Goal: Task Accomplishment & Management: Complete application form

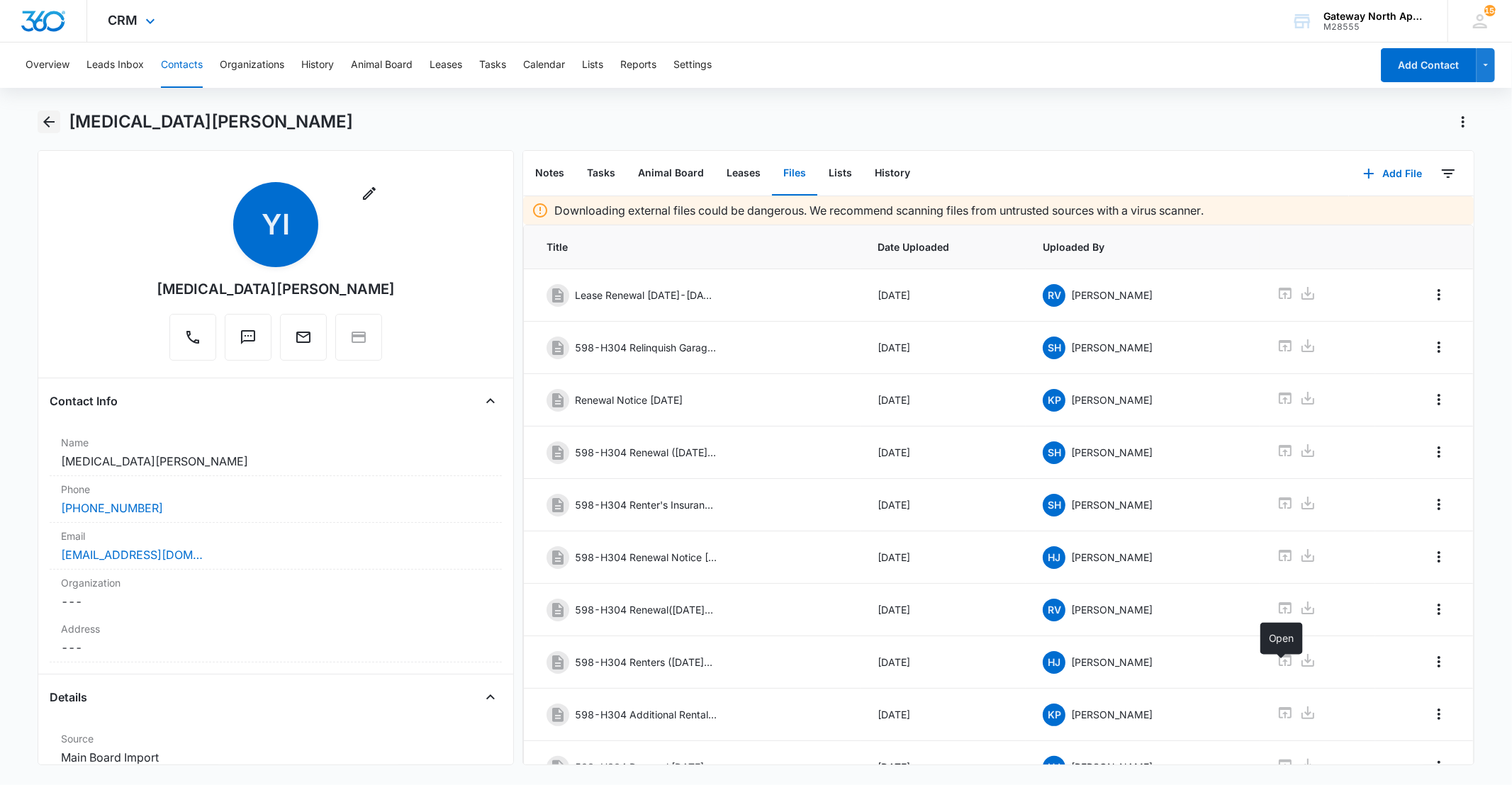
click at [41, 120] on icon "Back" at bounding box center [49, 122] width 17 height 17
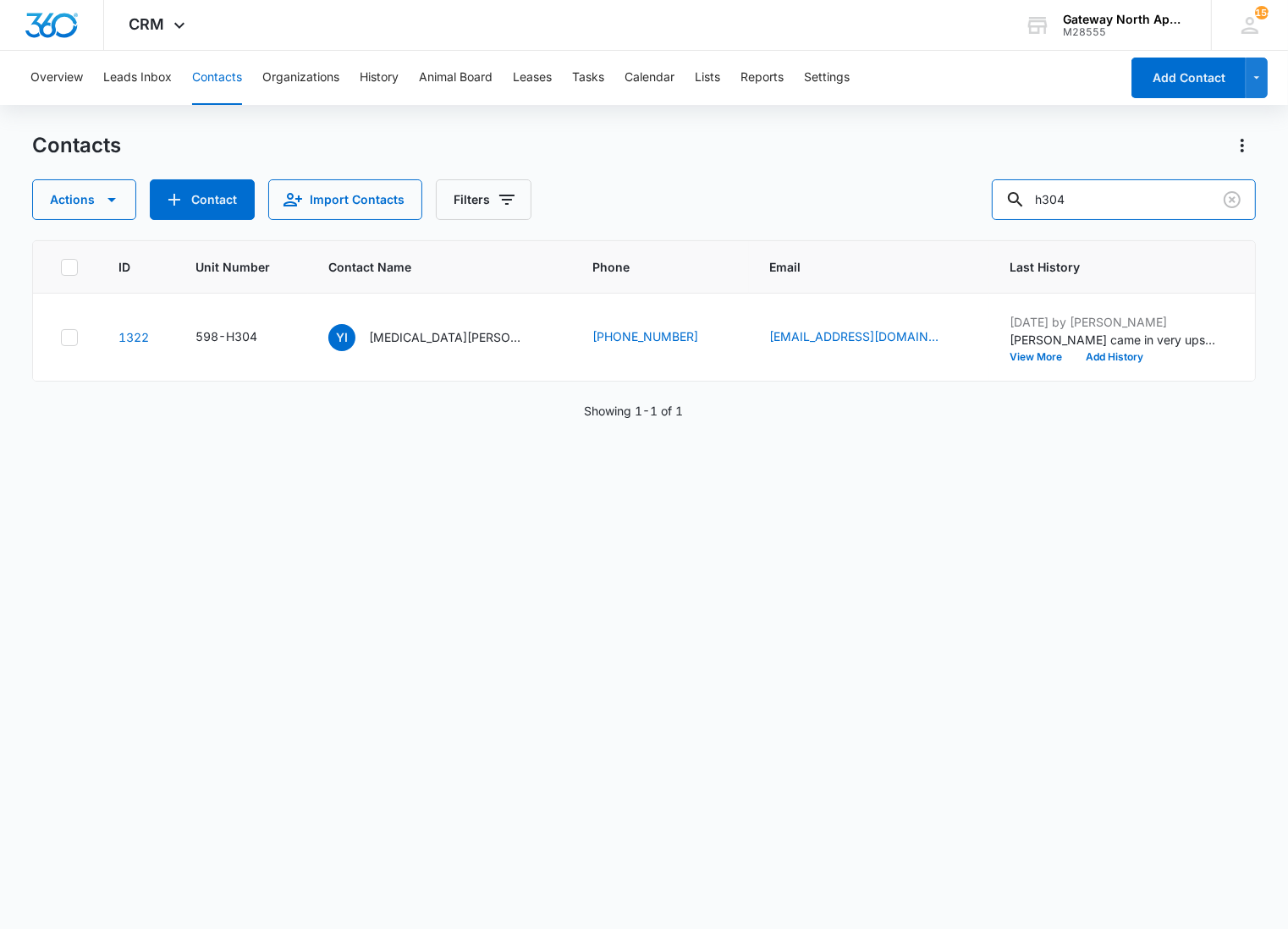
drag, startPoint x: 1115, startPoint y: 207, endPoint x: 863, endPoint y: 202, distance: 252.0
click at [863, 202] on div "Actions Contact Import Contacts Filters h304" at bounding box center [644, 199] width 1223 height 40
type input "l104"
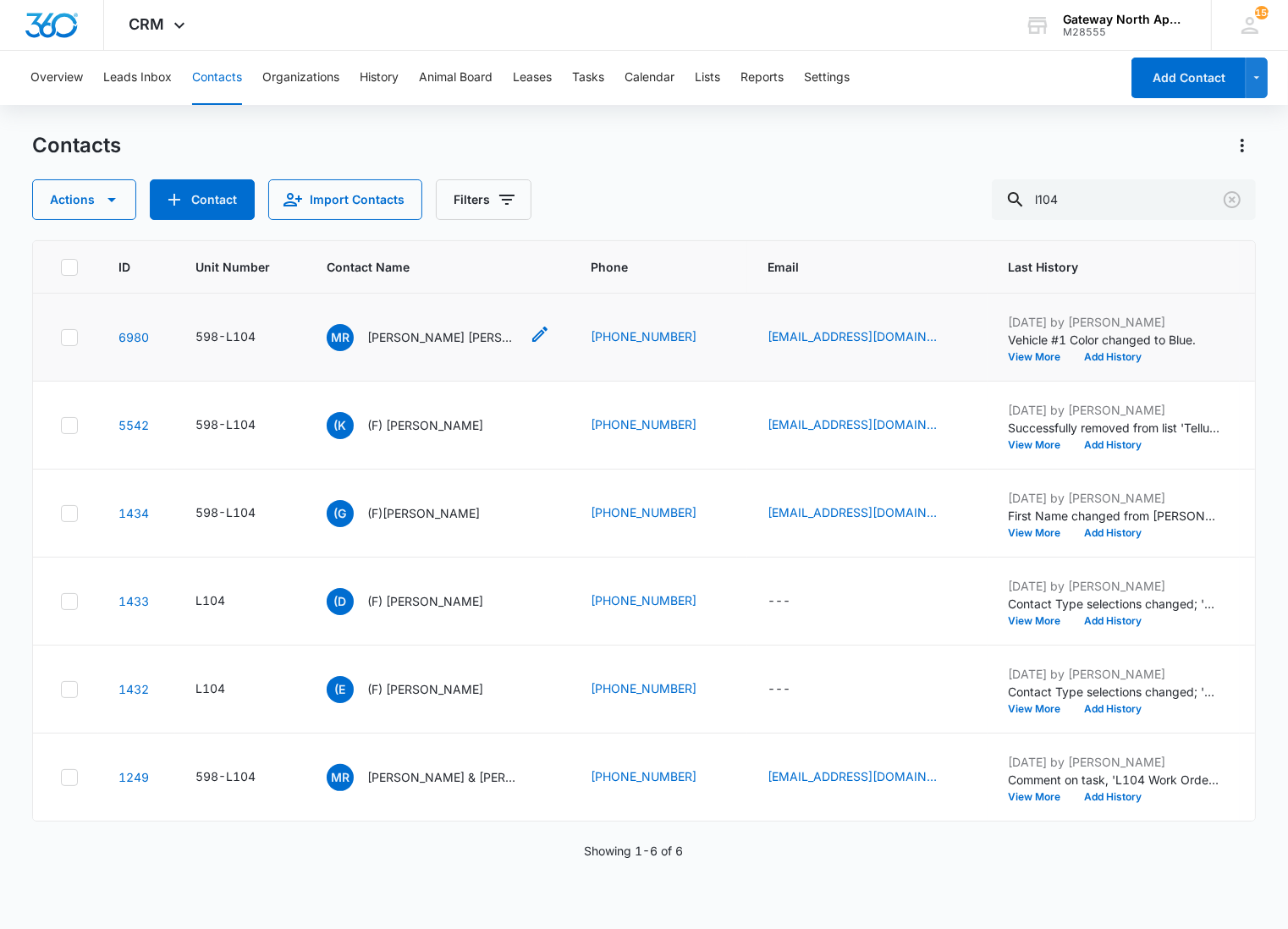
click at [405, 330] on p "[PERSON_NAME] [PERSON_NAME]" at bounding box center [443, 337] width 152 height 18
click at [1228, 193] on icon "Clear" at bounding box center [1231, 199] width 17 height 17
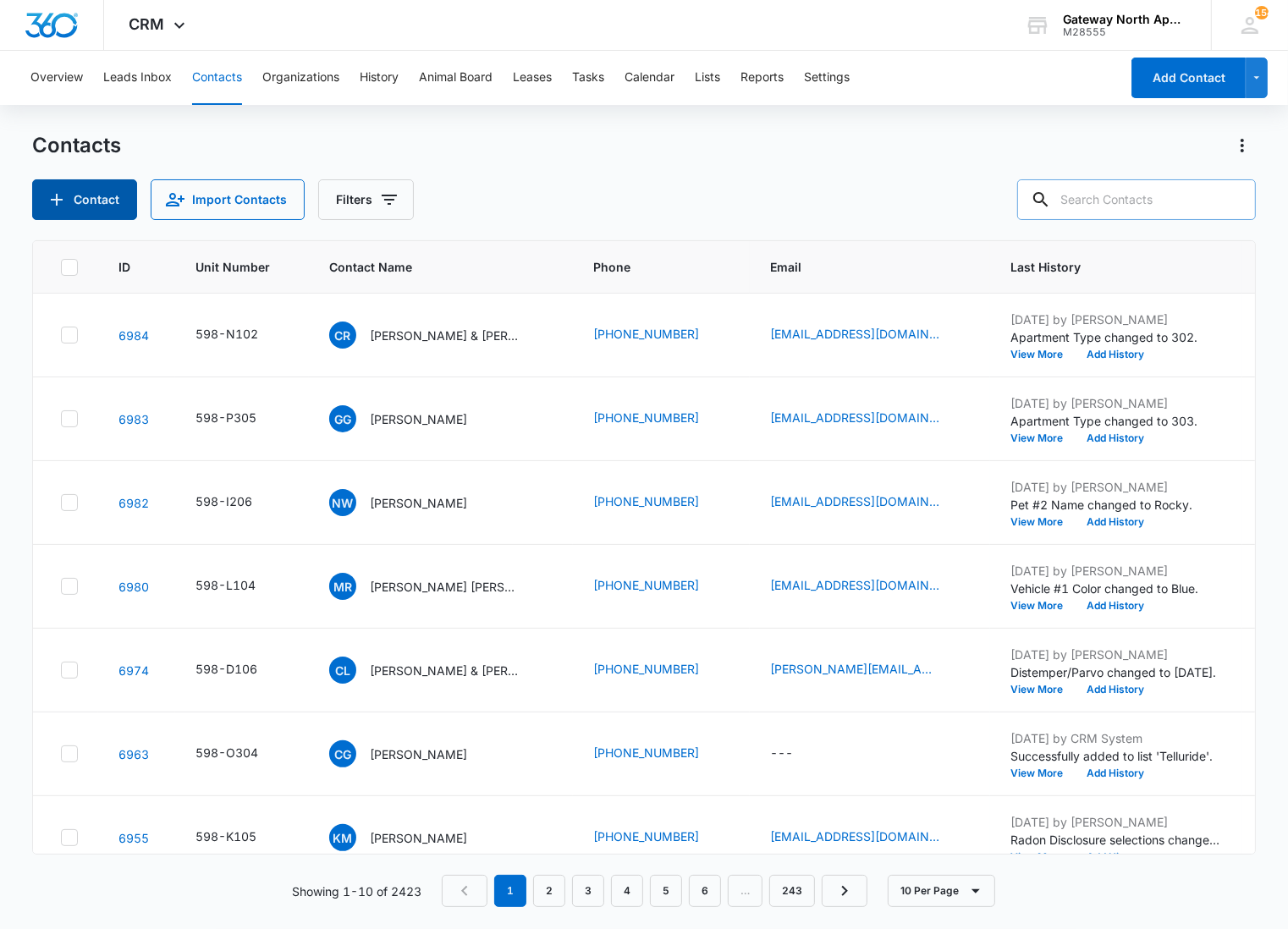
click at [123, 204] on button "Contact" at bounding box center [84, 199] width 105 height 40
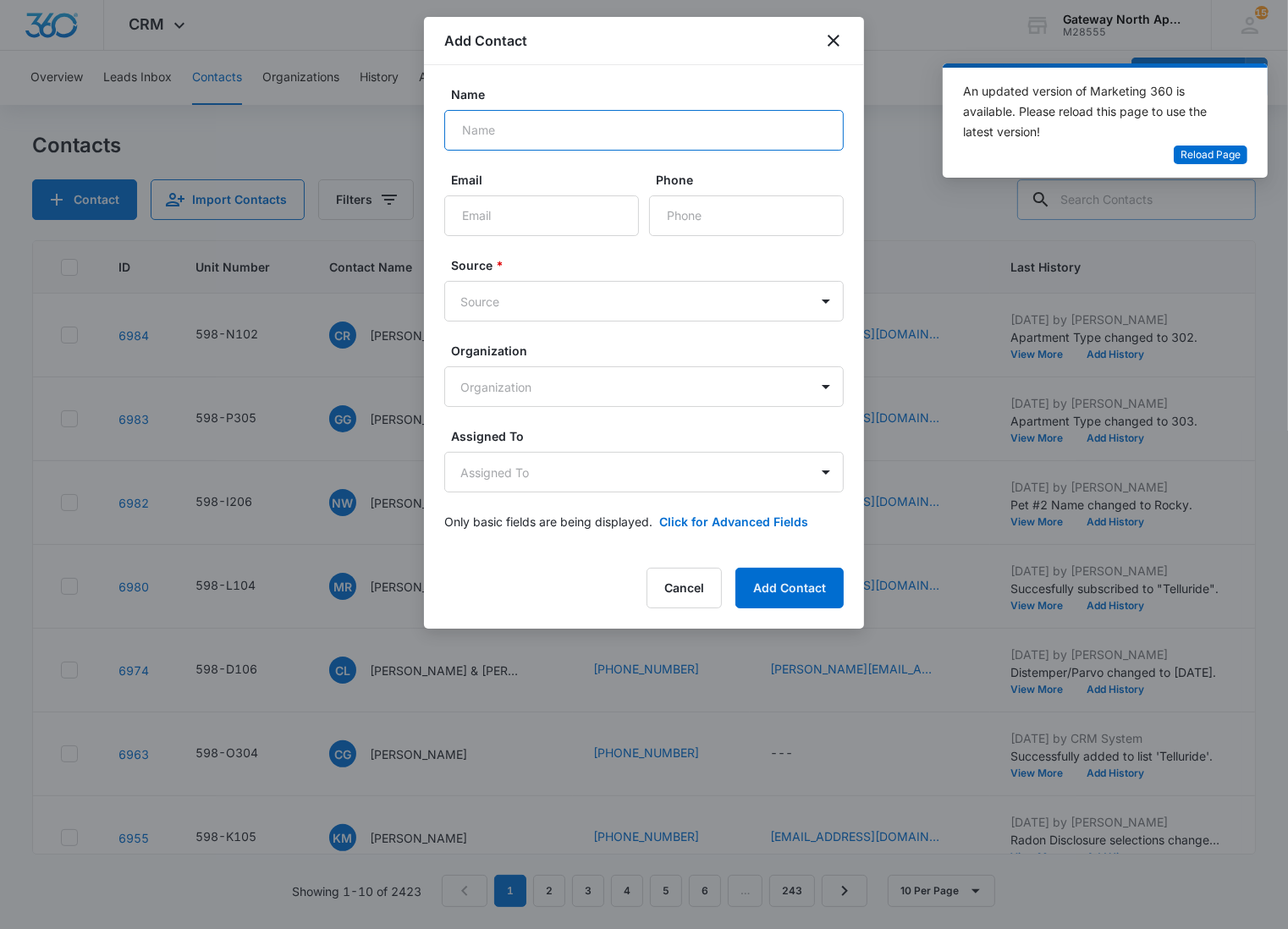
click at [553, 131] on input "Name" at bounding box center [643, 130] width 399 height 40
type input "[PERSON_NAME] & [PERSON_NAME] [PERSON_NAME] [PERSON_NAME]"
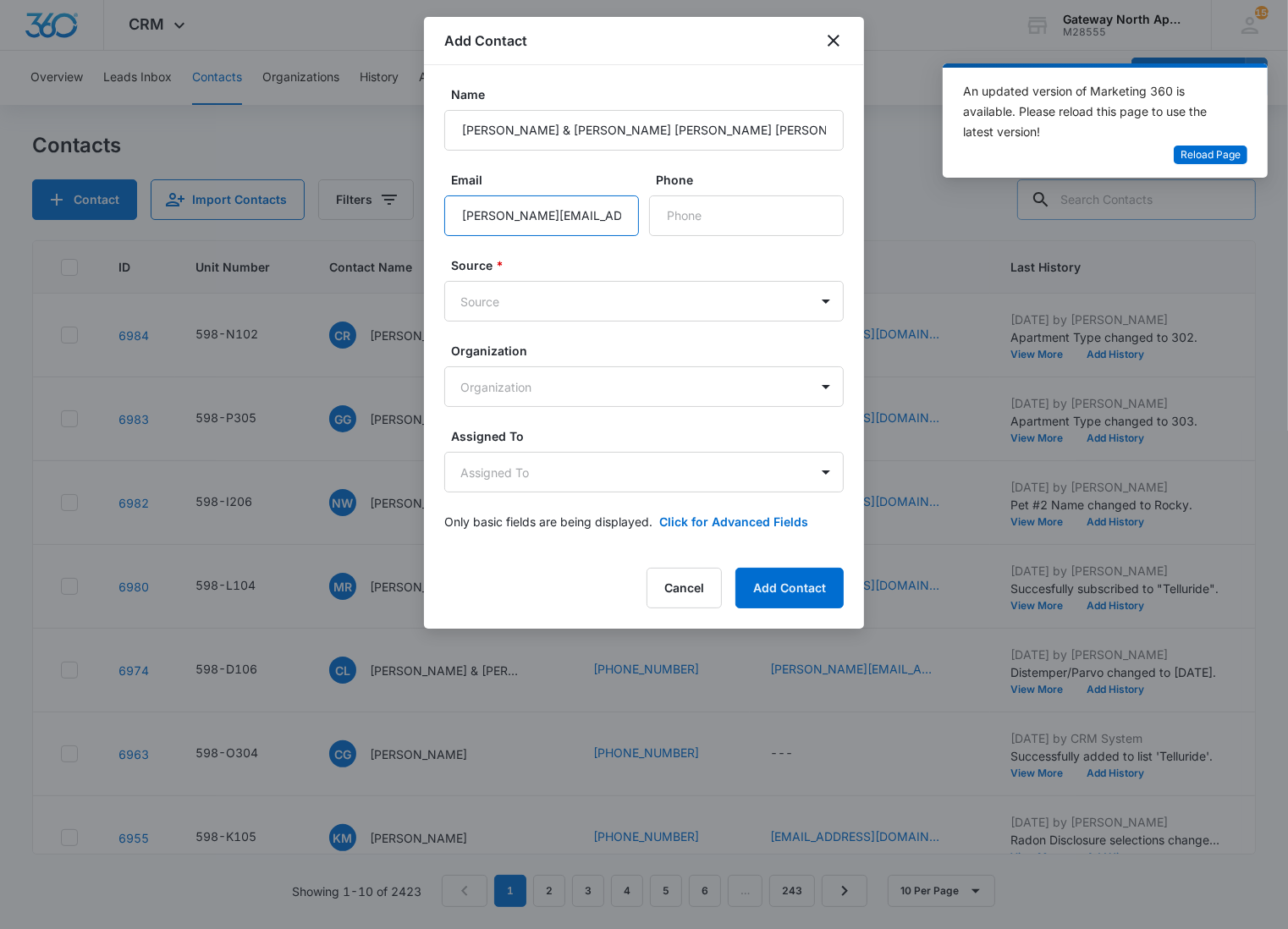
type input "[PERSON_NAME][EMAIL_ADDRESS][PERSON_NAME][DOMAIN_NAME]"
type input "[PHONE_NUMBER]"
type input "man"
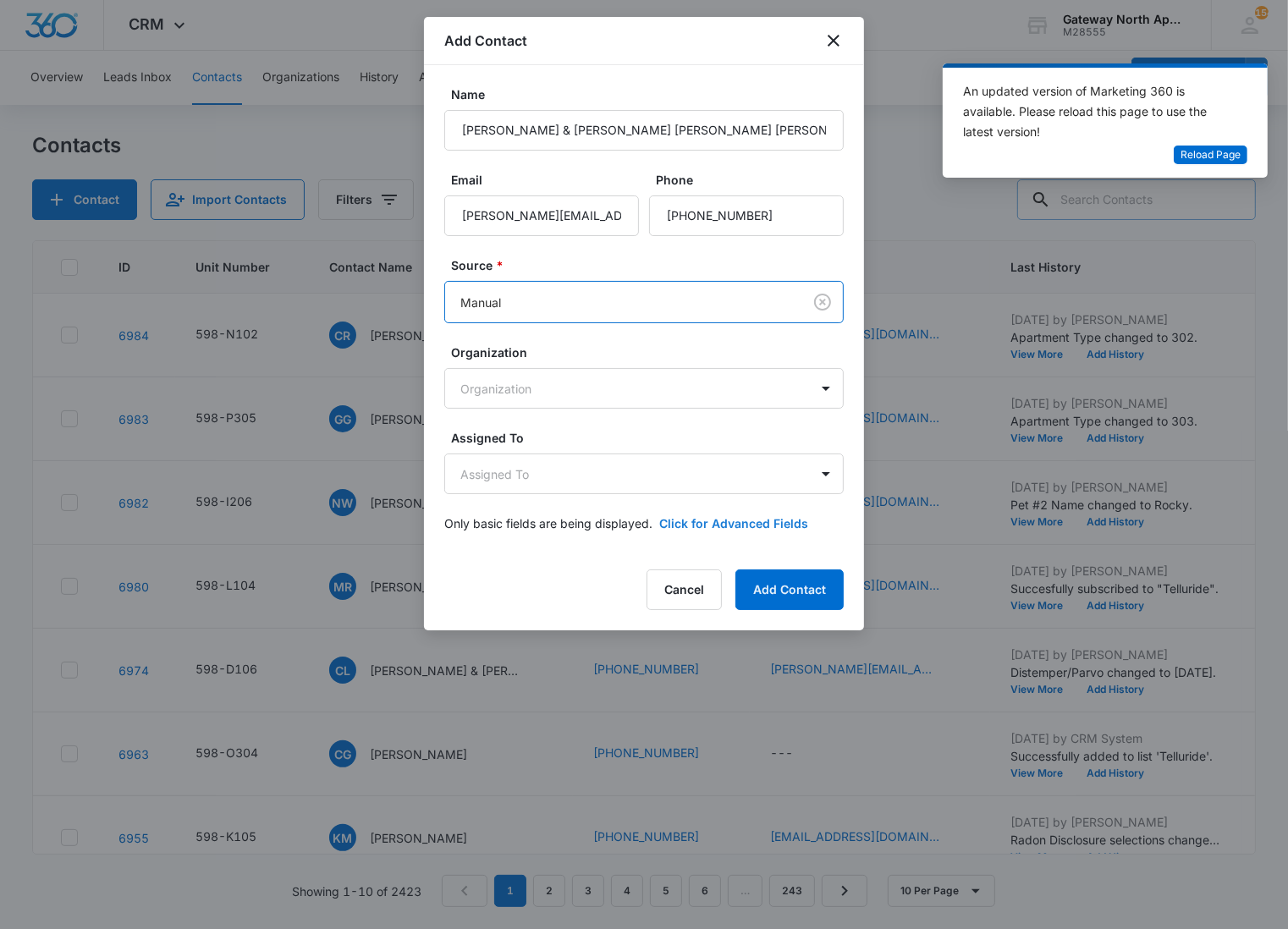
click at [718, 517] on button "Click for Advanced Fields" at bounding box center [734, 524] width 149 height 18
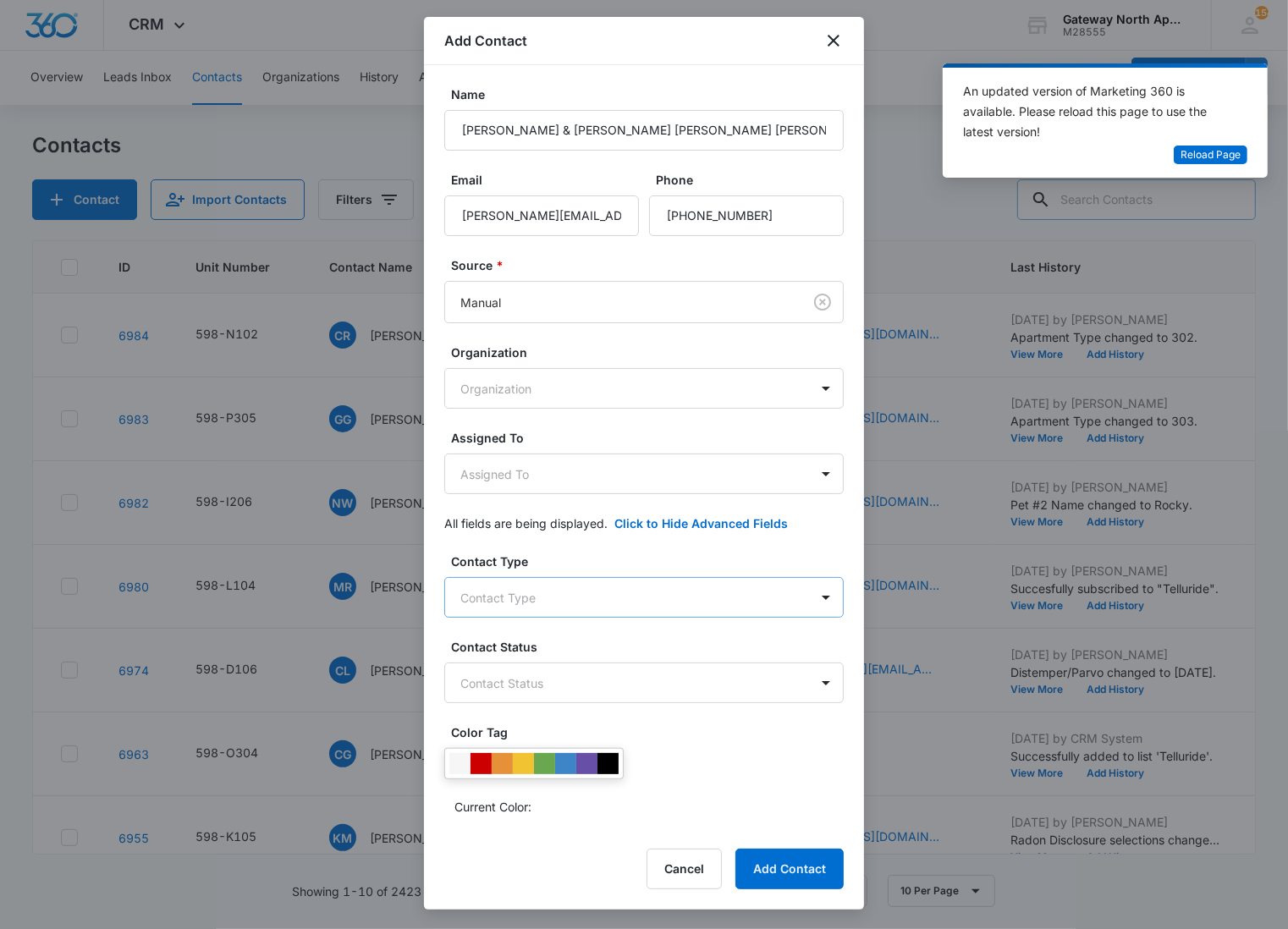
click at [655, 596] on body "CRM Apps Reputation Websites Forms CRM Email Social Content Ads Intelligence Fi…" at bounding box center [644, 464] width 1288 height 929
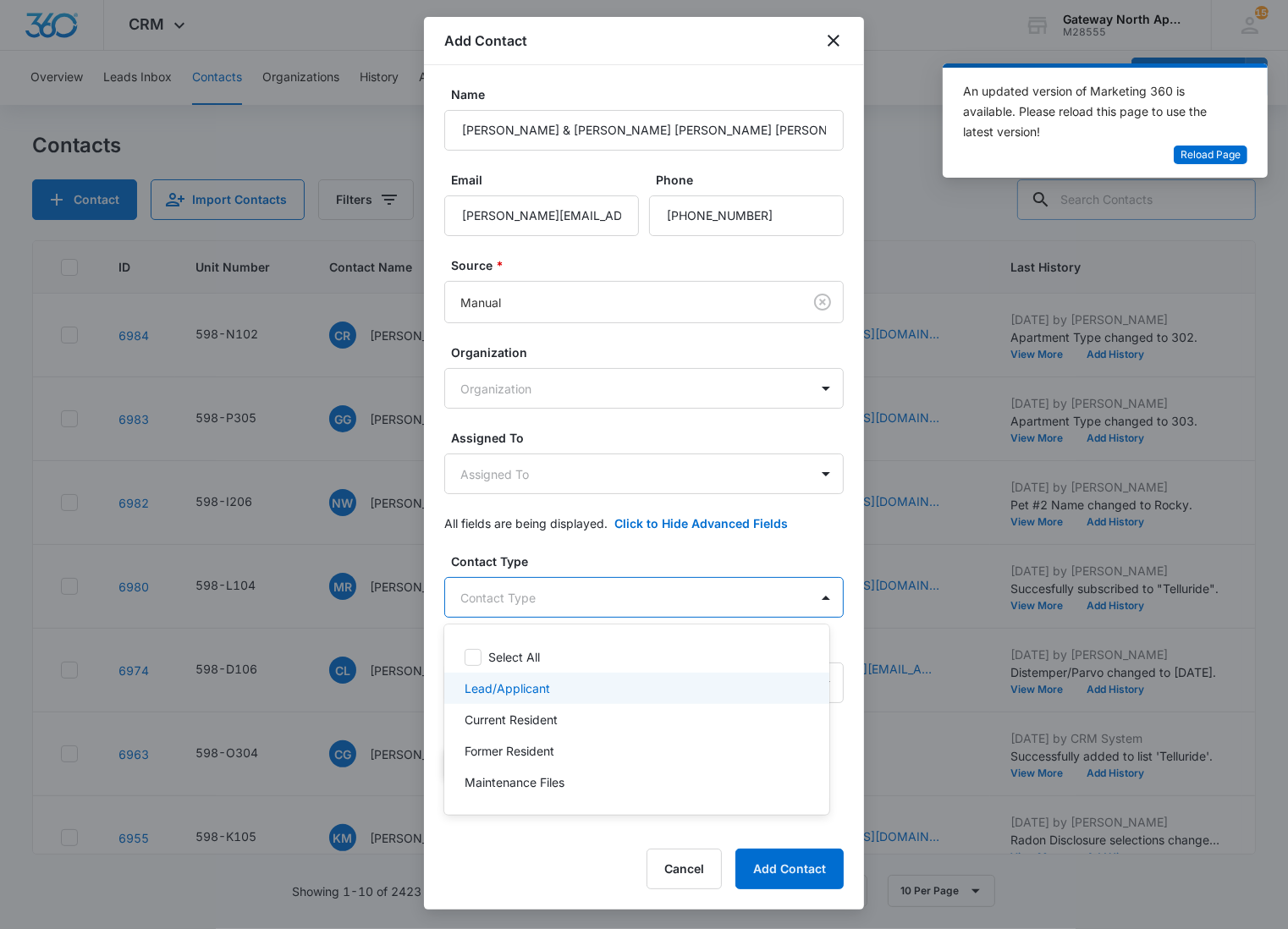
click at [568, 690] on div "Lead/Applicant" at bounding box center [635, 689] width 341 height 18
click at [592, 595] on div at bounding box center [644, 464] width 1288 height 929
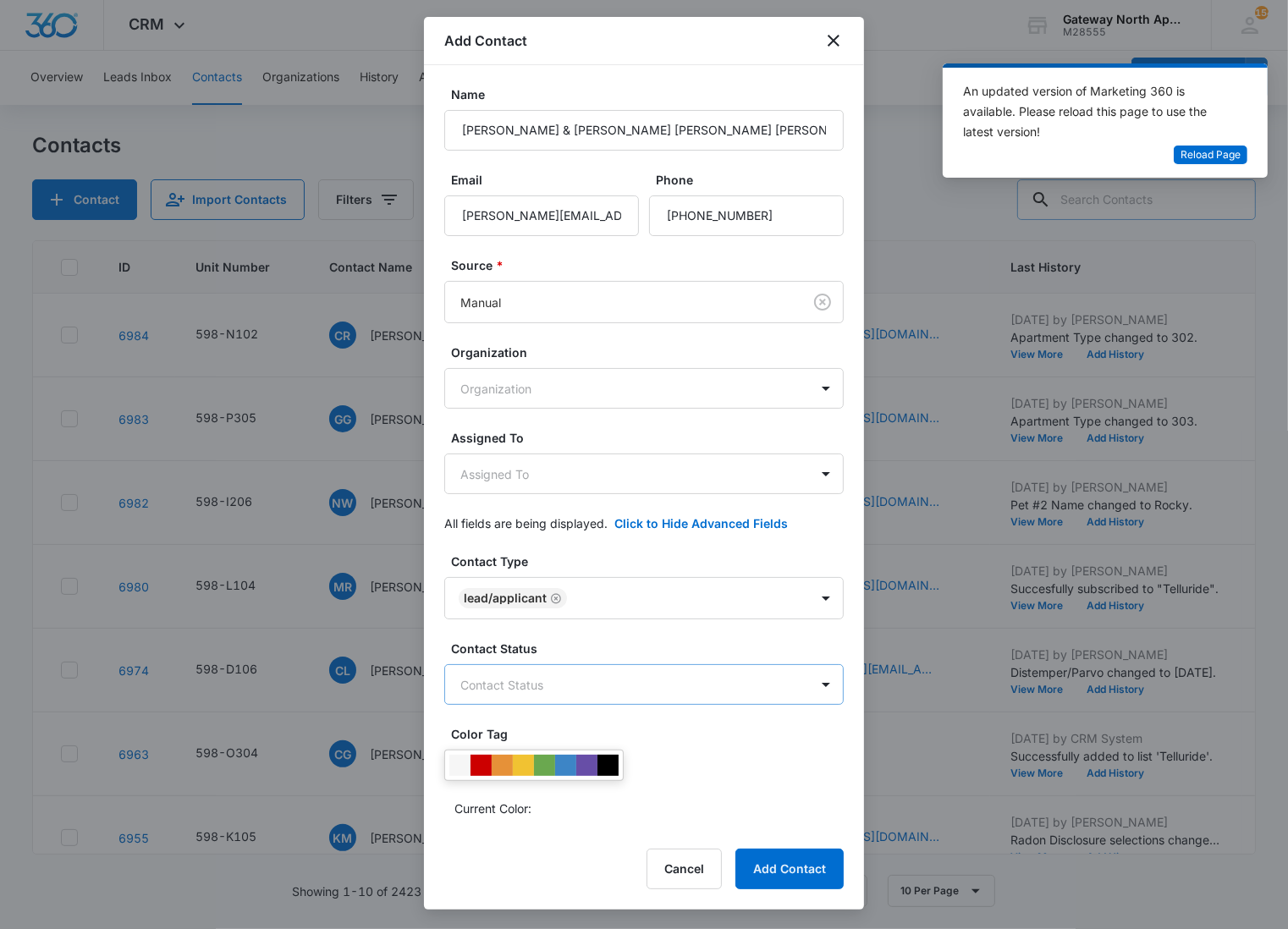
click at [578, 668] on body "CRM Apps Reputation Websites Forms CRM Email Social Content Ads Intelligence Fi…" at bounding box center [644, 464] width 1288 height 929
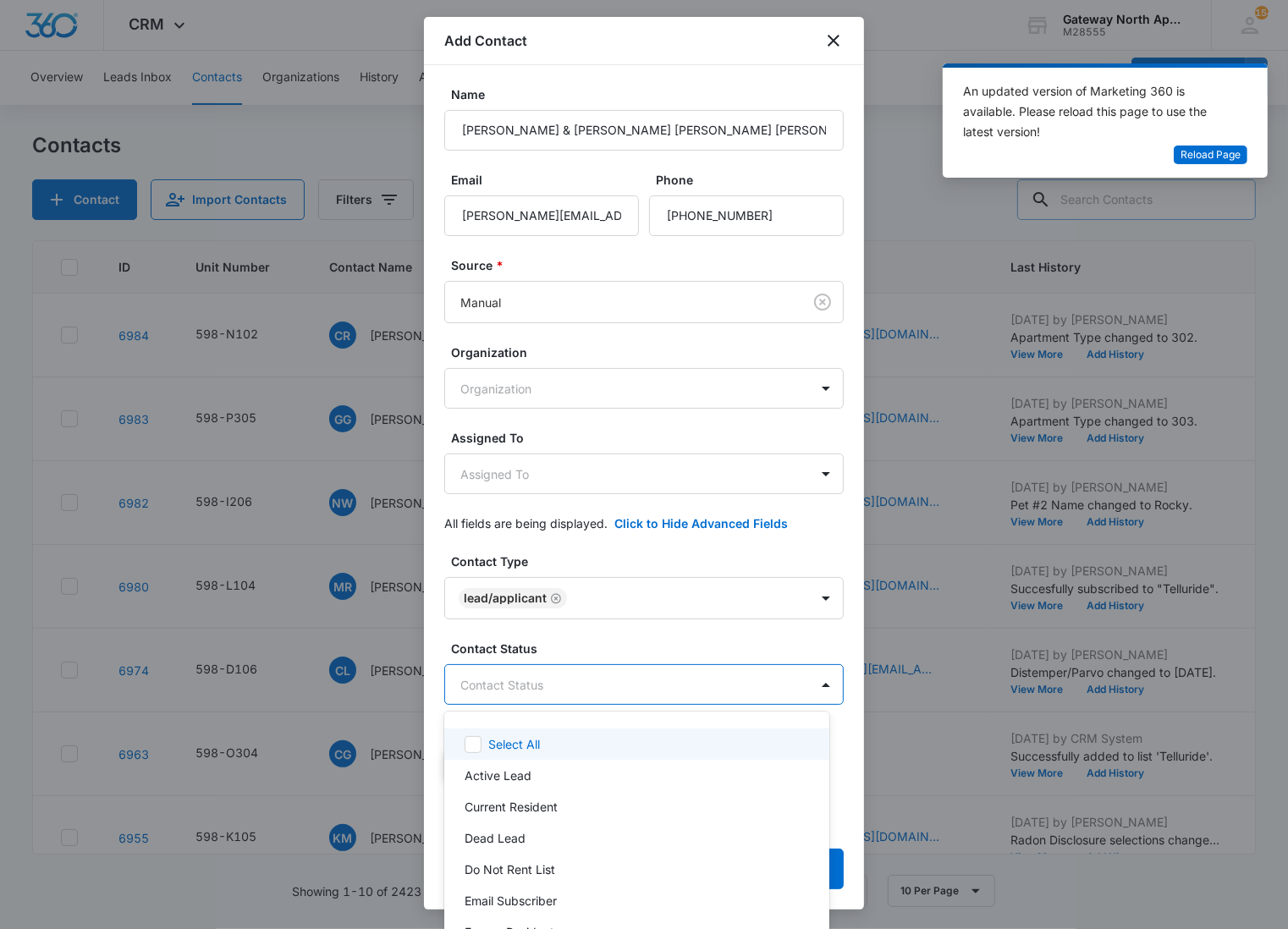
scroll to position [109, 0]
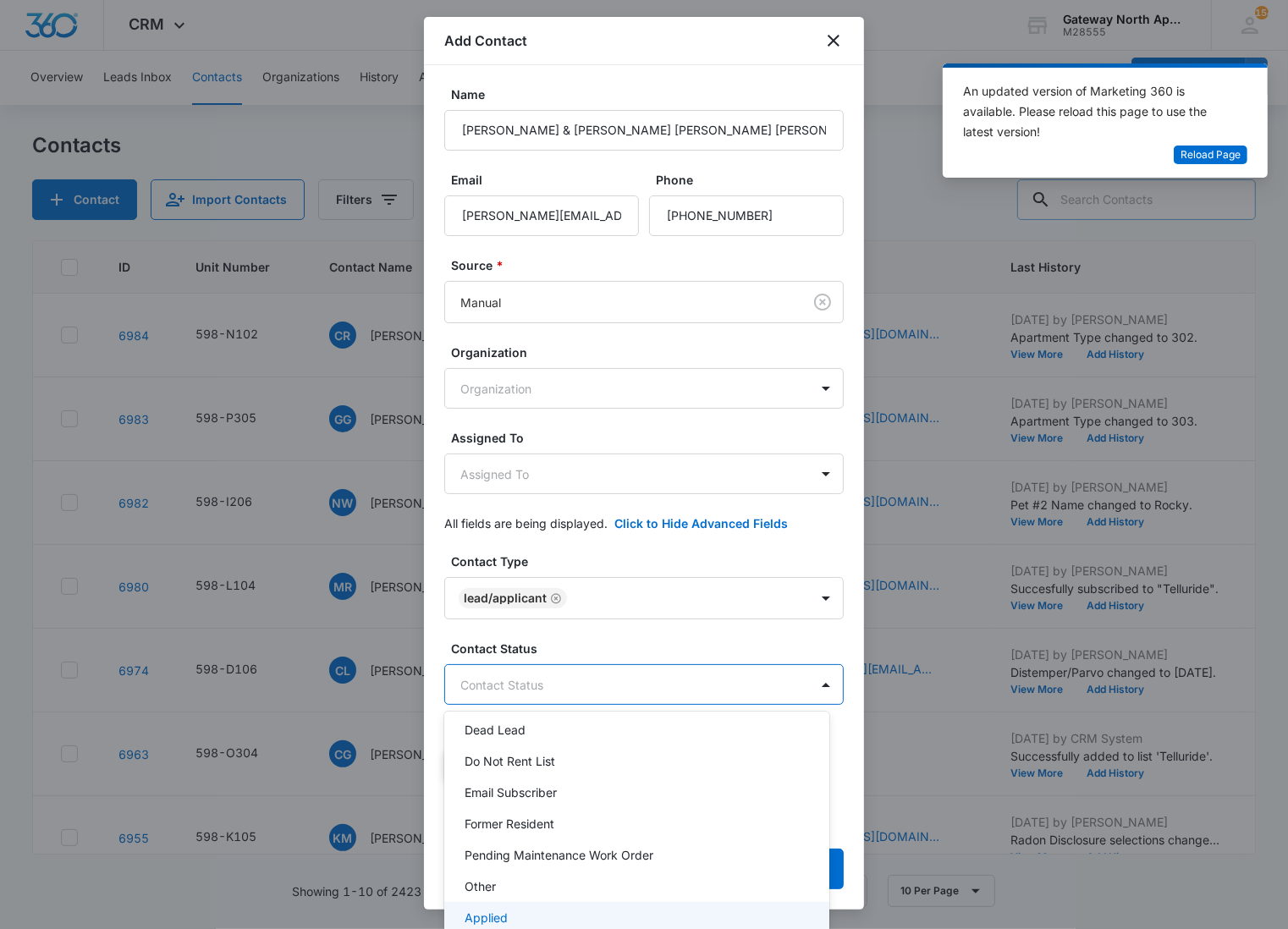
click at [539, 902] on div "Applied" at bounding box center [636, 917] width 385 height 31
click at [606, 673] on div at bounding box center [644, 464] width 1288 height 929
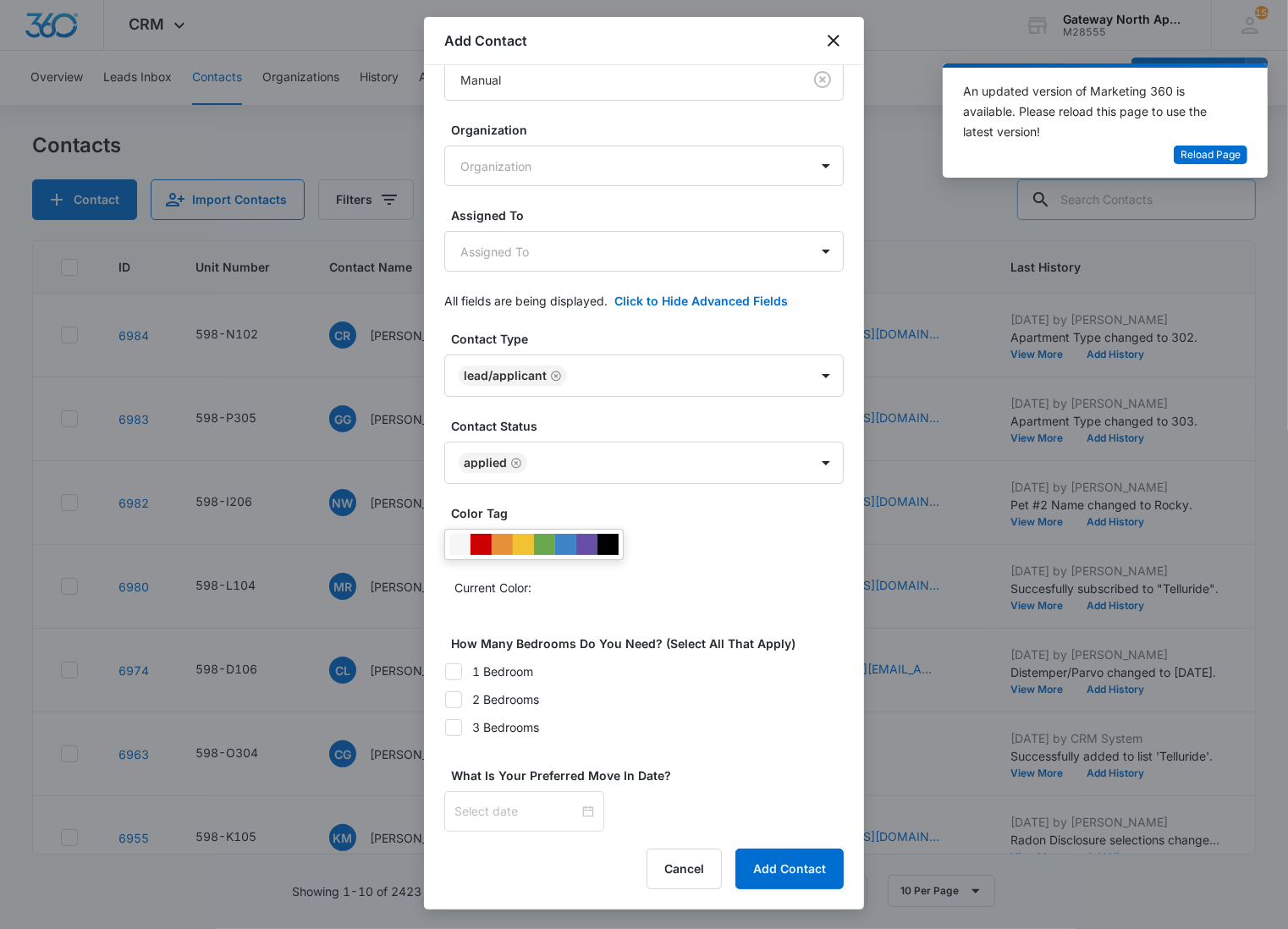
scroll to position [242, 0]
click at [460, 703] on icon at bounding box center [453, 699] width 15 height 15
click at [445, 699] on input "2 Bedrooms" at bounding box center [444, 699] width 1 height 1
checkbox input "true"
click at [573, 804] on div at bounding box center [525, 811] width 140 height 19
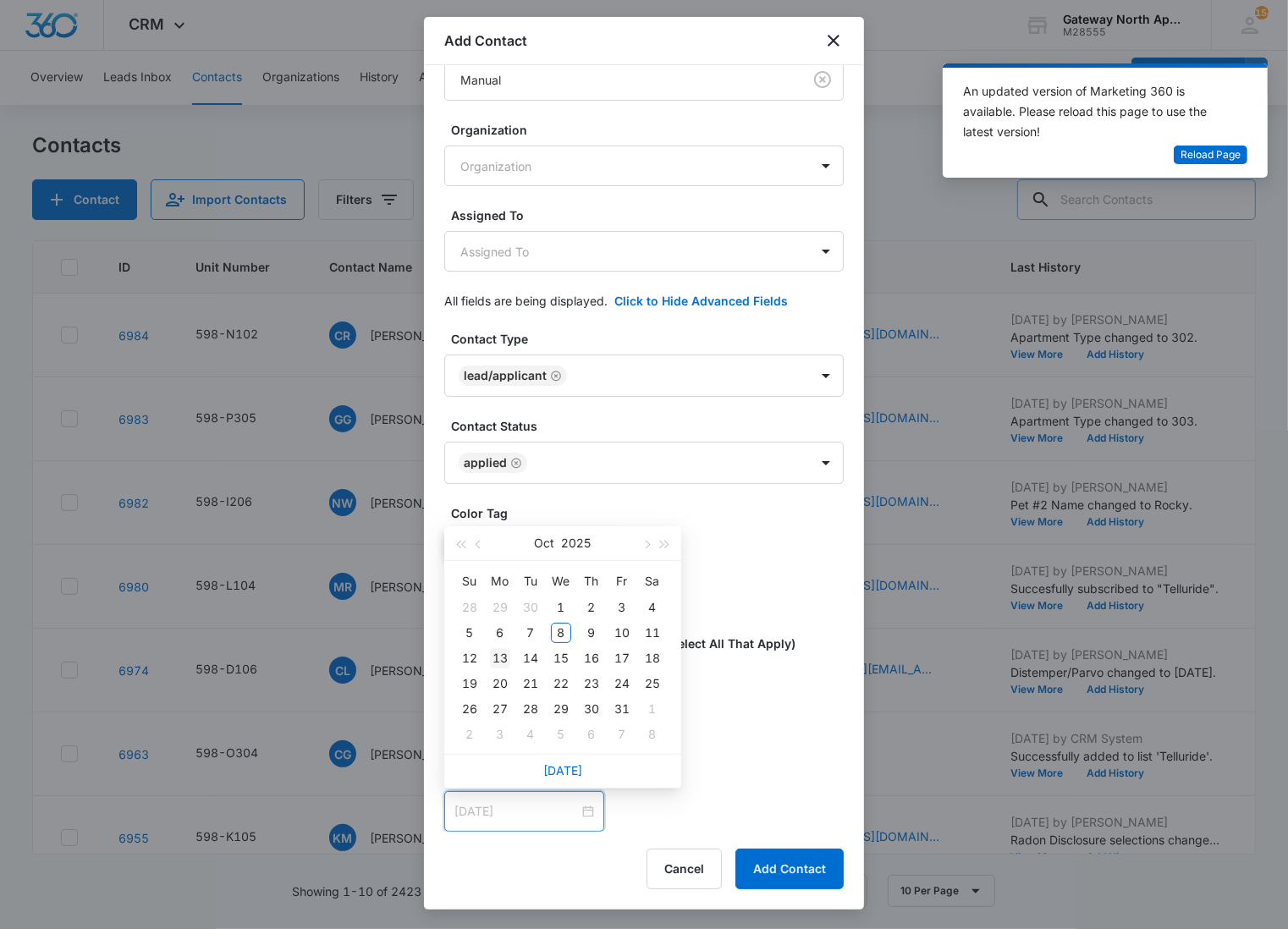
type input "[DATE]"
click at [493, 656] on div "13" at bounding box center [500, 658] width 21 height 21
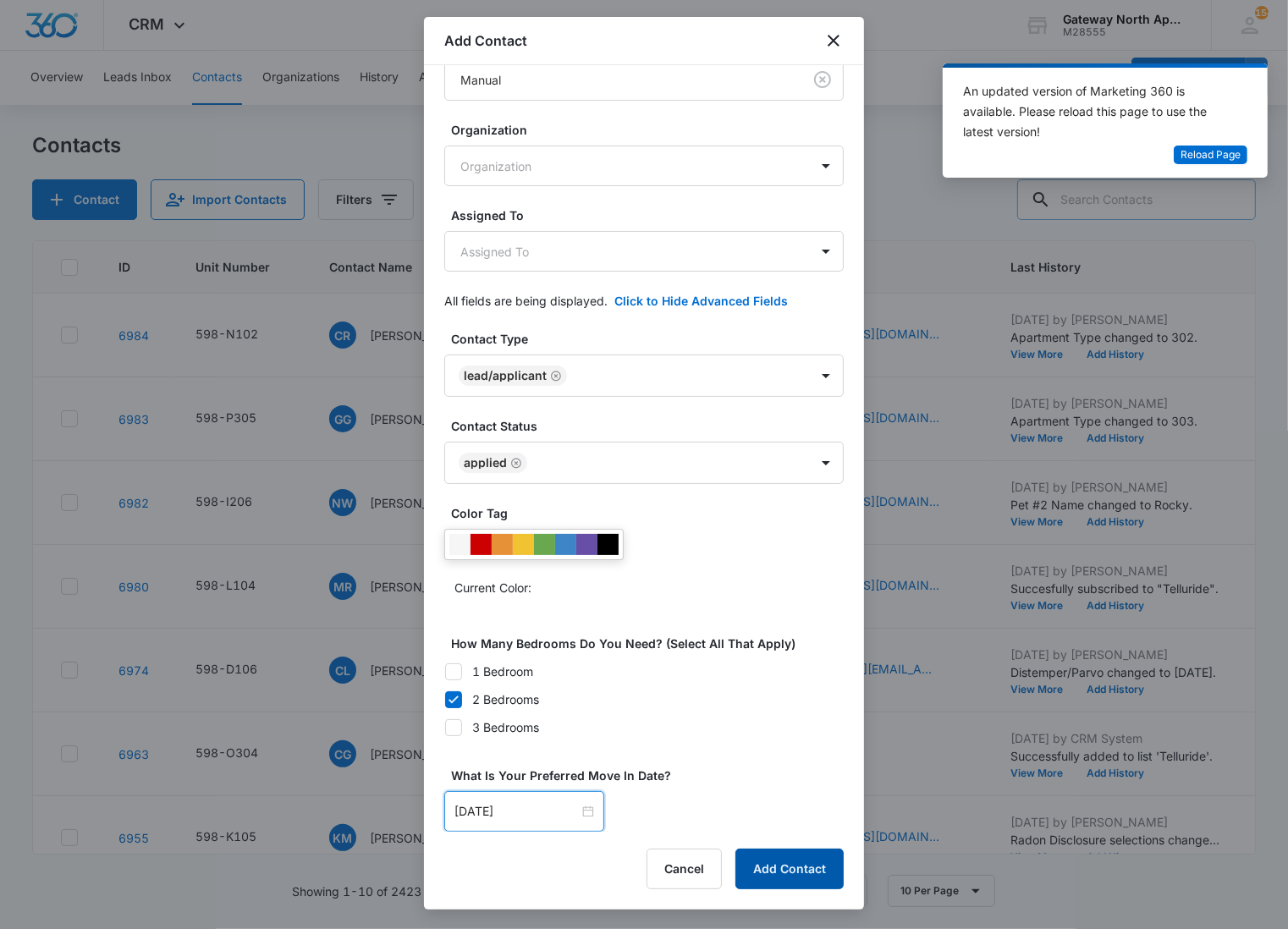
click at [774, 868] on button "Add Contact" at bounding box center [789, 868] width 109 height 40
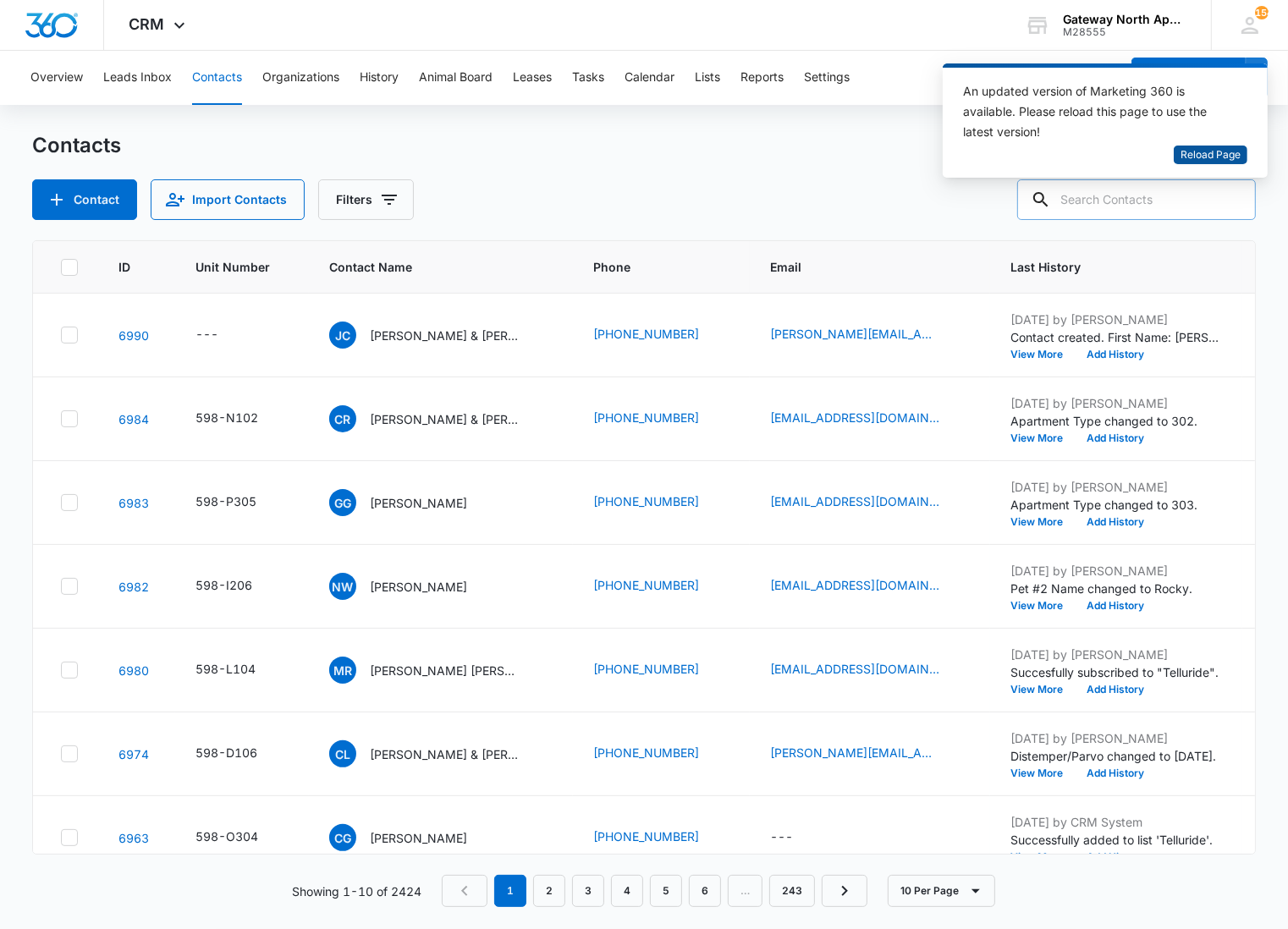
click at [1205, 157] on span "Reload Page" at bounding box center [1210, 155] width 60 height 16
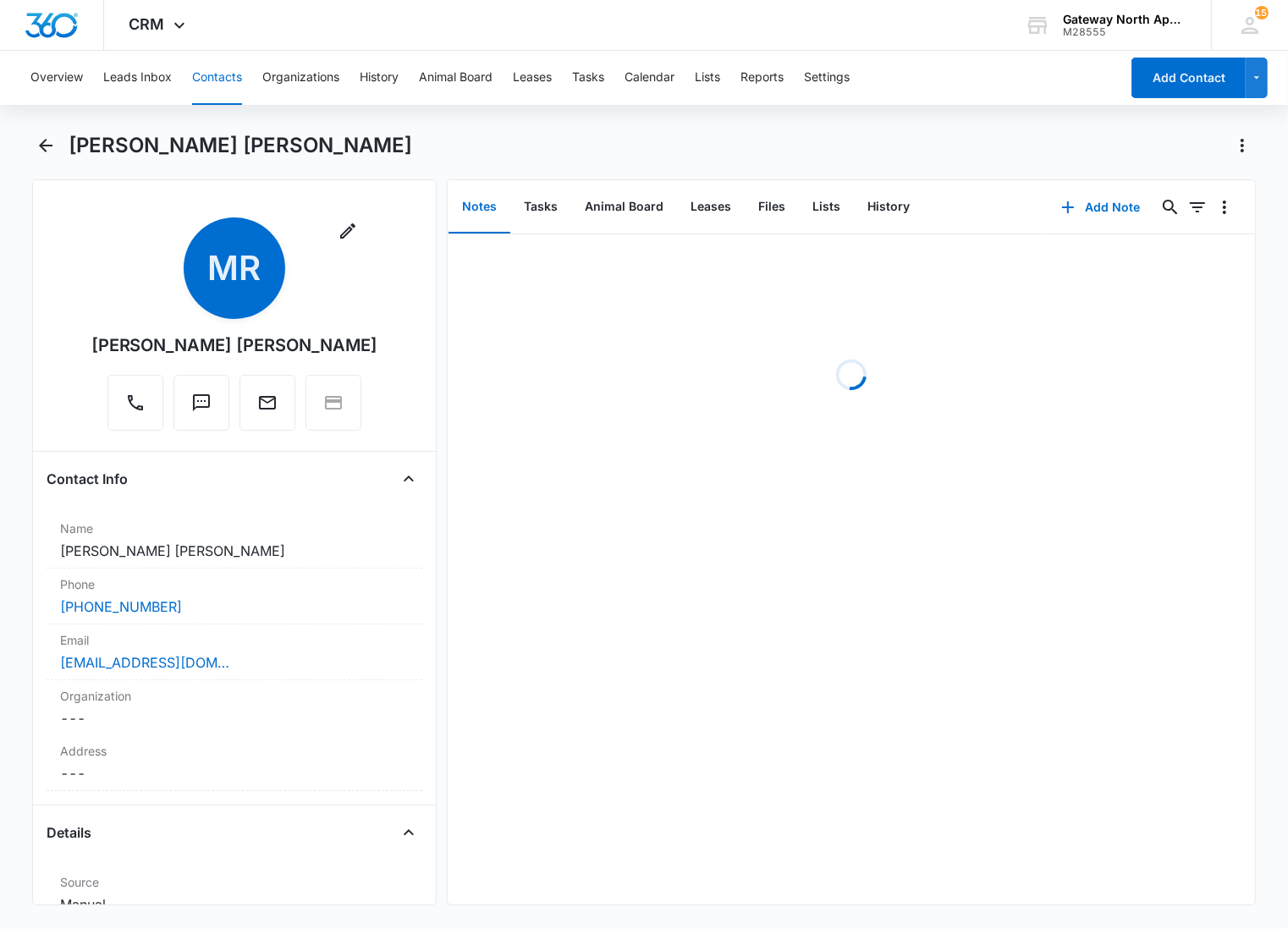
click at [633, 517] on div "Loading" at bounding box center [851, 569] width 807 height 670
click at [773, 207] on button "Files" at bounding box center [771, 207] width 54 height 52
click at [1145, 210] on button "Add File" at bounding box center [1158, 207] width 105 height 40
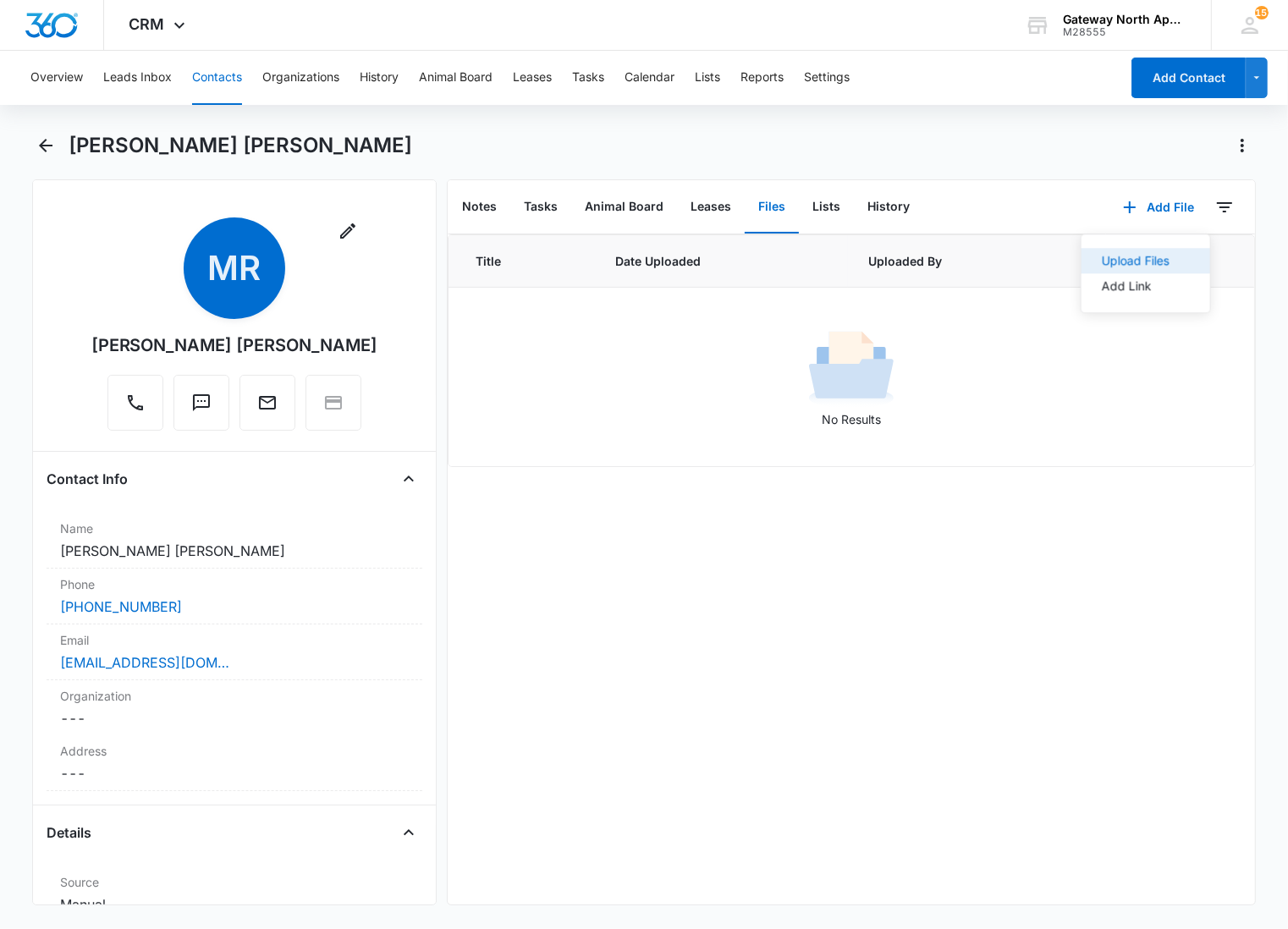
click at [1119, 257] on div "Upload Files" at bounding box center [1135, 260] width 67 height 12
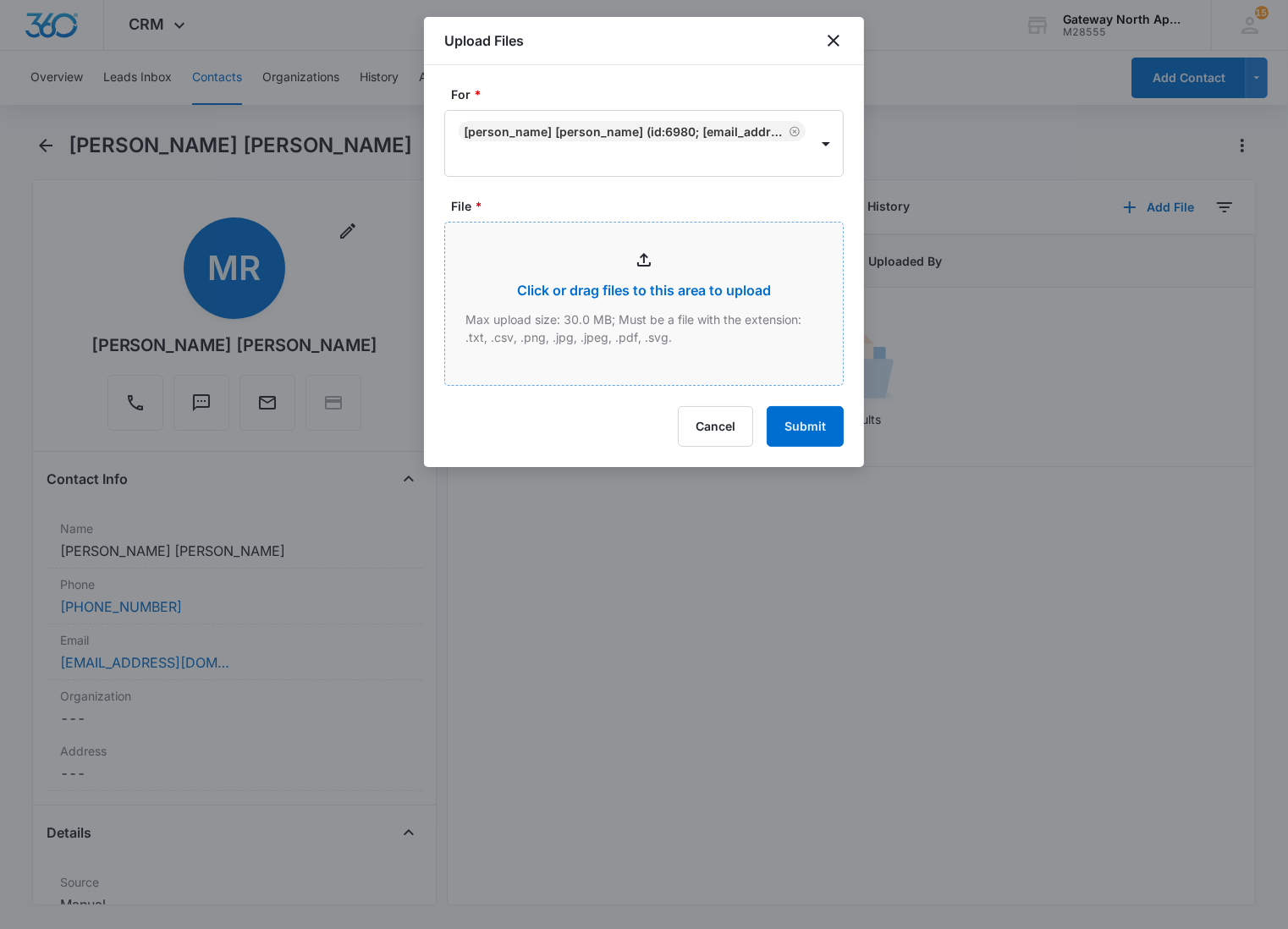
type input "C:\fakepath\L104_10082025134805.pdf"
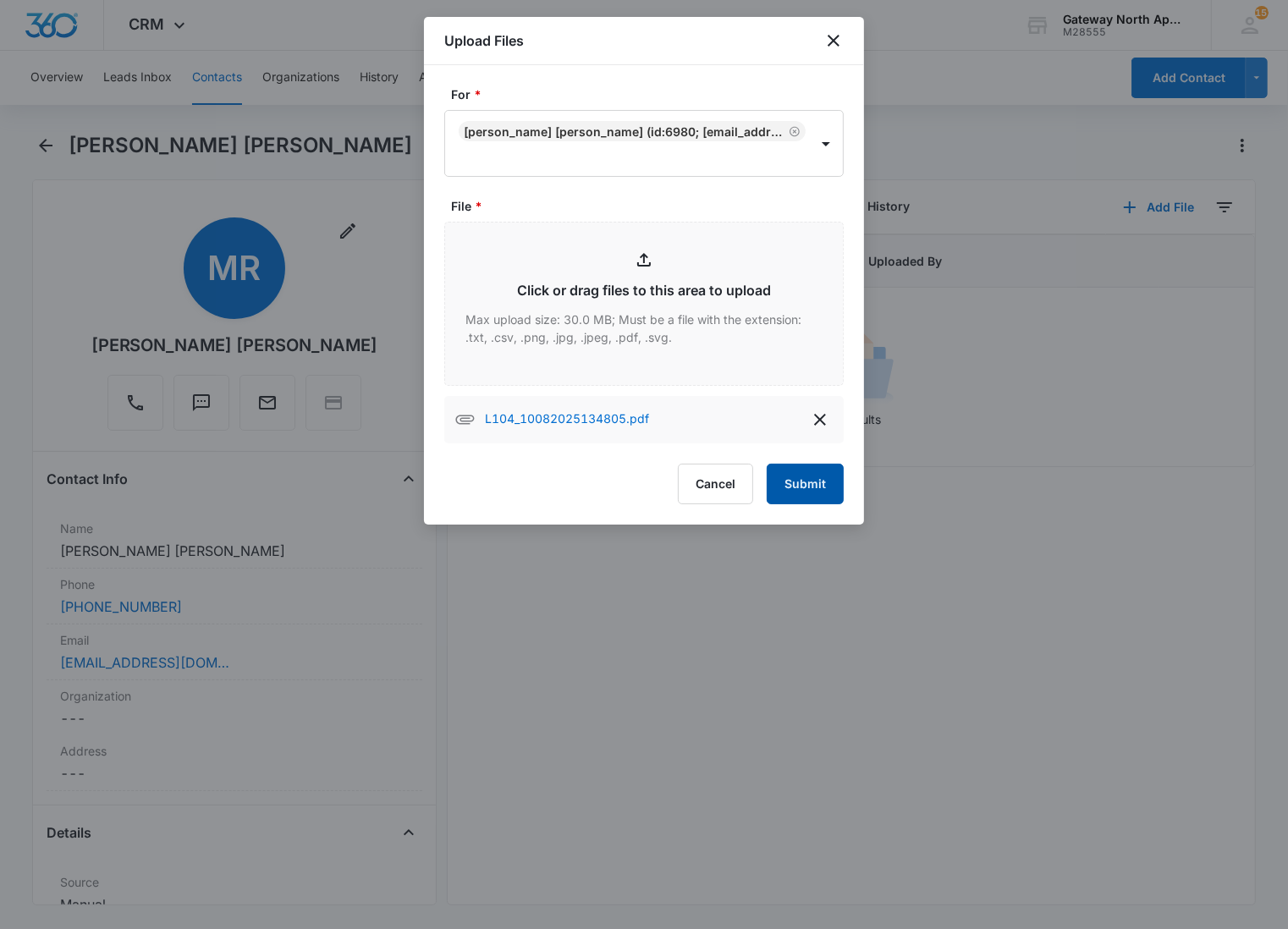
click at [801, 496] on button "Submit" at bounding box center [805, 483] width 77 height 40
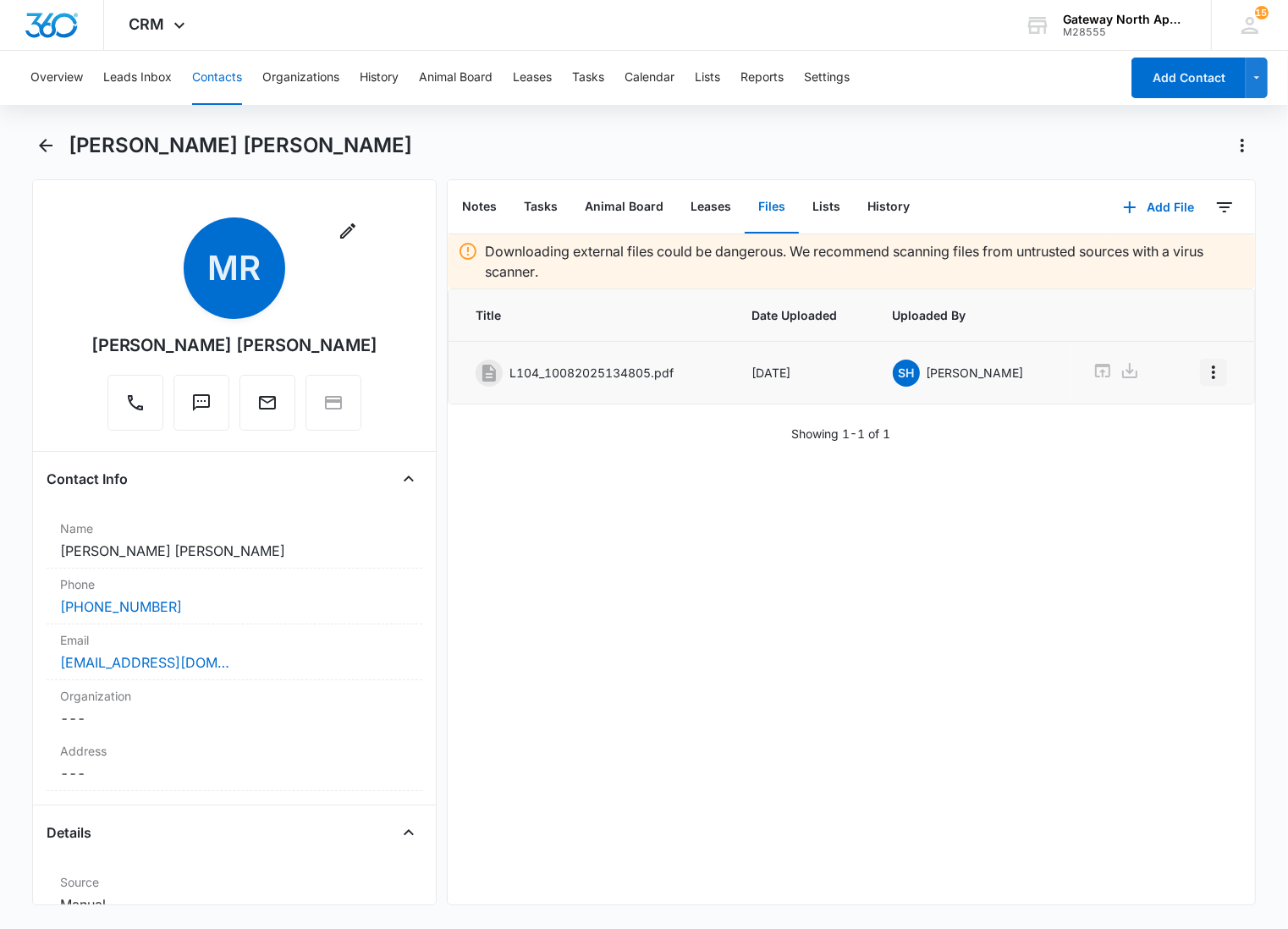
click at [1204, 369] on icon "Overflow Menu" at bounding box center [1214, 372] width 21 height 21
click at [1175, 425] on button "Edit" at bounding box center [1163, 420] width 97 height 25
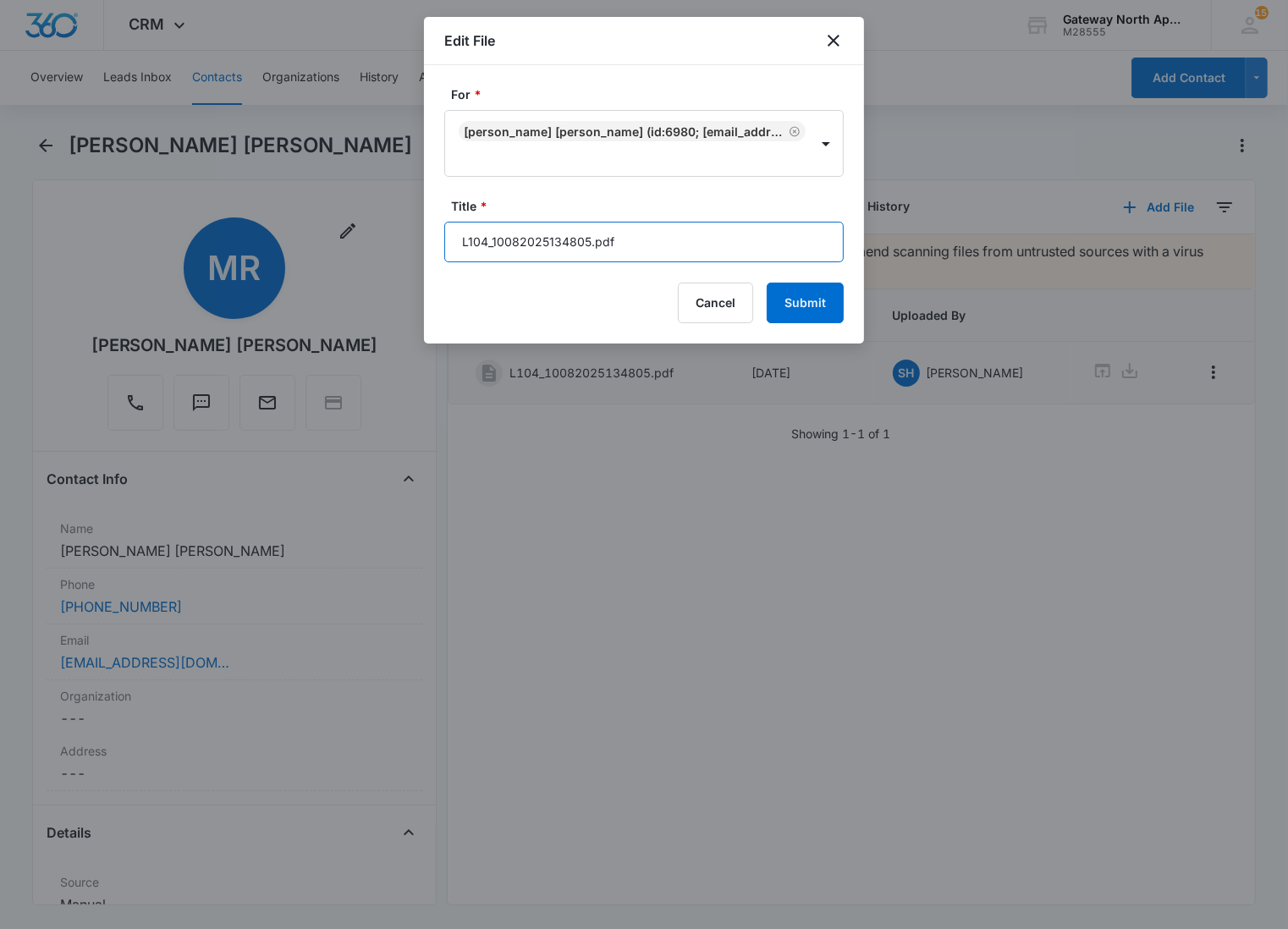
drag, startPoint x: 657, startPoint y: 241, endPoint x: 285, endPoint y: 185, distance: 376.2
click at [285, 185] on body "CRM Apps Reputation Websites Forms CRM Email Social Content Ads Intelligence Fi…" at bounding box center [644, 464] width 1288 height 929
type input "598-L104 Lease 10/15/25-3/31/26"
click at [767, 282] on button "Submit" at bounding box center [805, 302] width 77 height 40
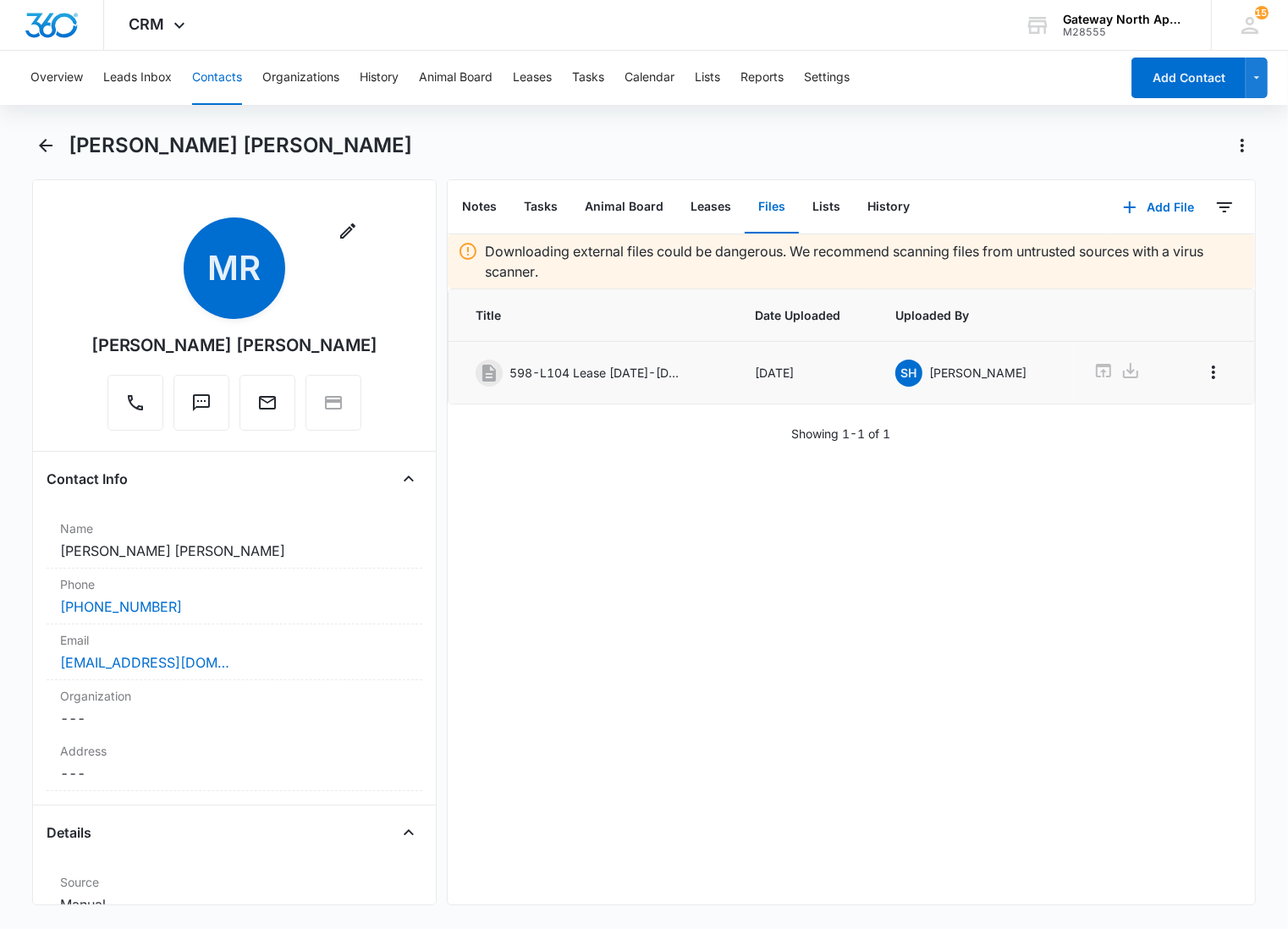
click at [709, 573] on div "Downloading external files could be dangerous. We recommend scanning files from…" at bounding box center [851, 569] width 807 height 670
click at [1136, 203] on button "Add File" at bounding box center [1158, 207] width 105 height 40
click at [1109, 259] on div "Upload Files" at bounding box center [1135, 260] width 67 height 12
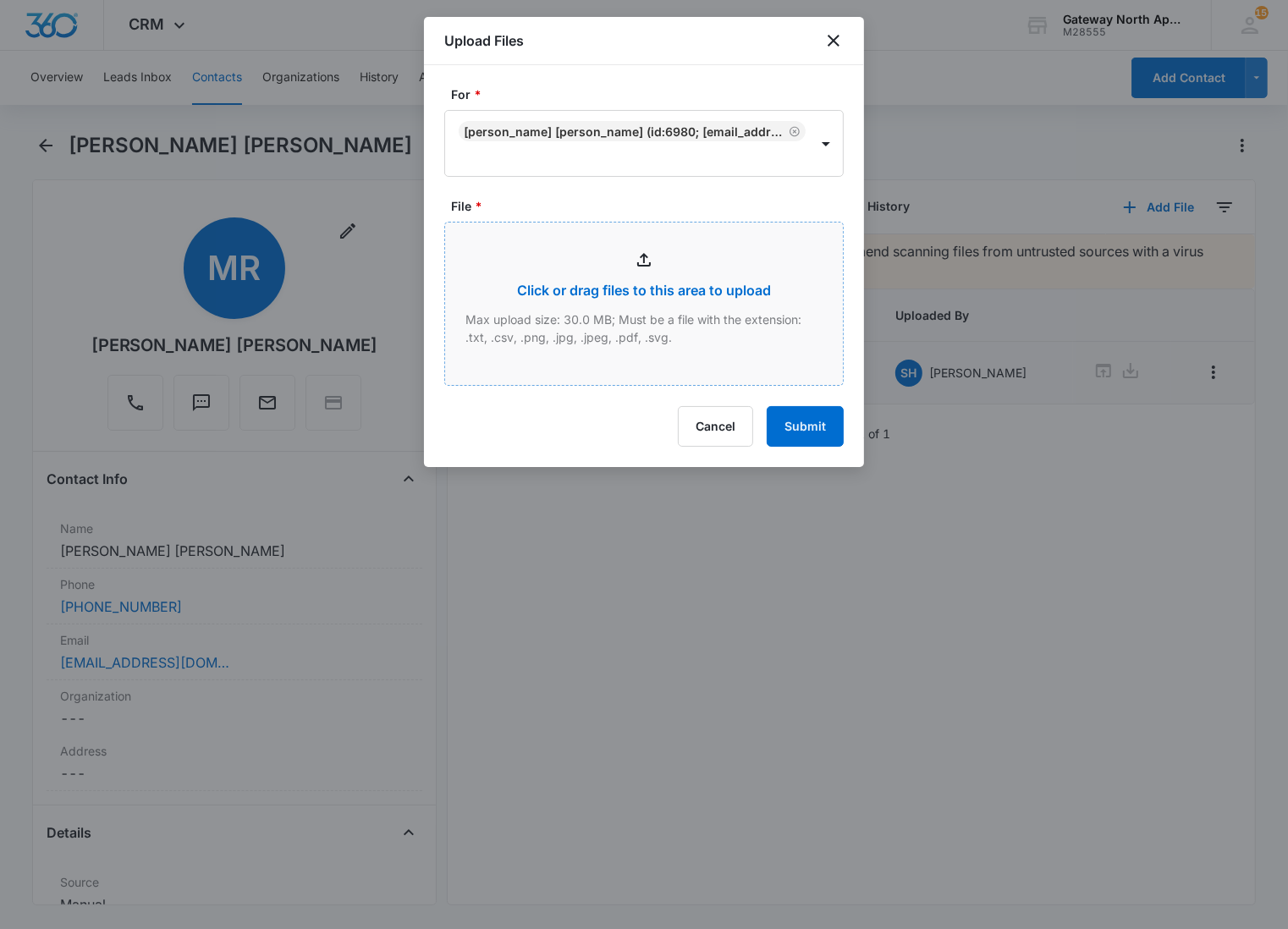
type input "C:\fakepath\L104_10082025134725.pdf"
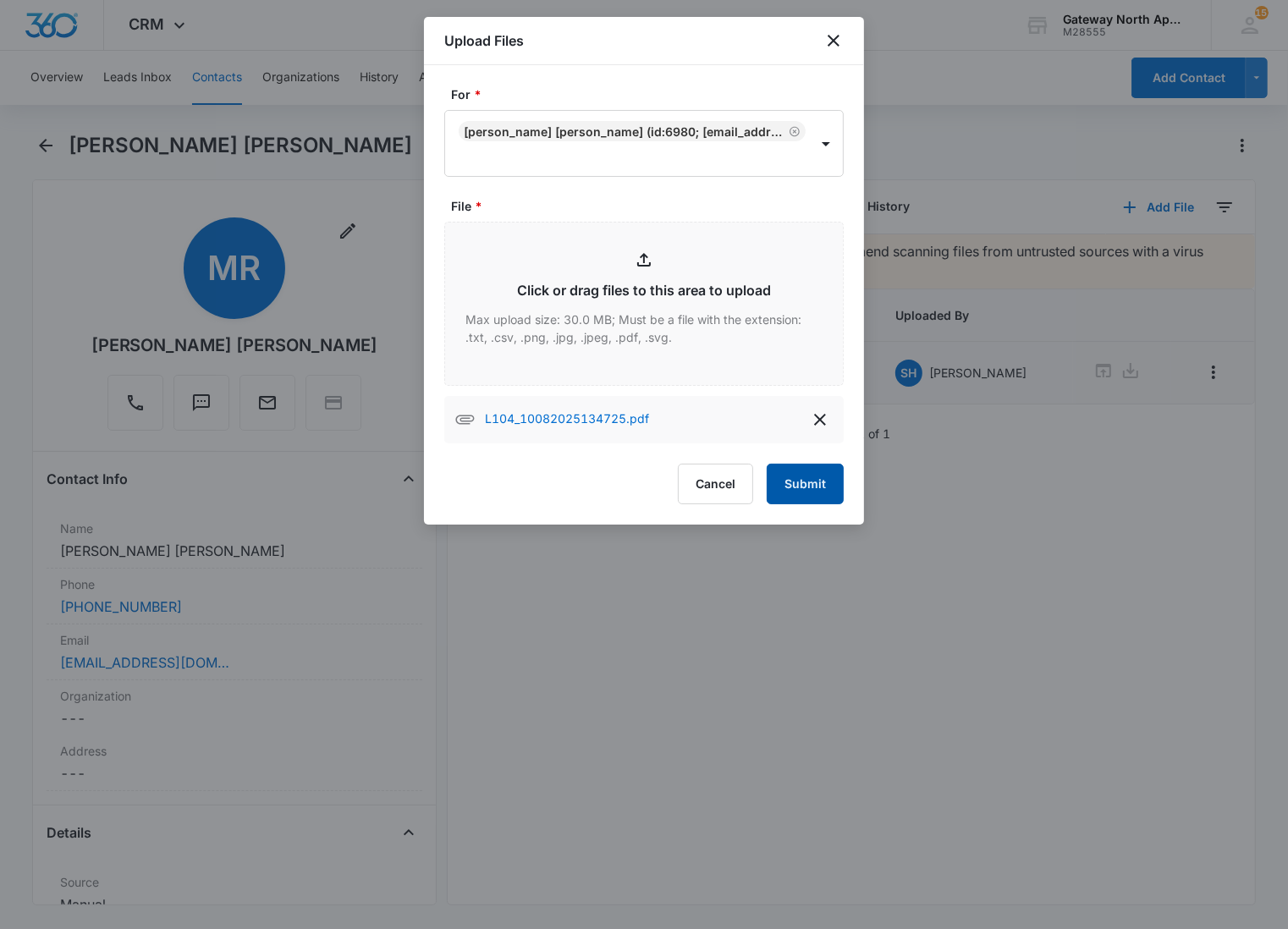
click at [794, 486] on button "Submit" at bounding box center [805, 483] width 77 height 40
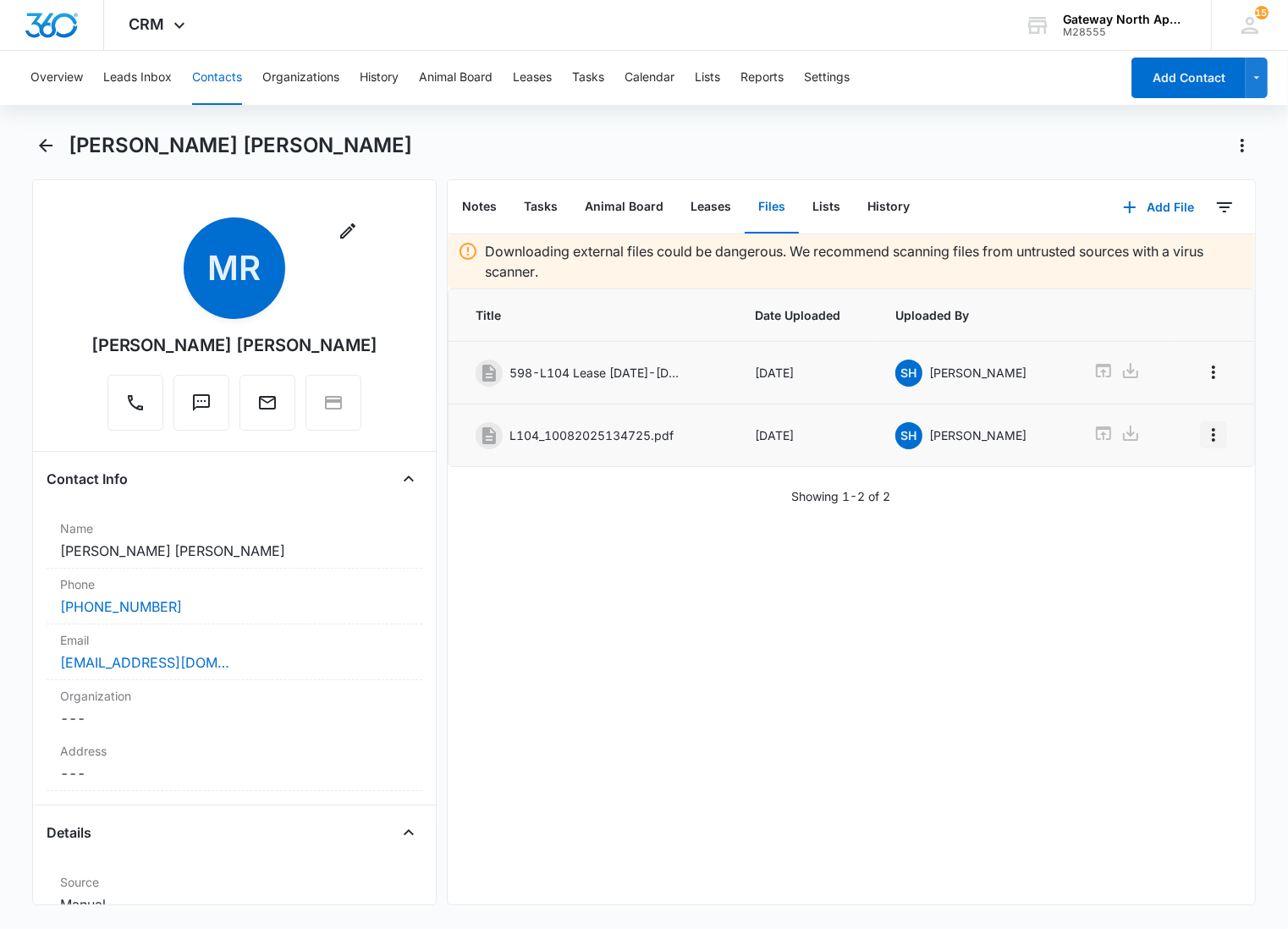
click at [1204, 433] on icon "Overflow Menu" at bounding box center [1214, 435] width 21 height 21
click at [1162, 478] on div "Edit" at bounding box center [1153, 483] width 36 height 12
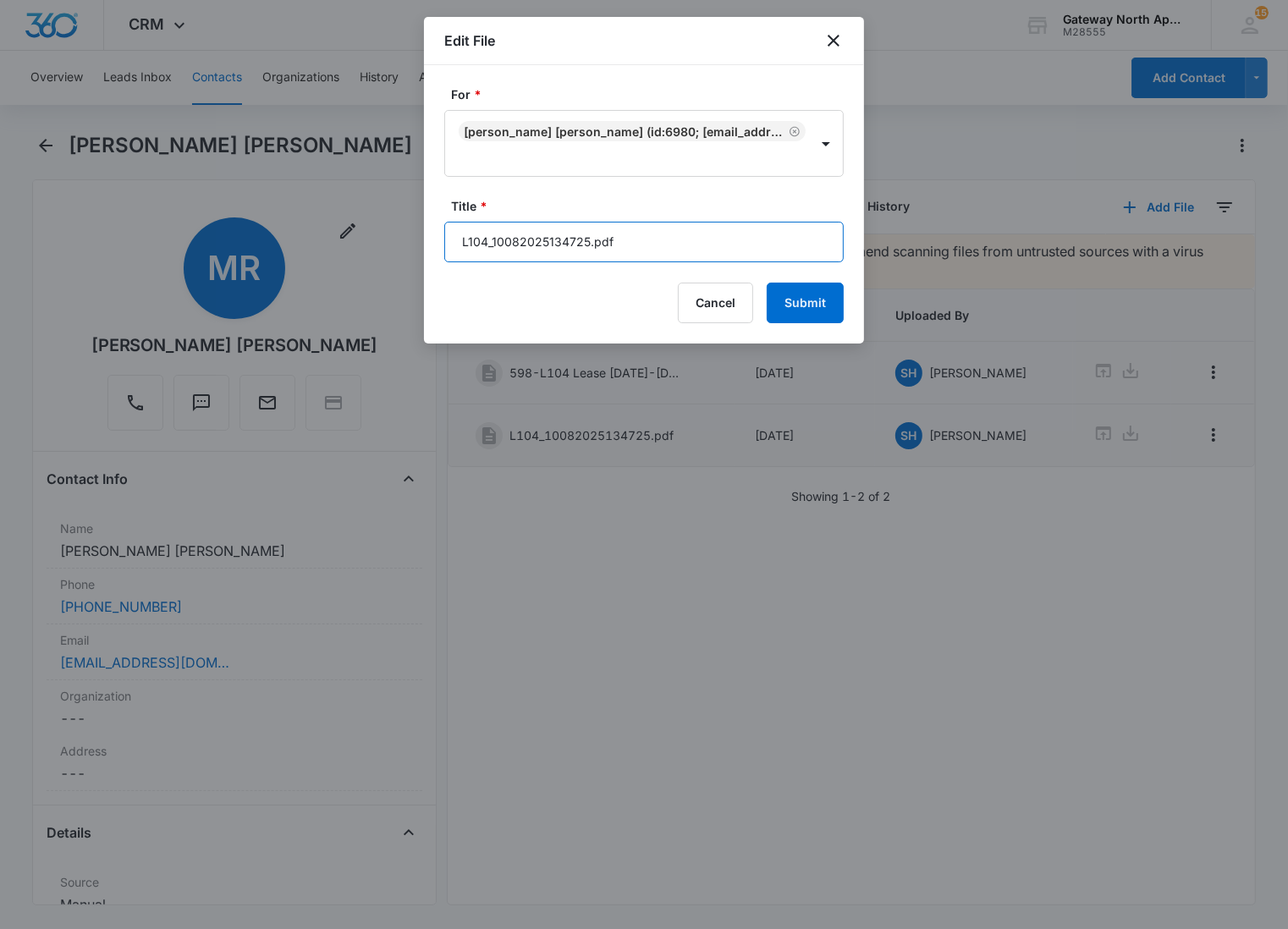
drag, startPoint x: 641, startPoint y: 251, endPoint x: 441, endPoint y: 256, distance: 200.1
click at [441, 256] on div "For * Michael Ryan Gilley (ID:6980; mrgilley.123@gmail.com; 4233104385) Title *…" at bounding box center [644, 204] width 440 height 278
type input "598-L104 Lease Packet"
click at [767, 282] on button "Submit" at bounding box center [805, 302] width 77 height 40
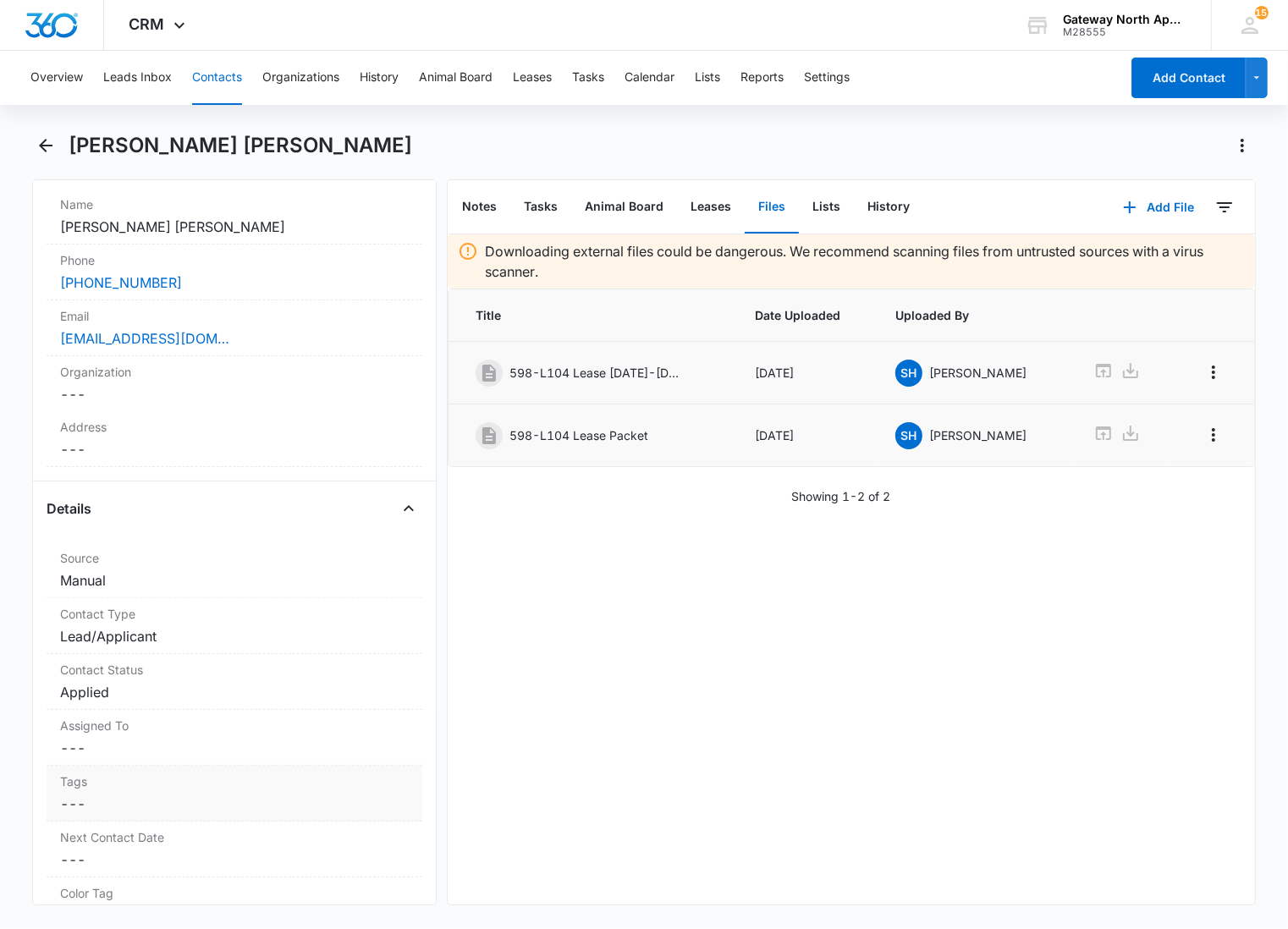
scroll to position [563, 0]
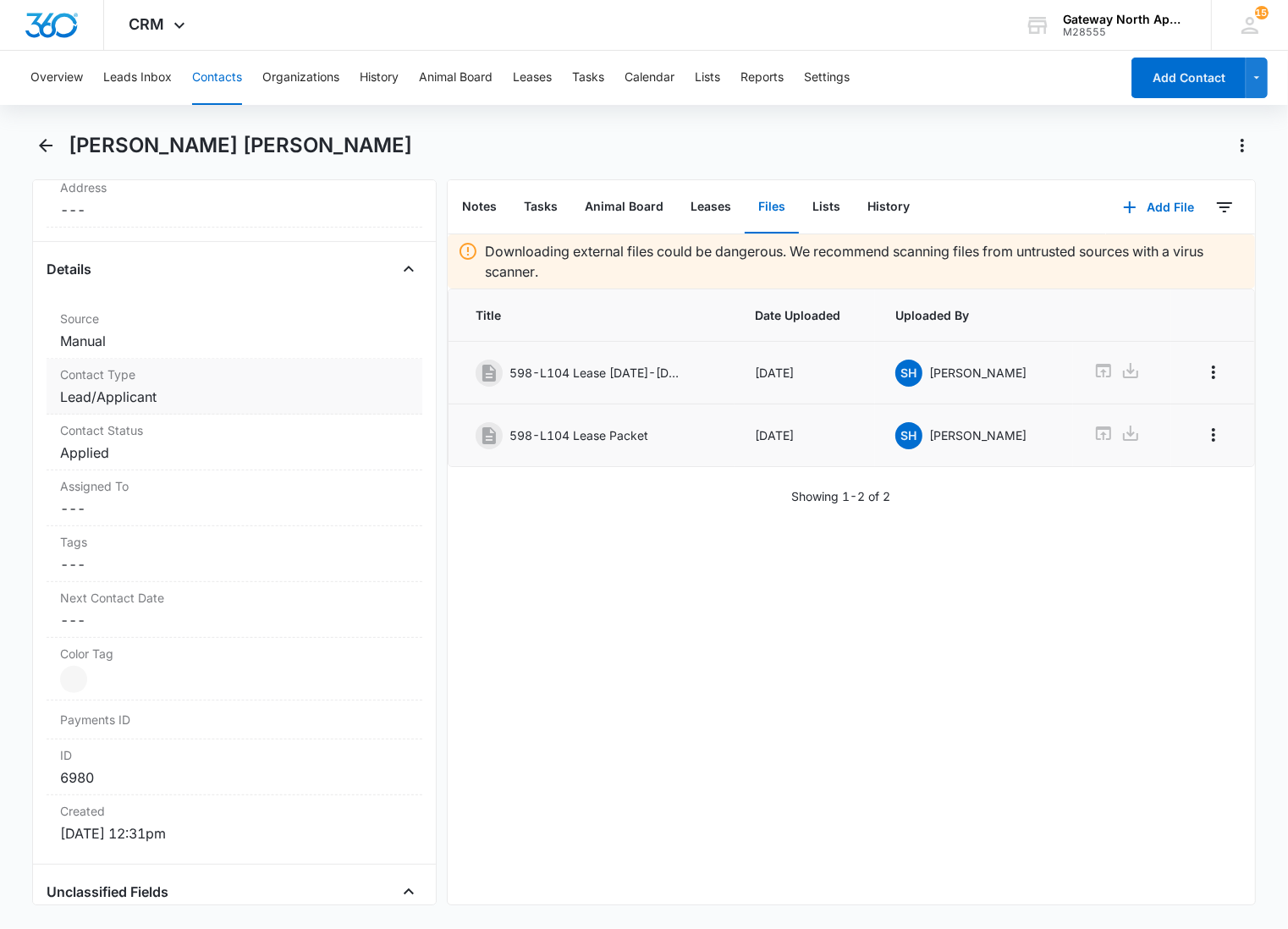
click at [207, 401] on dd "Cancel Save Changes Lead/Applicant" at bounding box center [234, 396] width 349 height 21
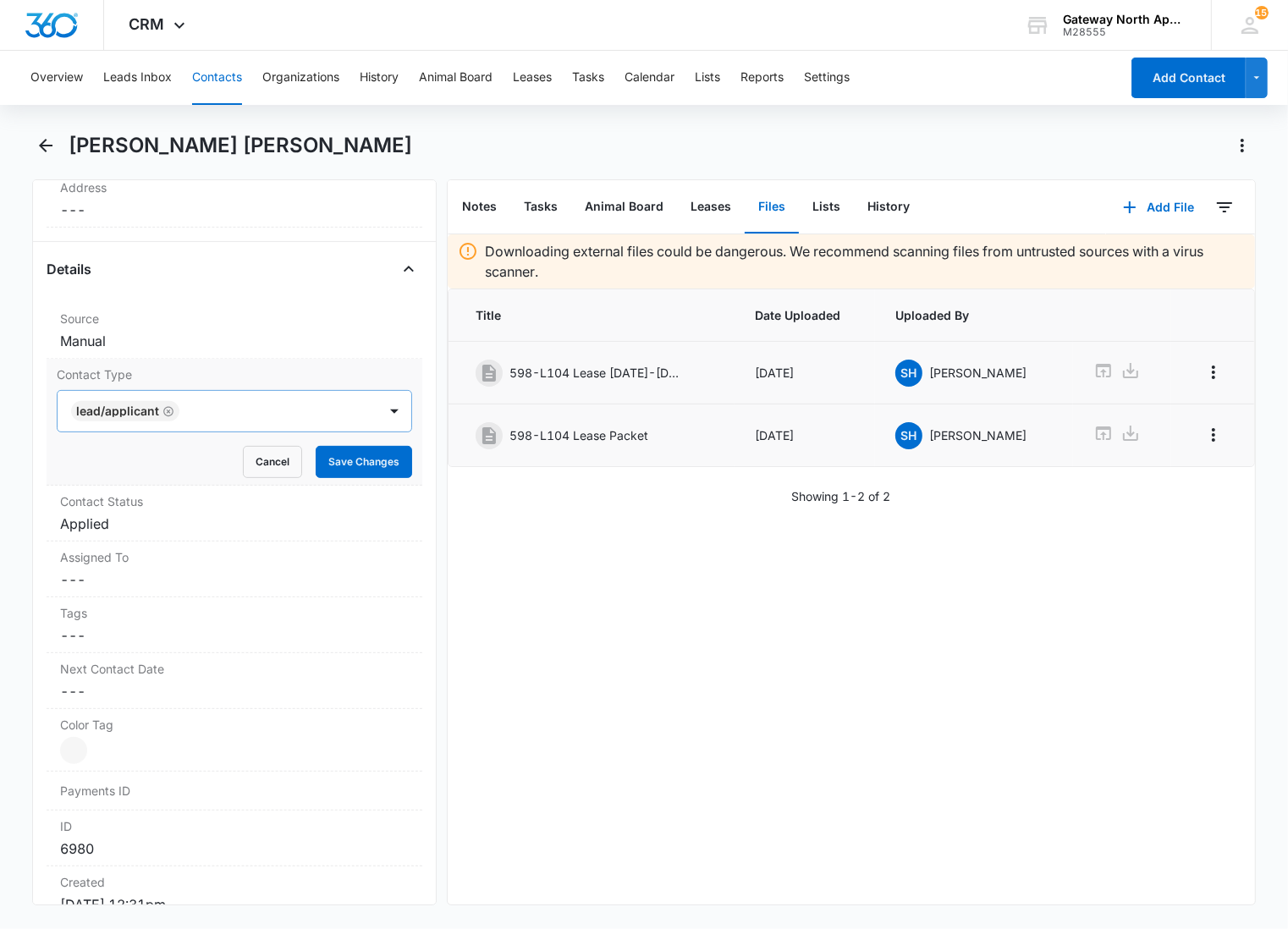
click at [183, 412] on div "Lead/Applicant" at bounding box center [217, 411] width 320 height 40
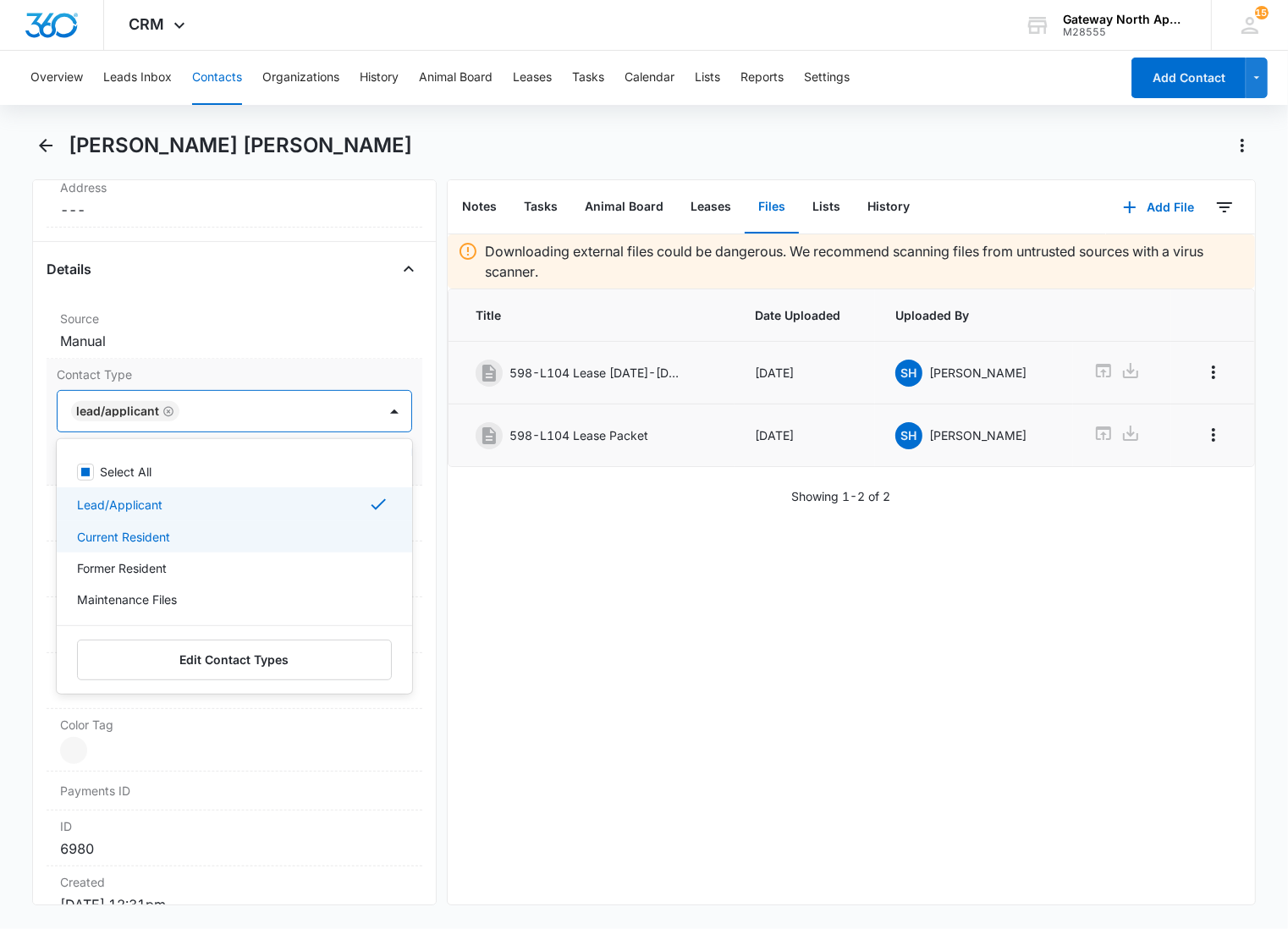
click at [179, 537] on div "Current Resident" at bounding box center [232, 537] width 311 height 18
click at [176, 517] on div "Lead/Applicant" at bounding box center [234, 504] width 355 height 34
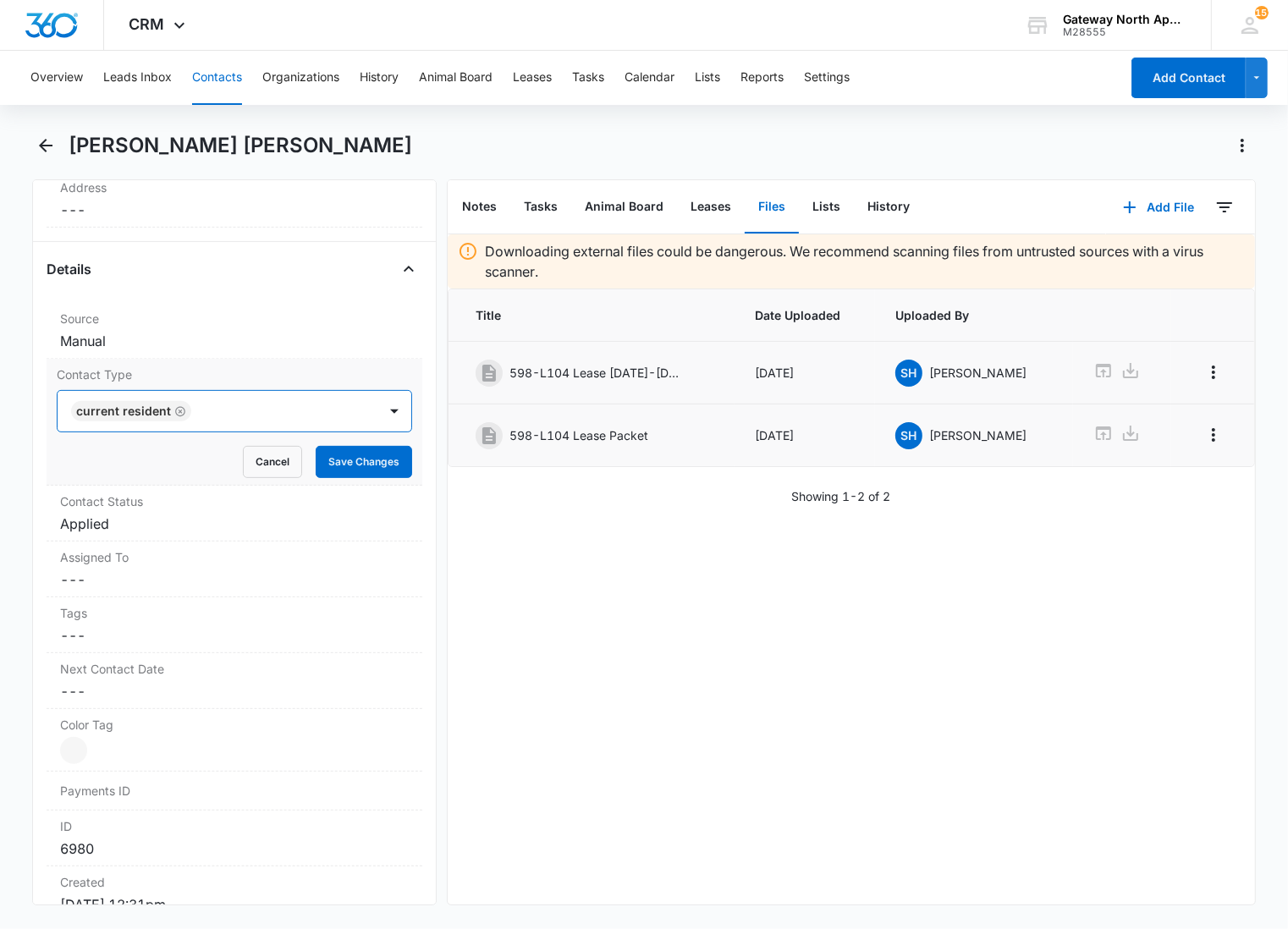
click at [240, 421] on div at bounding box center [275, 411] width 159 height 23
click at [344, 469] on button "Save Changes" at bounding box center [364, 462] width 97 height 32
click at [242, 520] on dd "Cancel Save Changes Applied" at bounding box center [234, 524] width 349 height 21
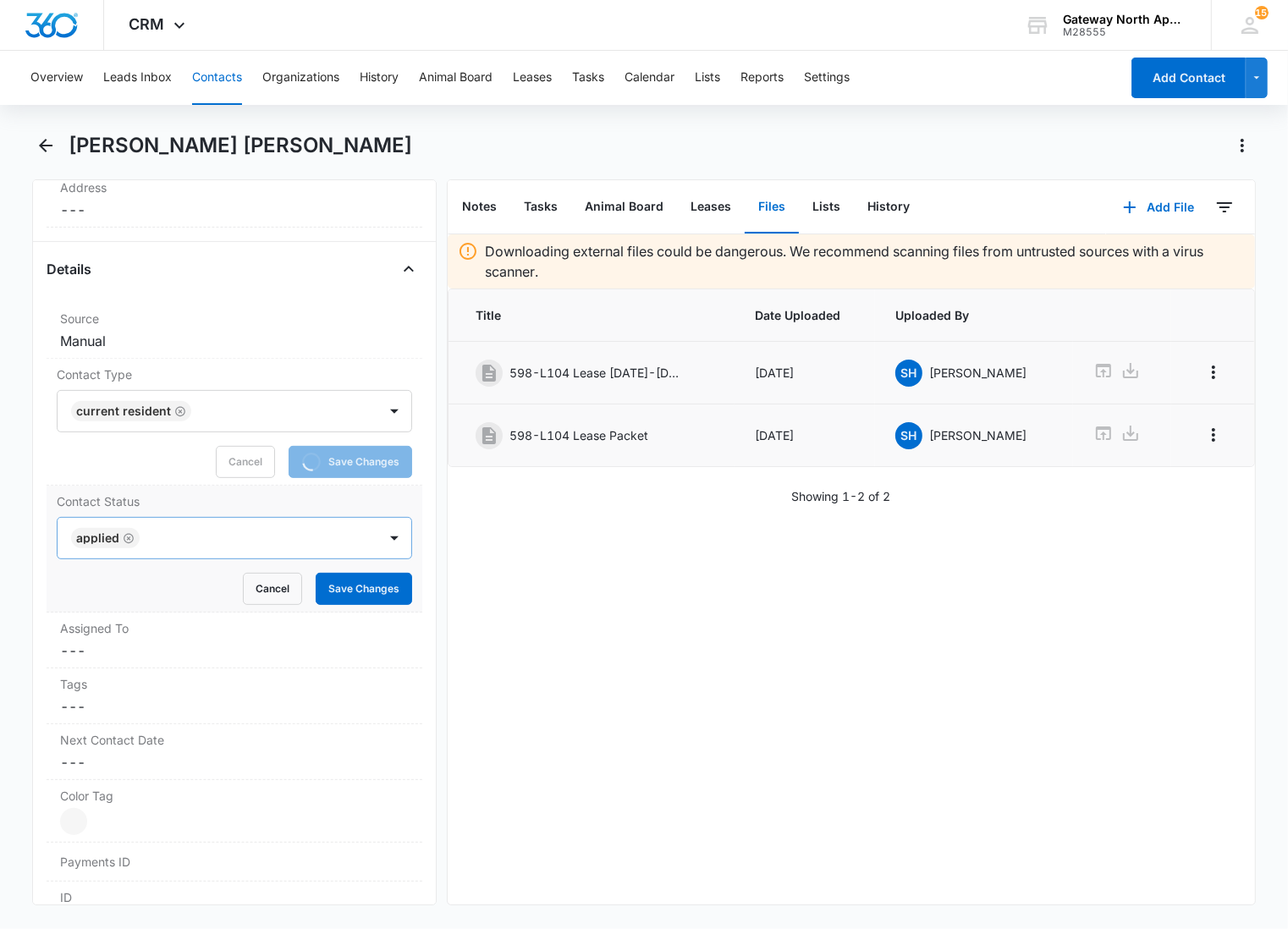
click at [237, 535] on div at bounding box center [249, 538] width 211 height 23
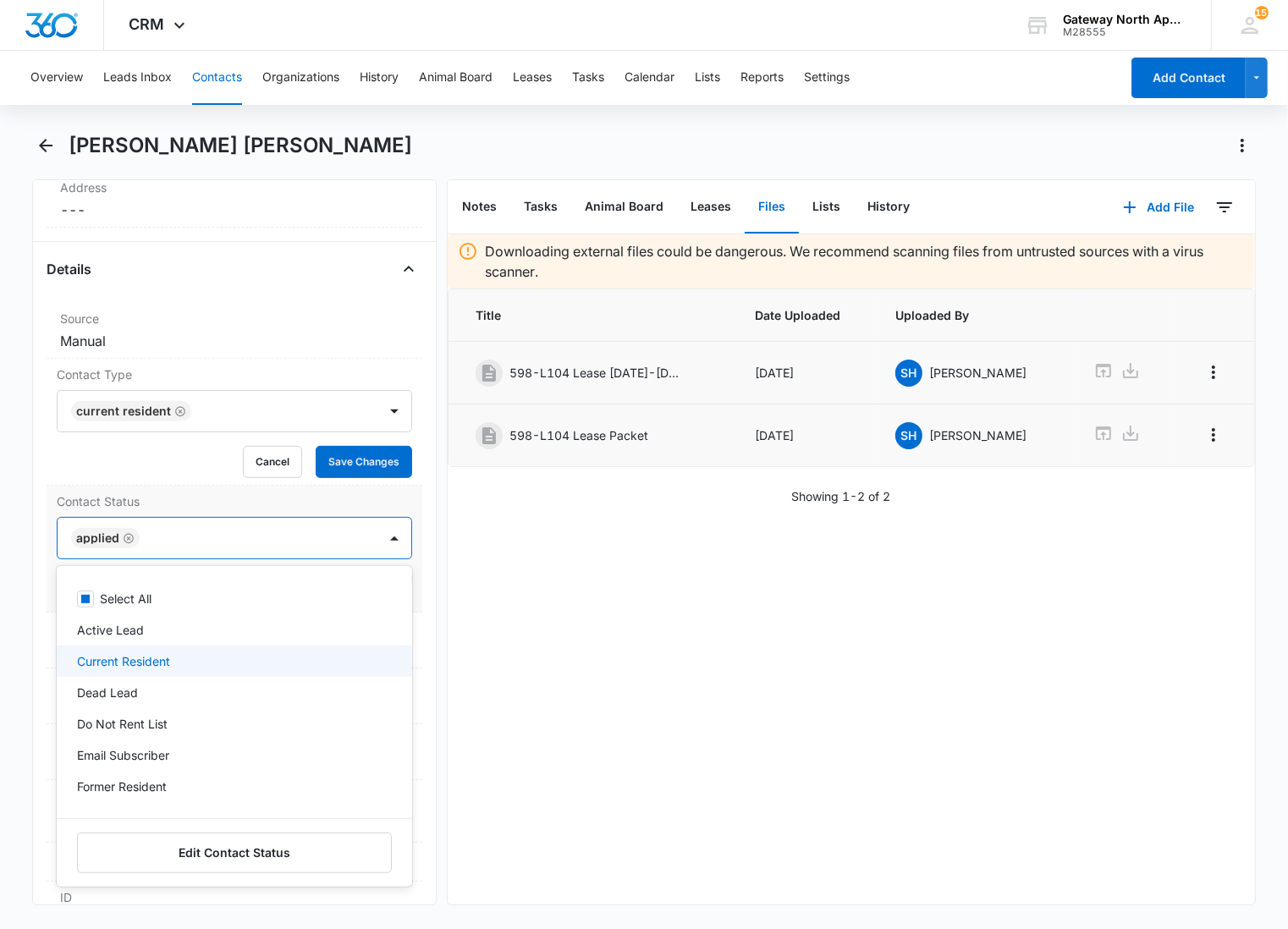
click at [144, 660] on p "Current Resident" at bounding box center [124, 661] width 93 height 18
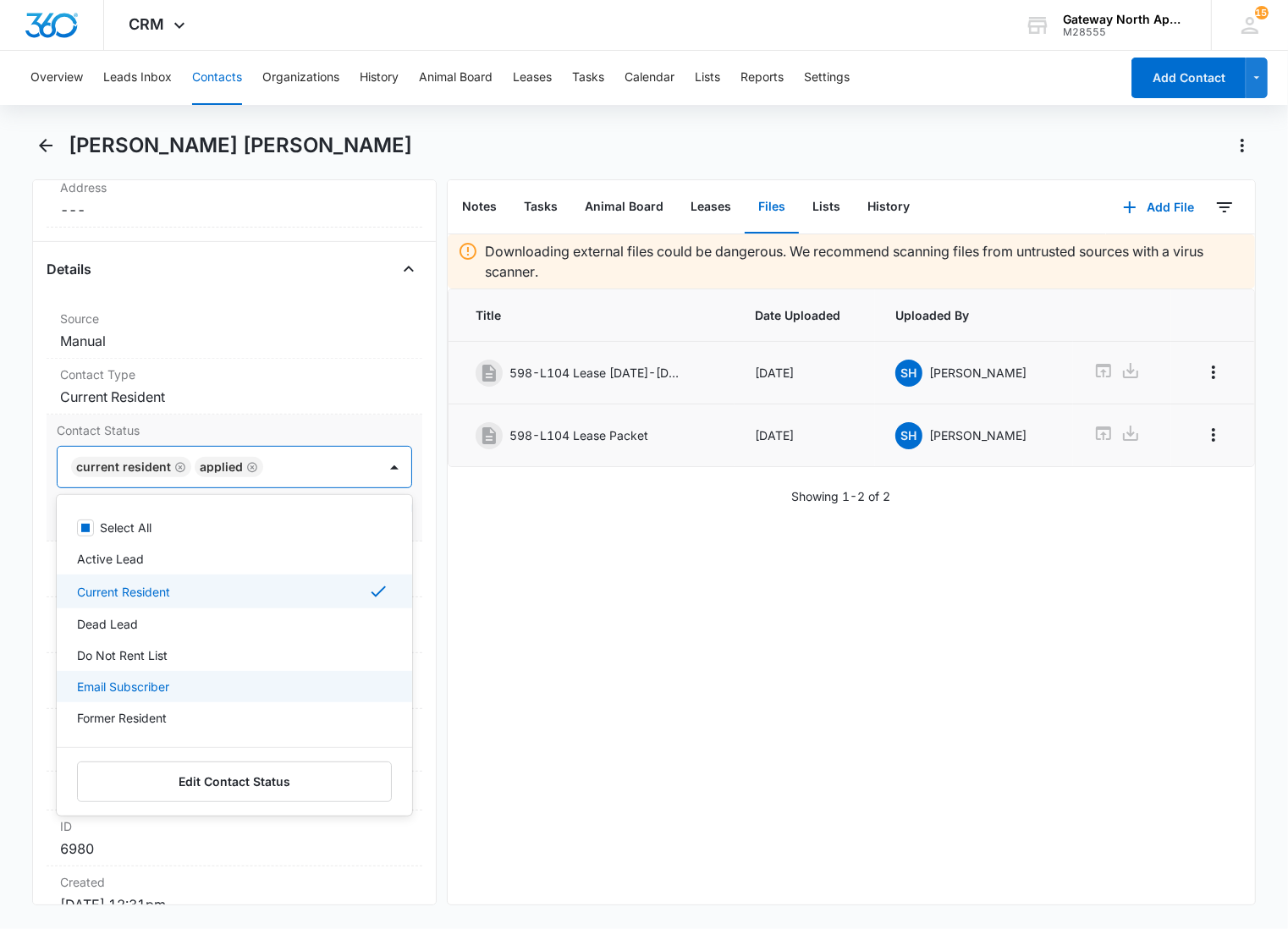
click at [152, 697] on div "Email Subscriber" at bounding box center [234, 686] width 355 height 31
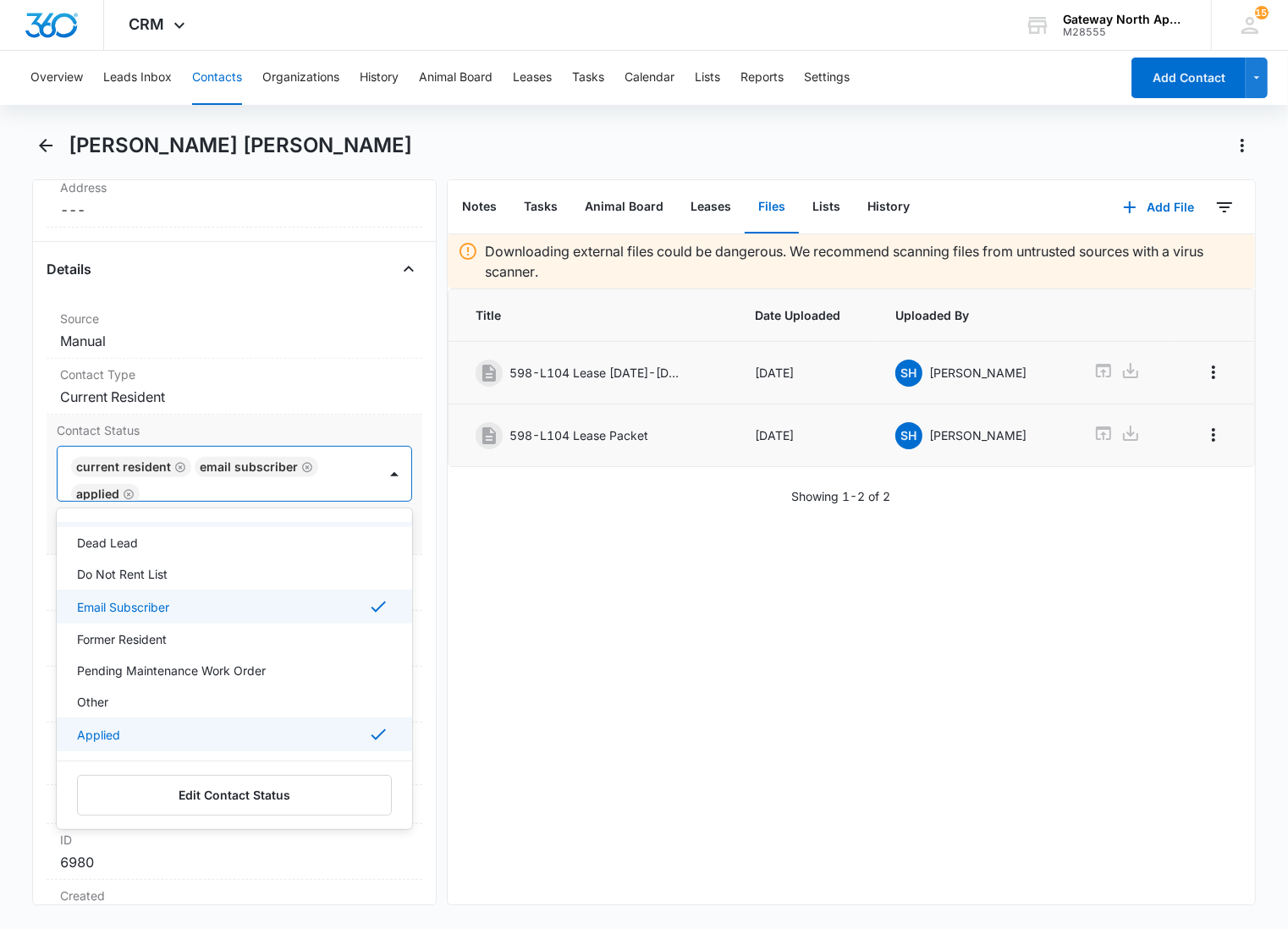
click at [149, 727] on div "Applied" at bounding box center [232, 734] width 311 height 21
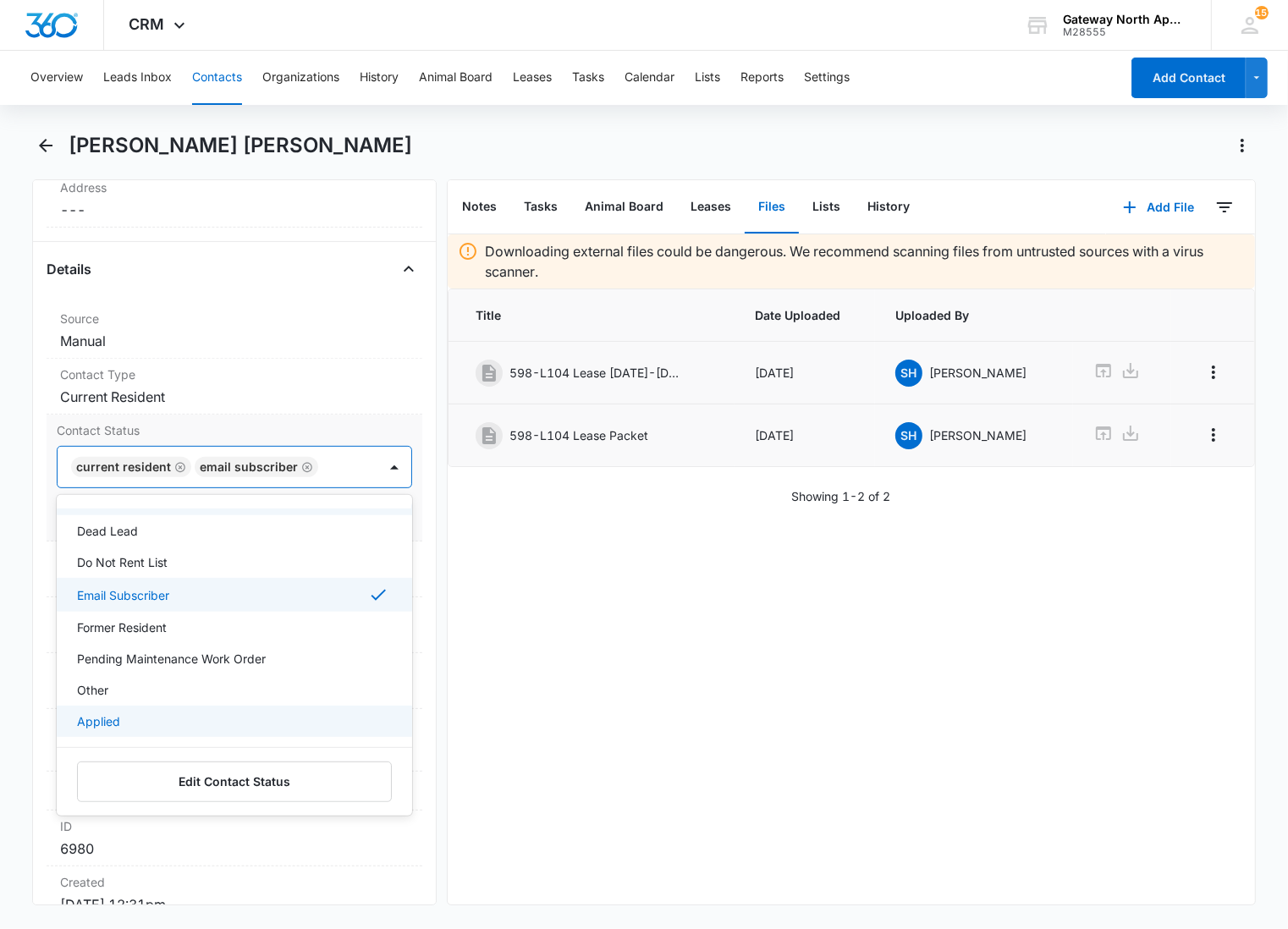
scroll to position [91, 0]
click at [324, 464] on div at bounding box center [339, 467] width 32 height 23
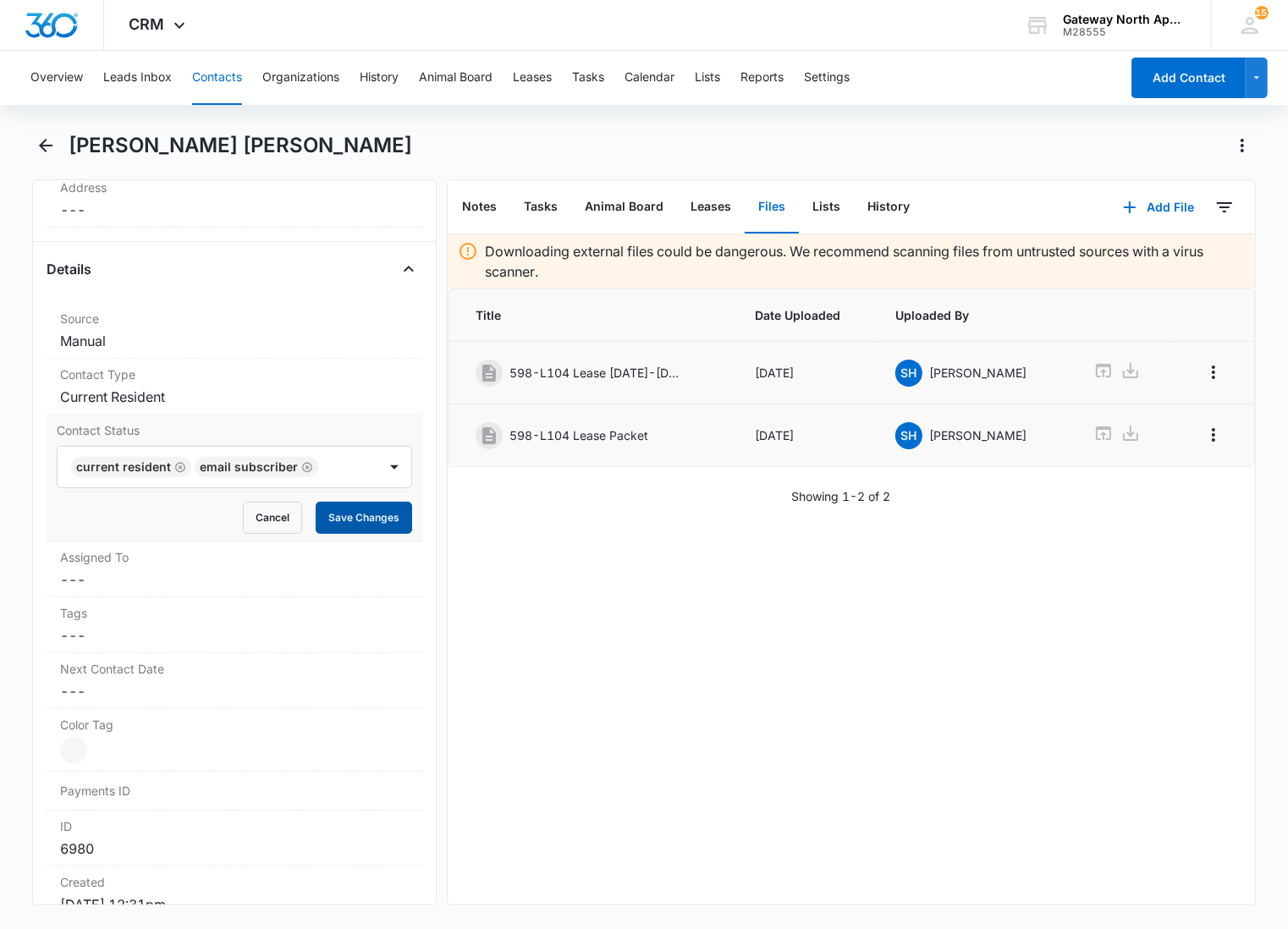
click at [339, 514] on button "Save Changes" at bounding box center [364, 517] width 97 height 32
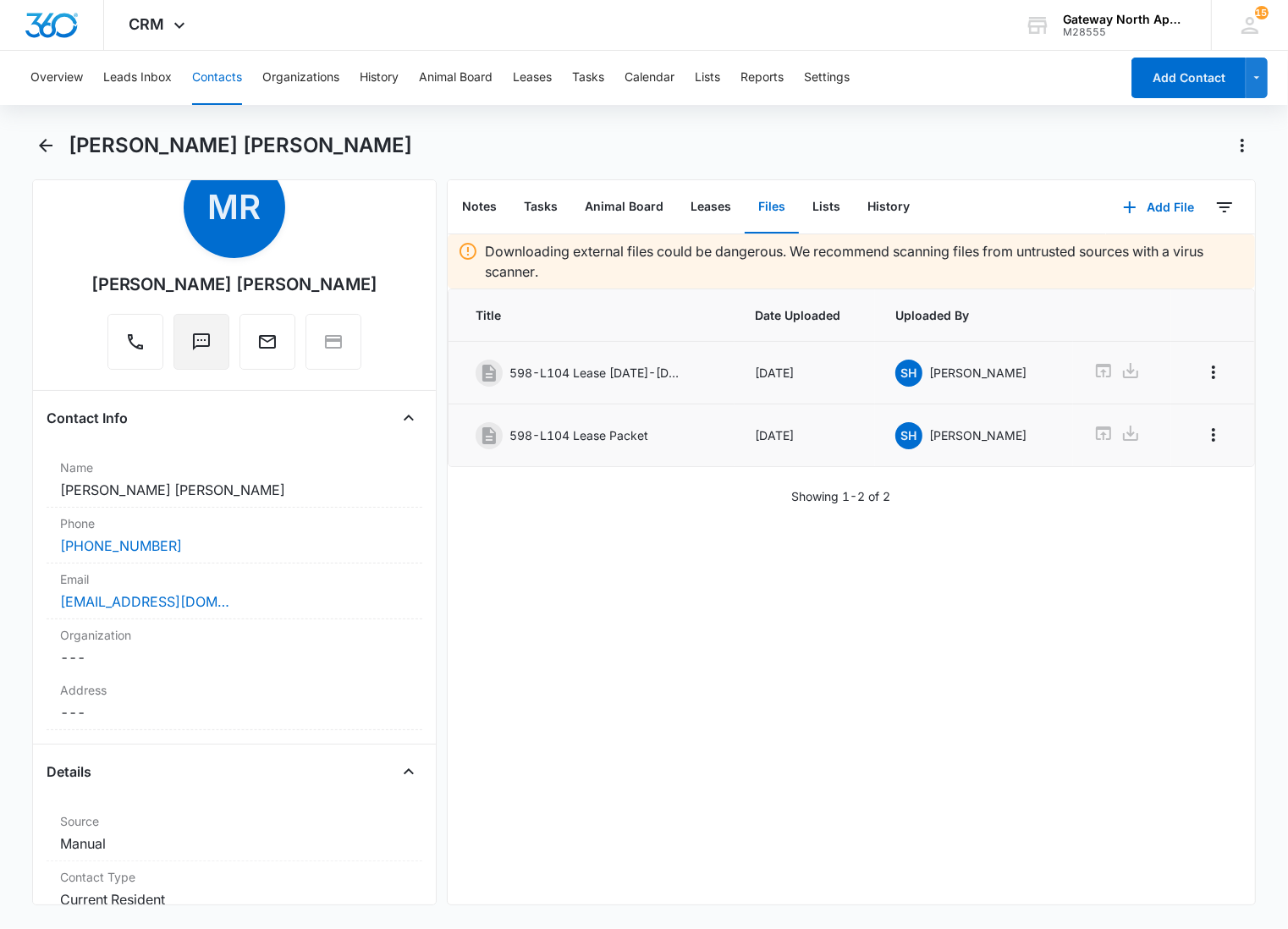
scroll to position [0, 0]
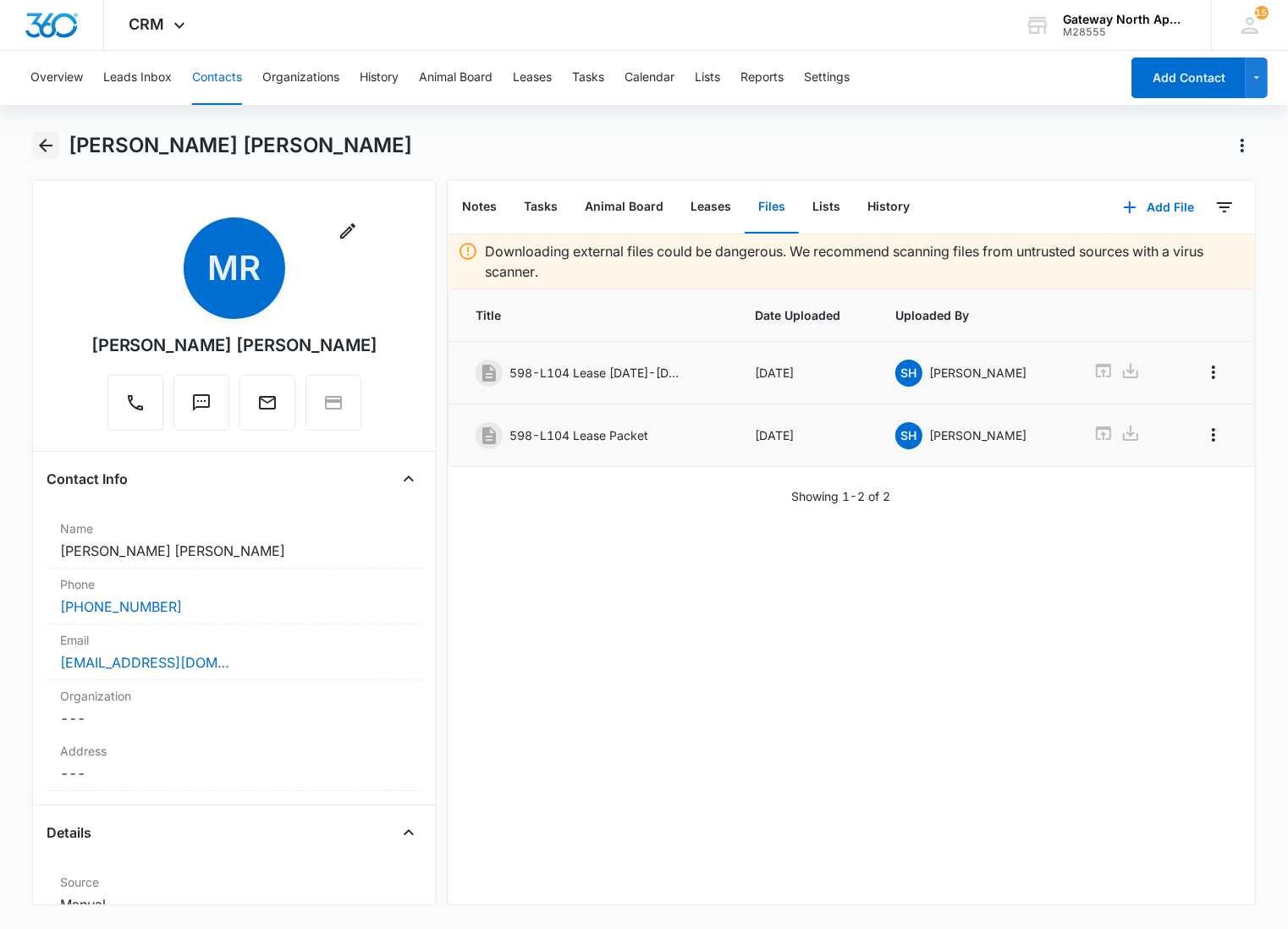
click at [51, 147] on icon "Back" at bounding box center [46, 145] width 21 height 21
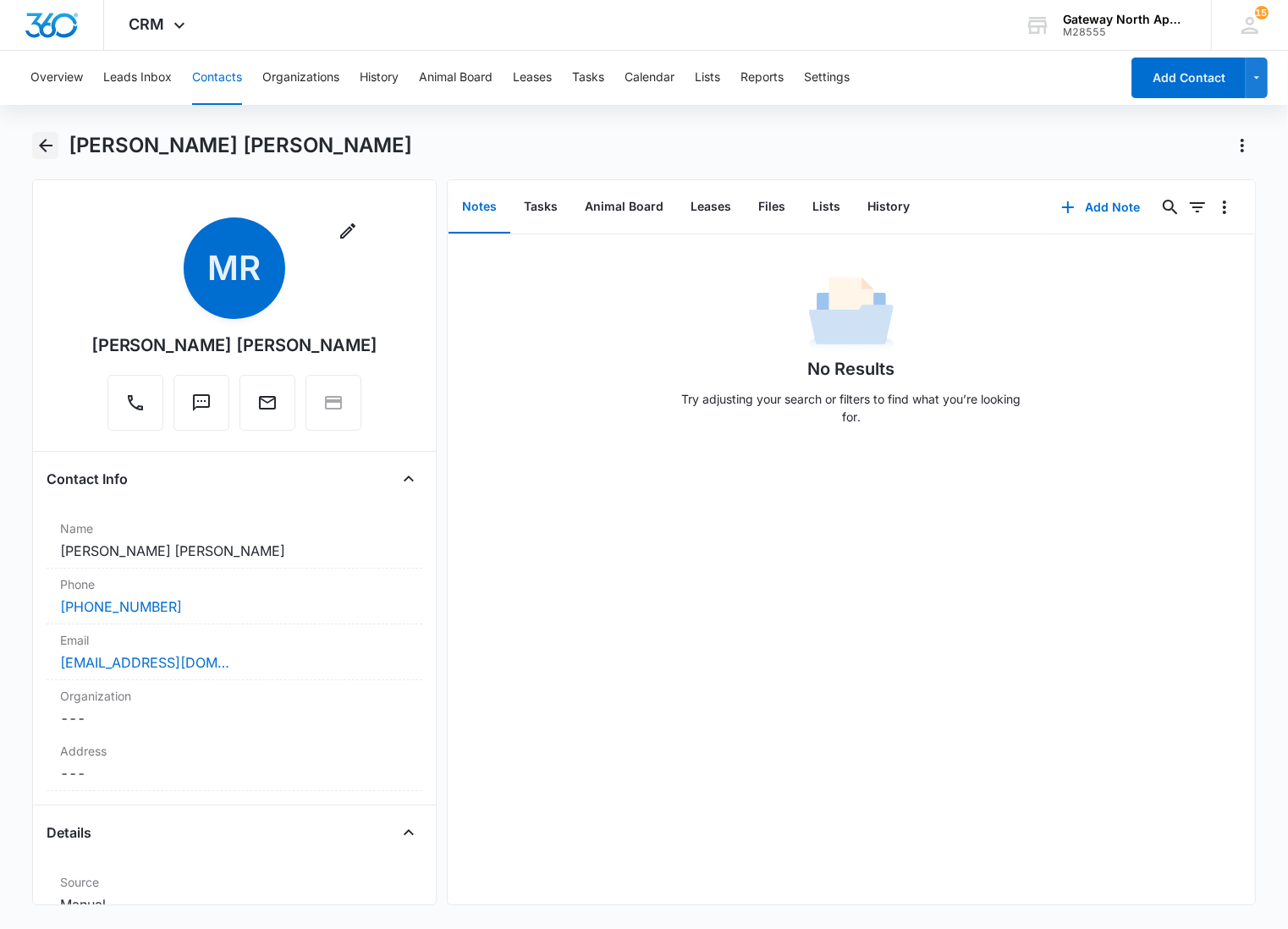
click at [44, 152] on icon "Back" at bounding box center [46, 145] width 21 height 21
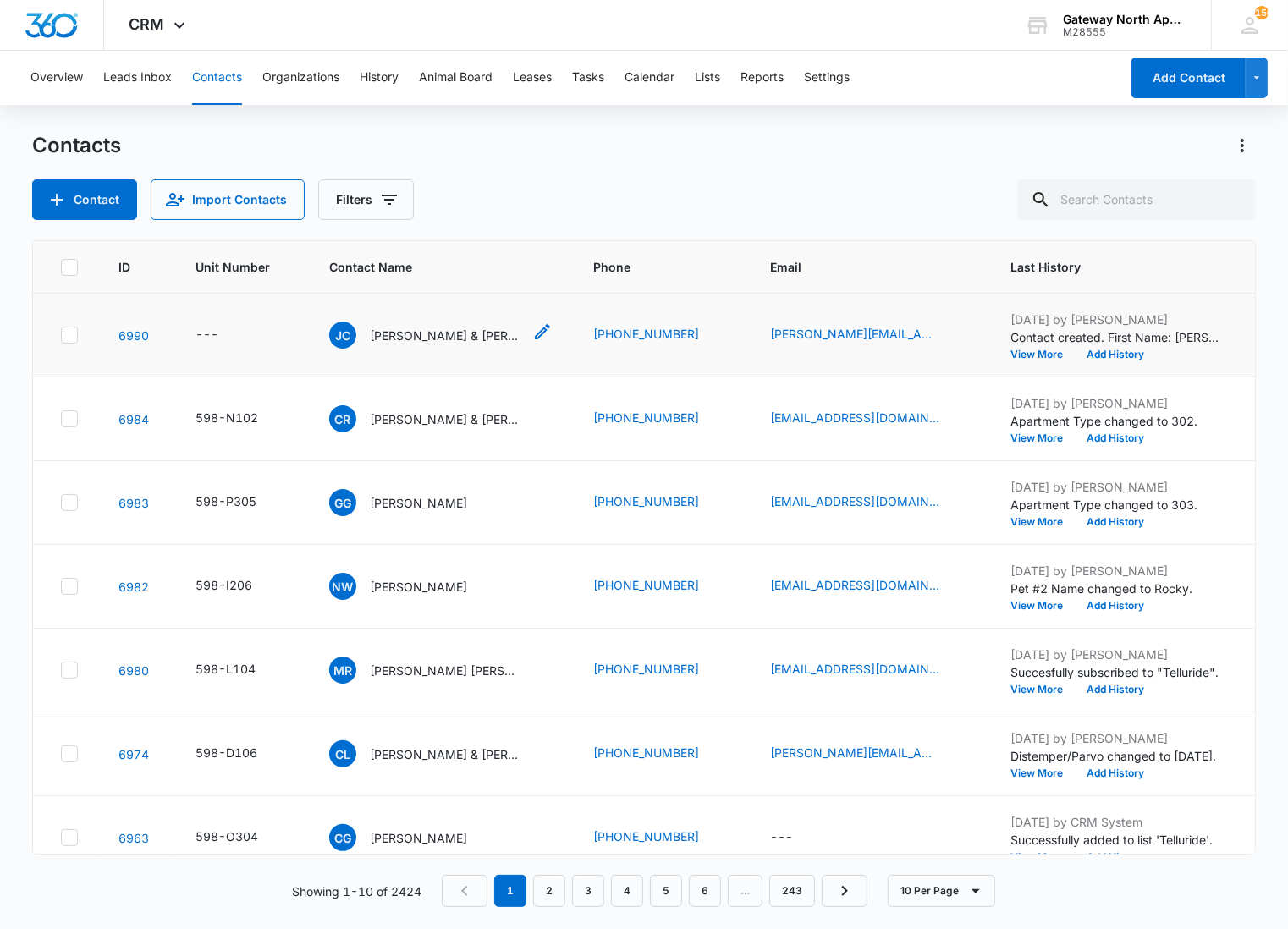
click at [441, 335] on p "[PERSON_NAME] & [PERSON_NAME] [PERSON_NAME] [PERSON_NAME]" at bounding box center [446, 335] width 152 height 18
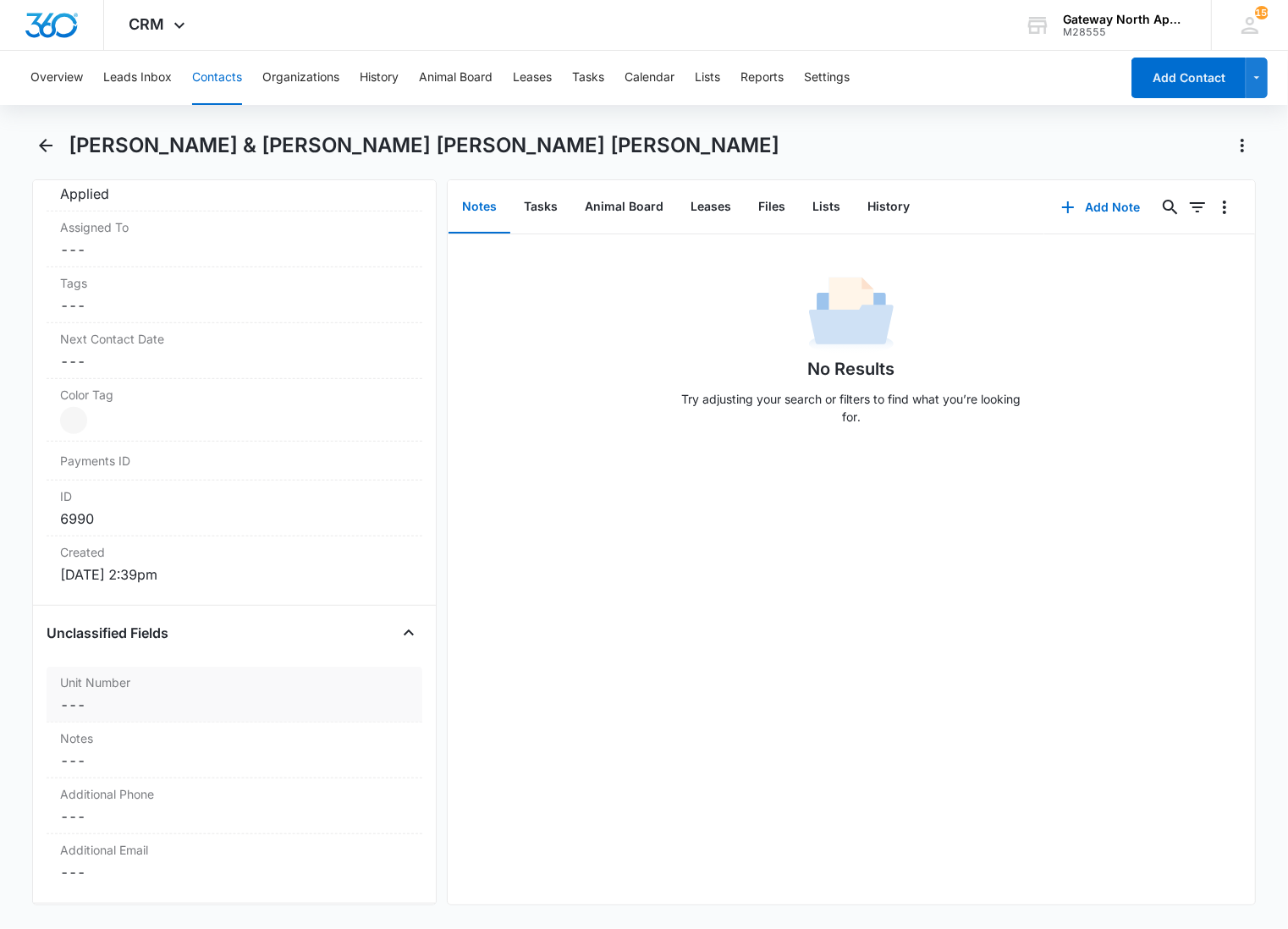
scroll to position [940, 0]
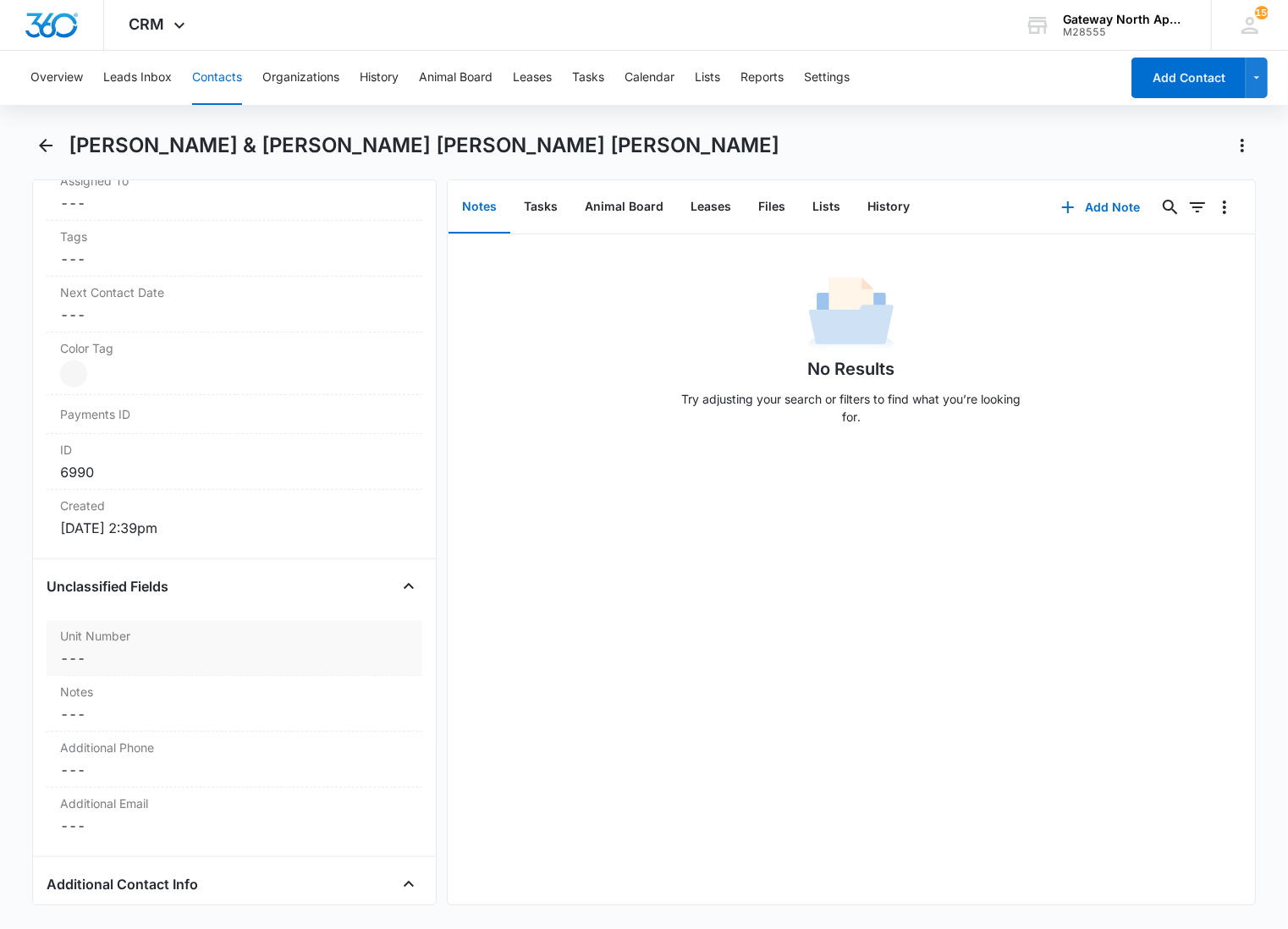
click at [142, 627] on label "Unit Number" at bounding box center [234, 636] width 349 height 18
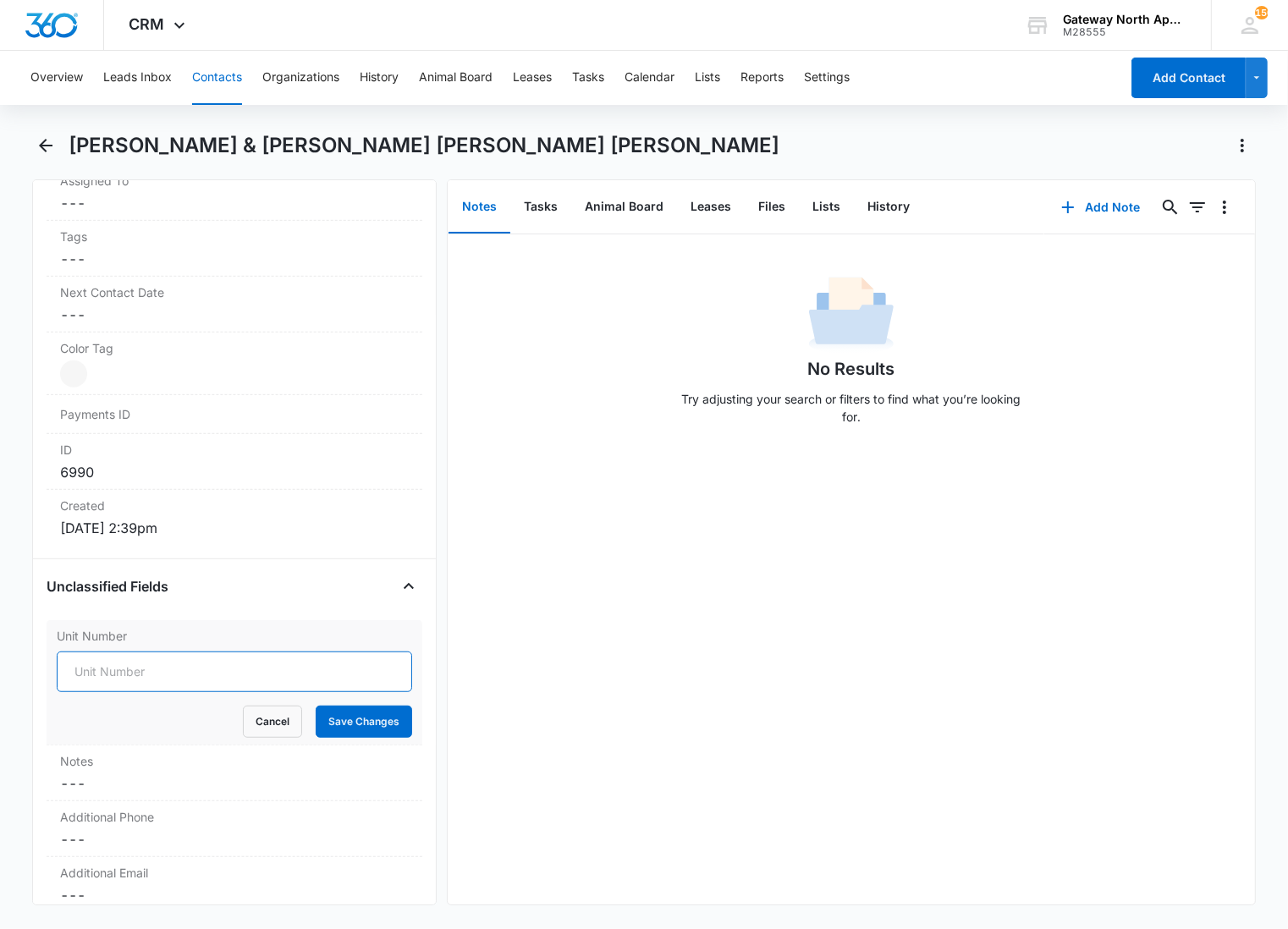
click at [118, 651] on input "Unit Number" at bounding box center [234, 671] width 355 height 40
type input "598-L100"
click at [316, 706] on button "Save Changes" at bounding box center [364, 722] width 97 height 32
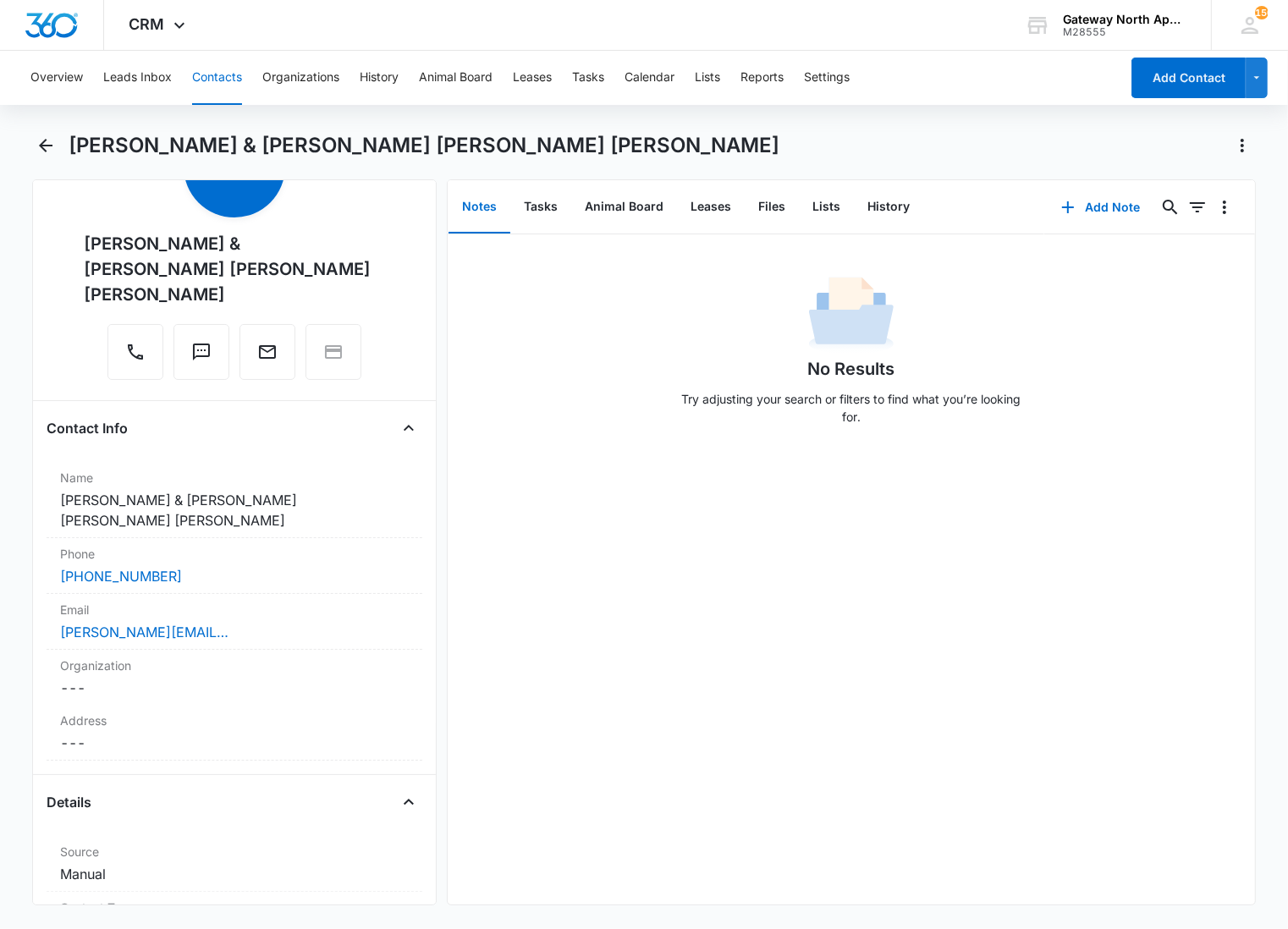
scroll to position [94, 0]
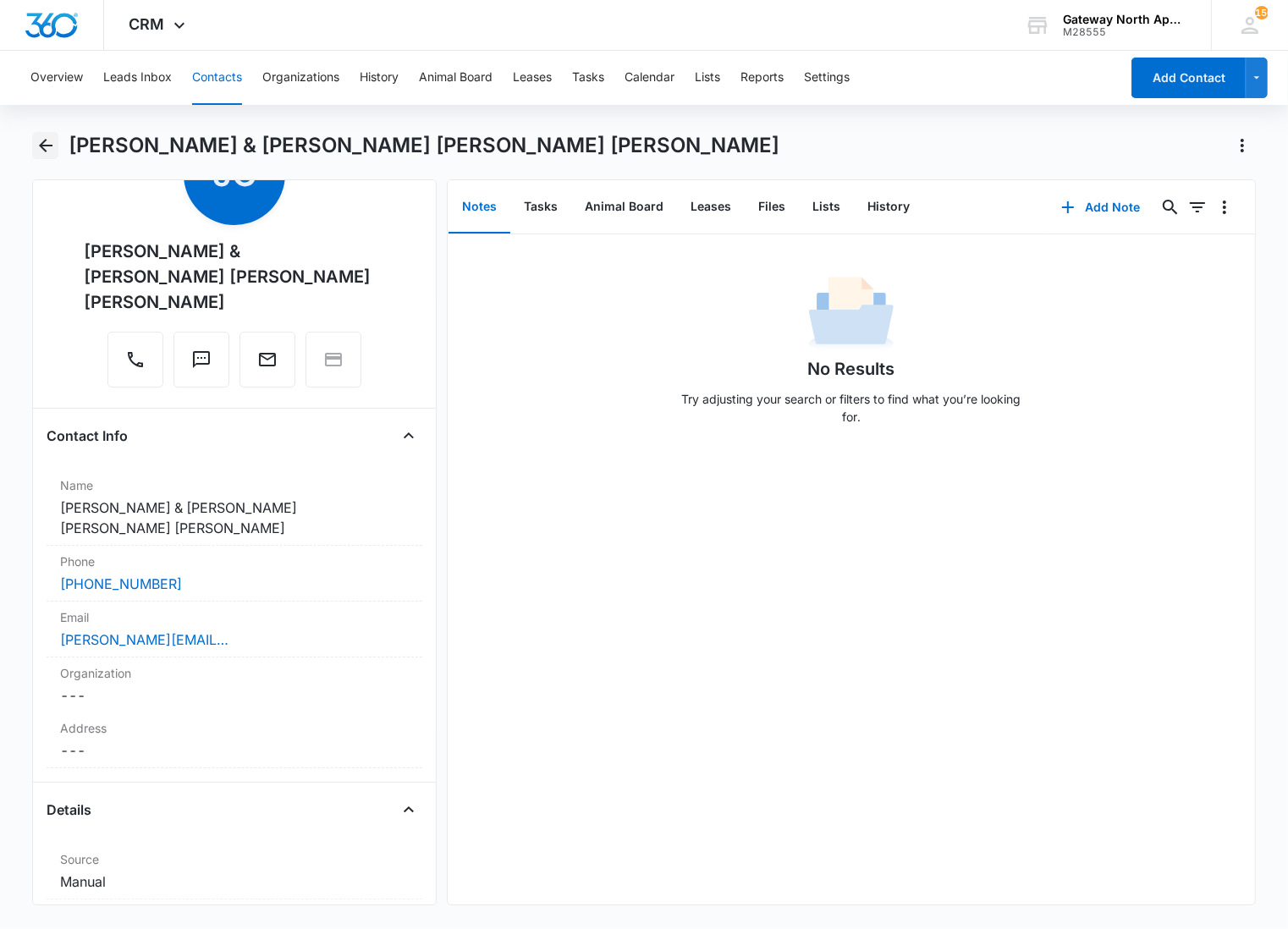
click at [48, 143] on icon "Back" at bounding box center [46, 145] width 21 height 21
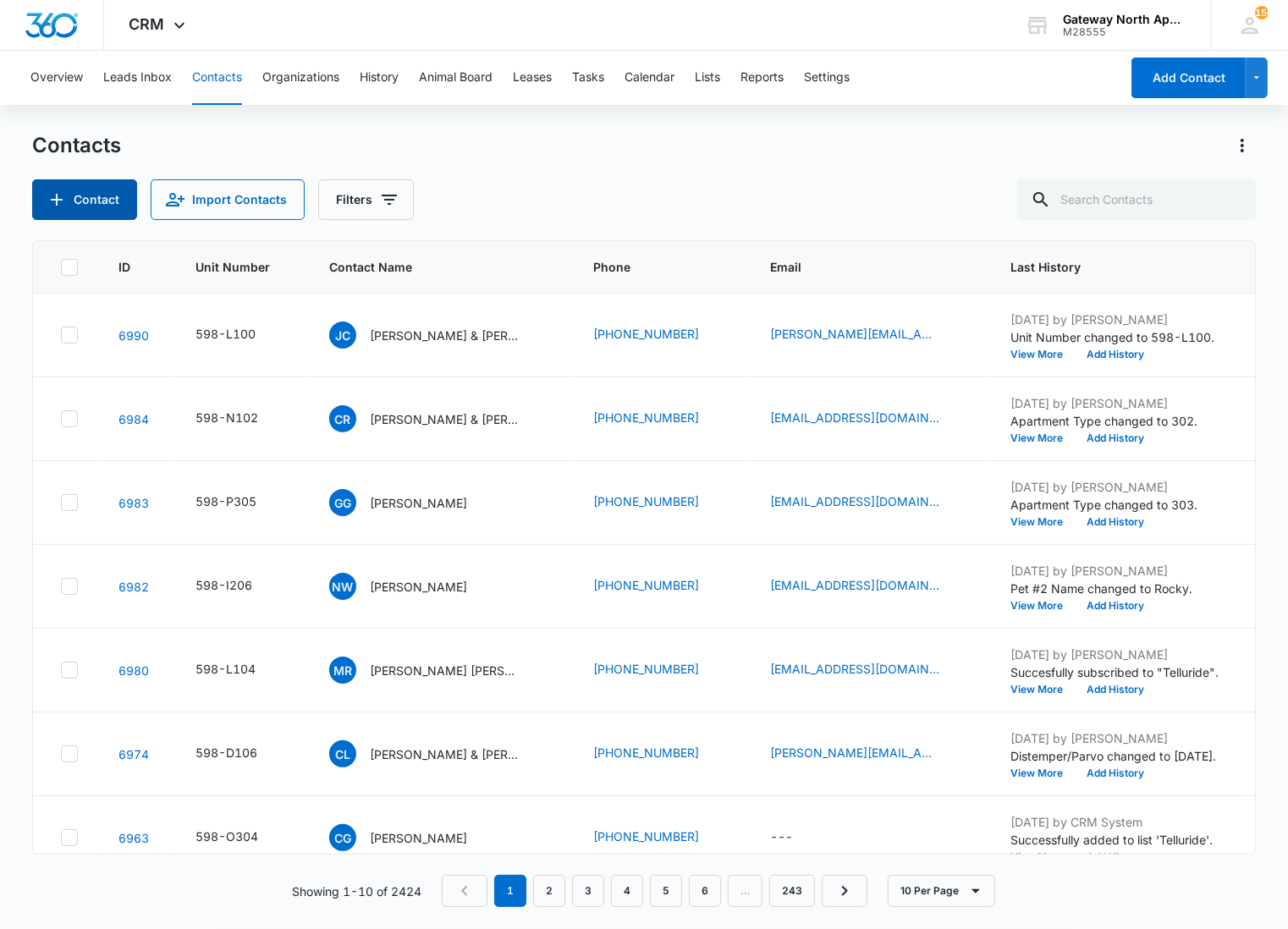
click at [80, 202] on button "Contact" at bounding box center [84, 199] width 105 height 40
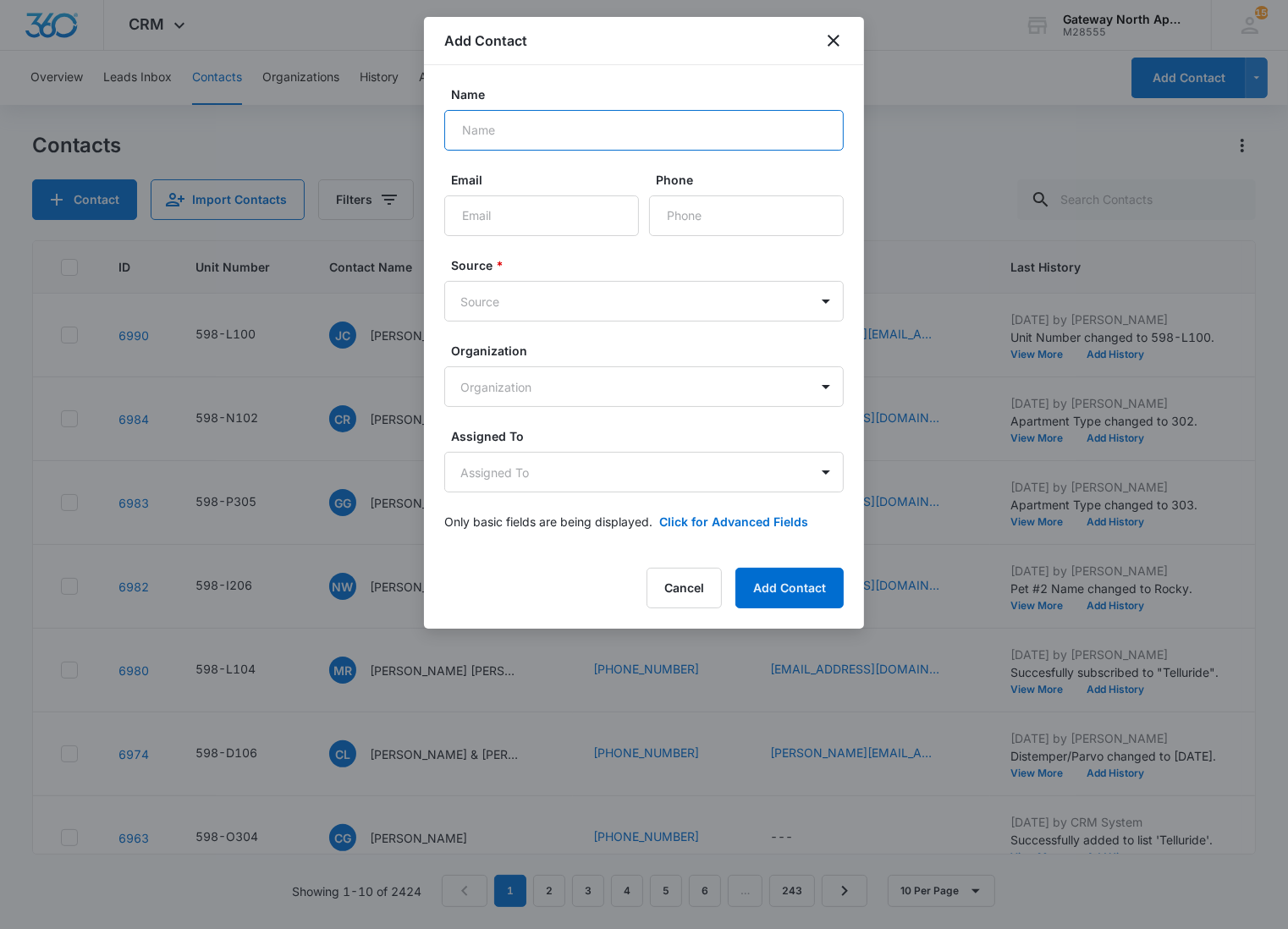
click at [519, 136] on input "Name" at bounding box center [643, 130] width 399 height 40
type input "Erika Vibiana Garcia"
type input "vibiana04@icloud.com"
type input "(720) 234-3197"
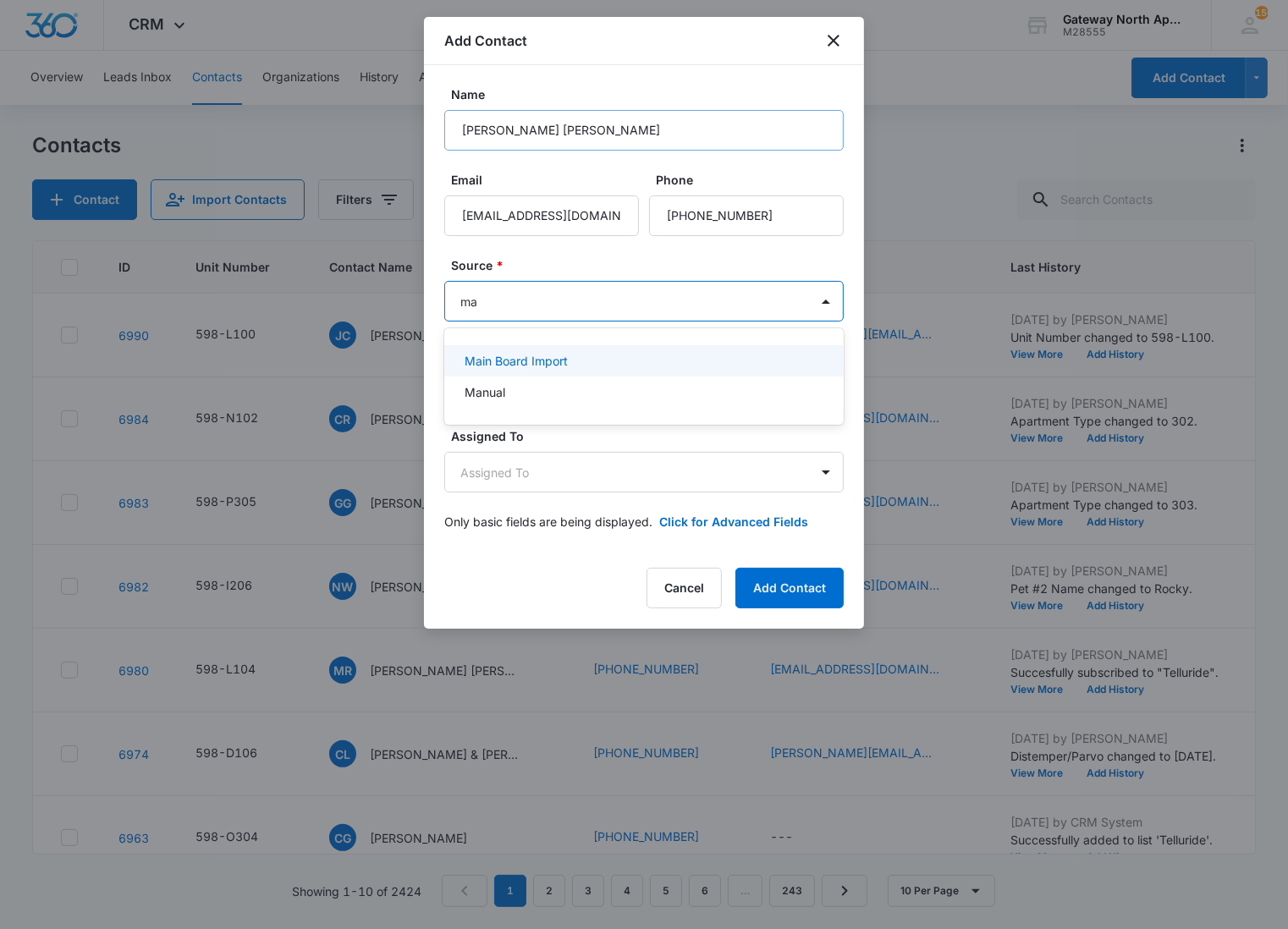
type input "man"
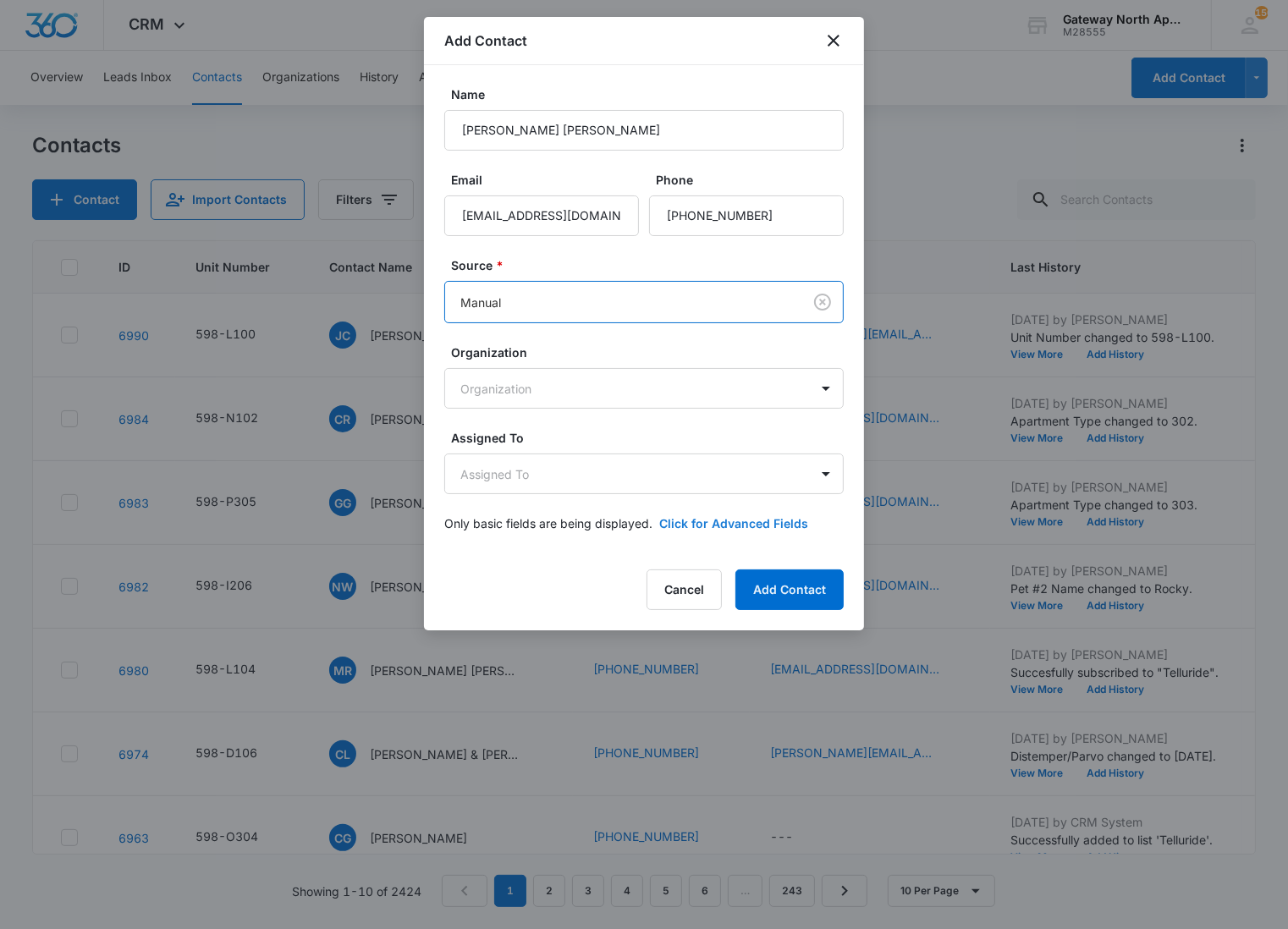
click at [741, 518] on button "Click for Advanced Fields" at bounding box center [734, 524] width 149 height 18
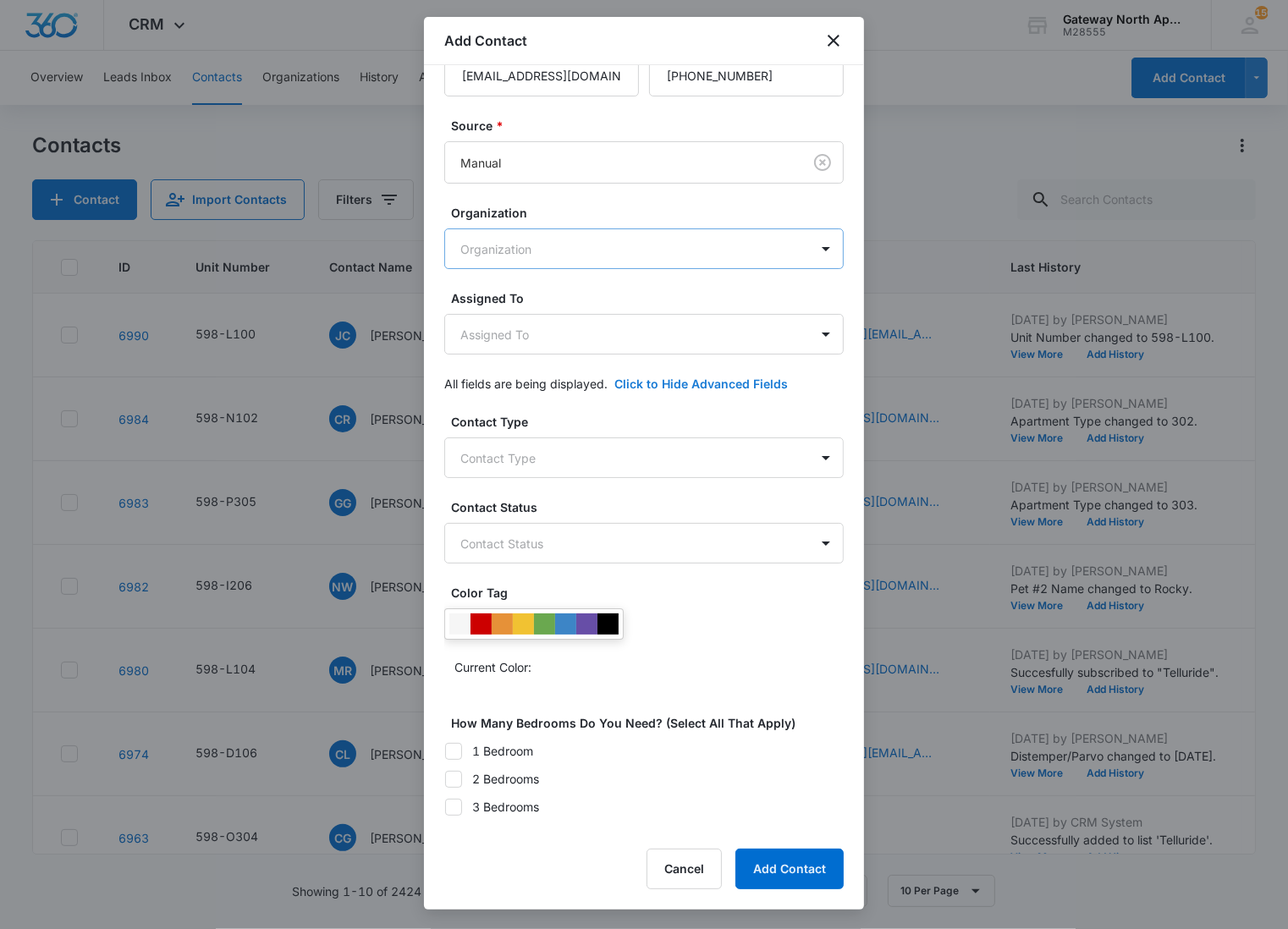
scroll to position [239, 0]
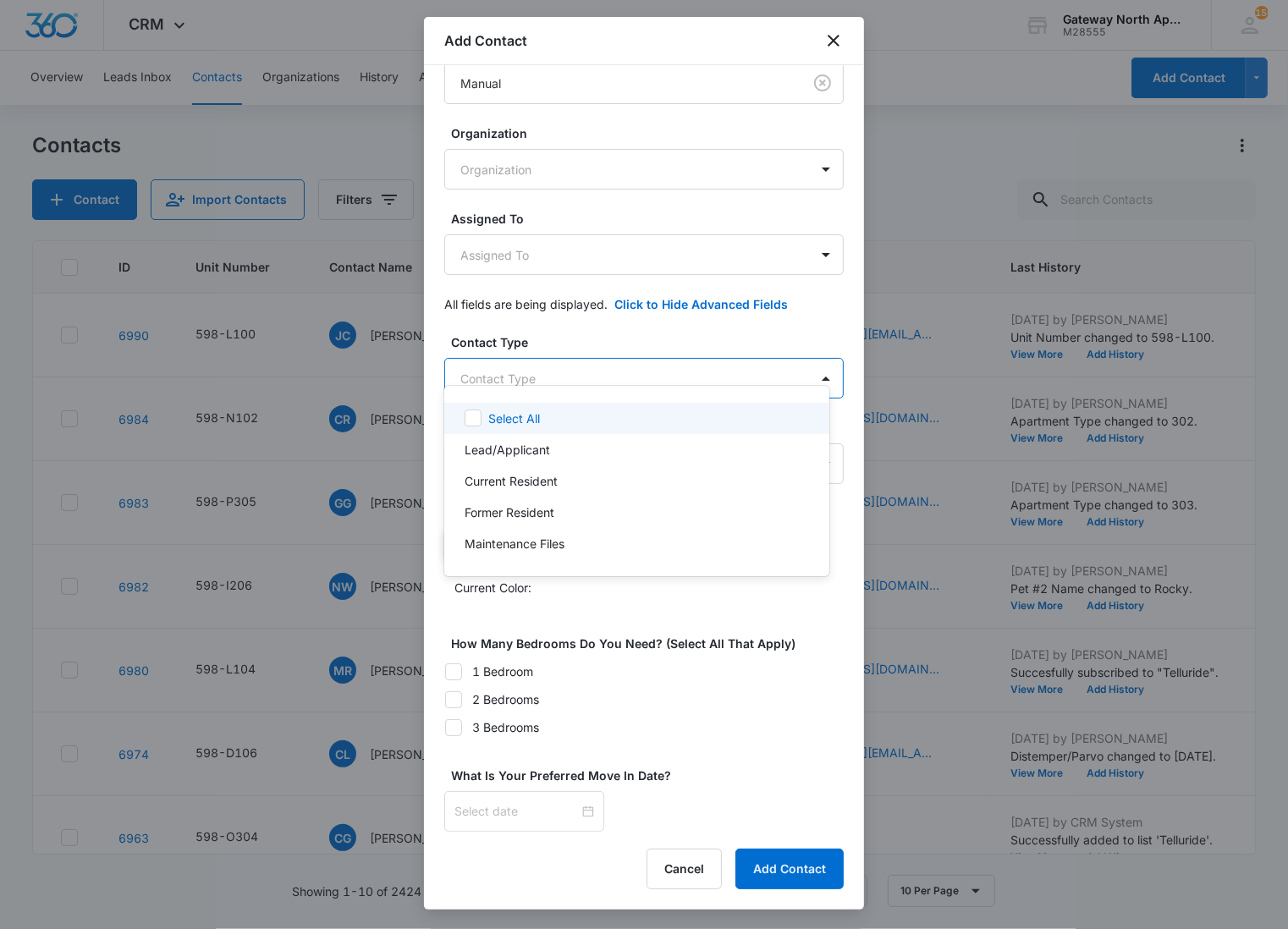
click at [567, 351] on body "CRM Apps Reputation Websites Forms CRM Email Social Content Ads Intelligence Fi…" at bounding box center [644, 464] width 1288 height 929
click at [535, 452] on p "Lead/Applicant" at bounding box center [507, 450] width 85 height 18
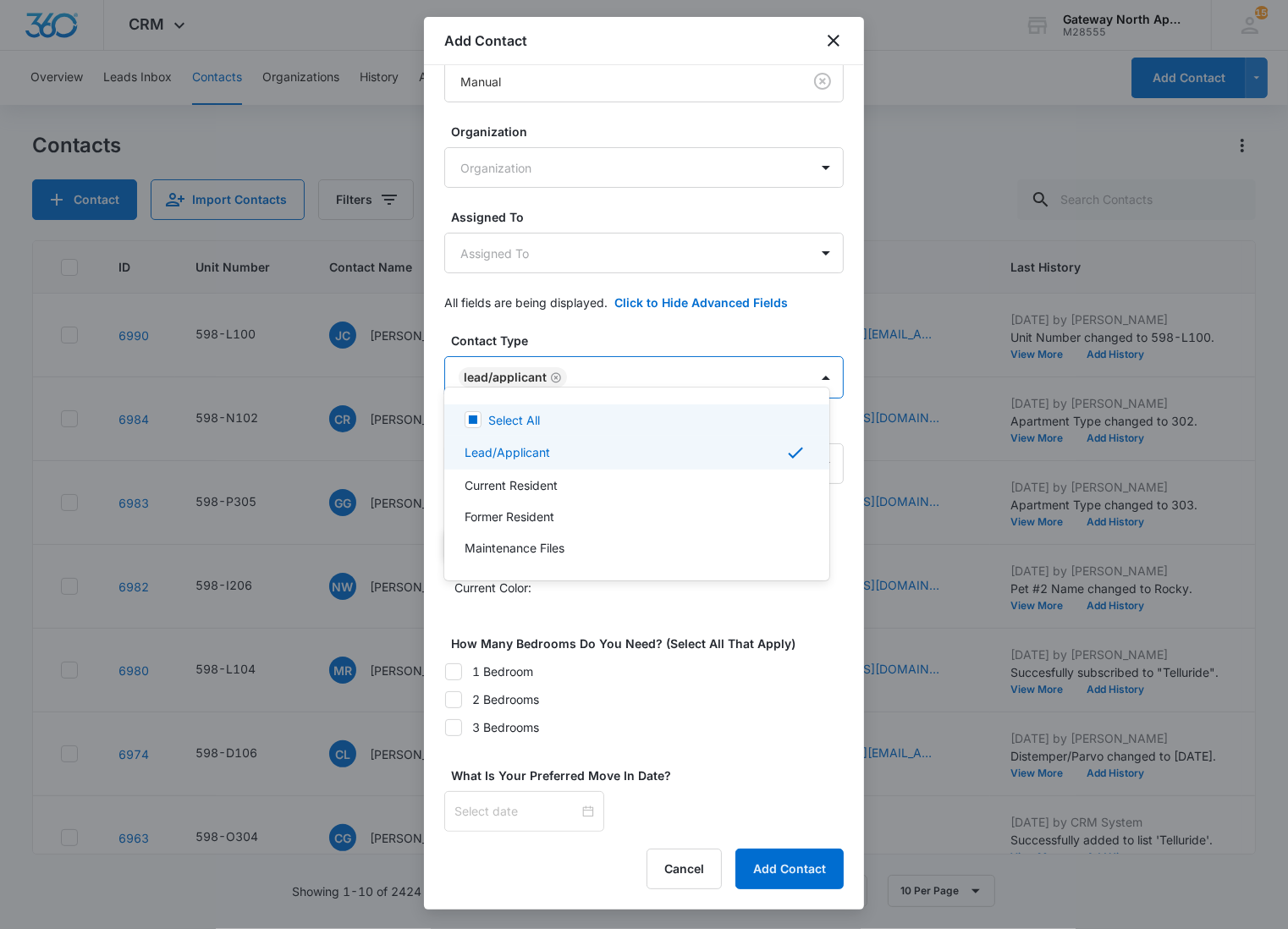
click at [598, 347] on div at bounding box center [644, 464] width 1288 height 929
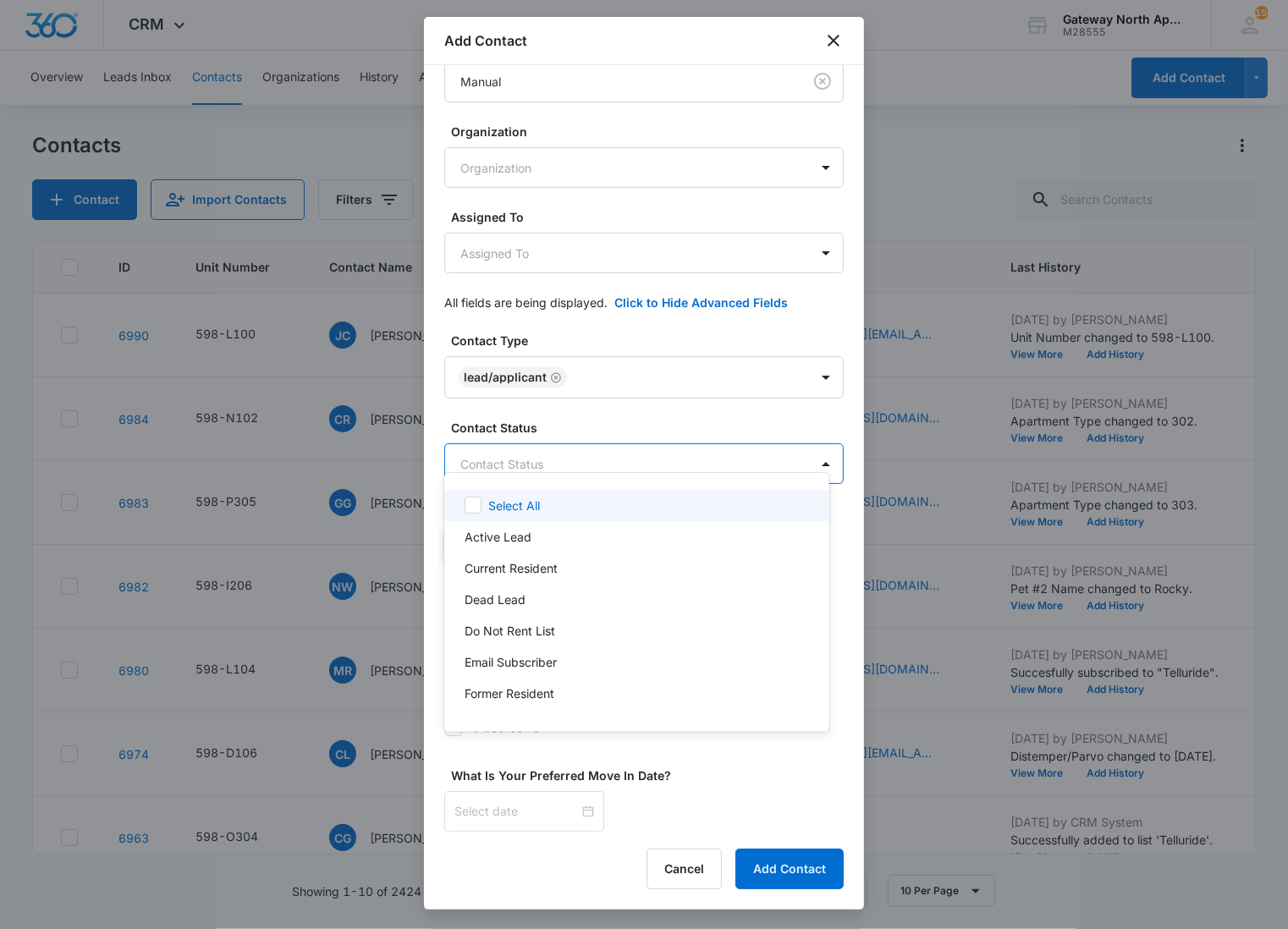
click at [561, 452] on body "CRM Apps Reputation Websites Forms CRM Email Social Content Ads Intelligence Fi…" at bounding box center [644, 464] width 1288 height 929
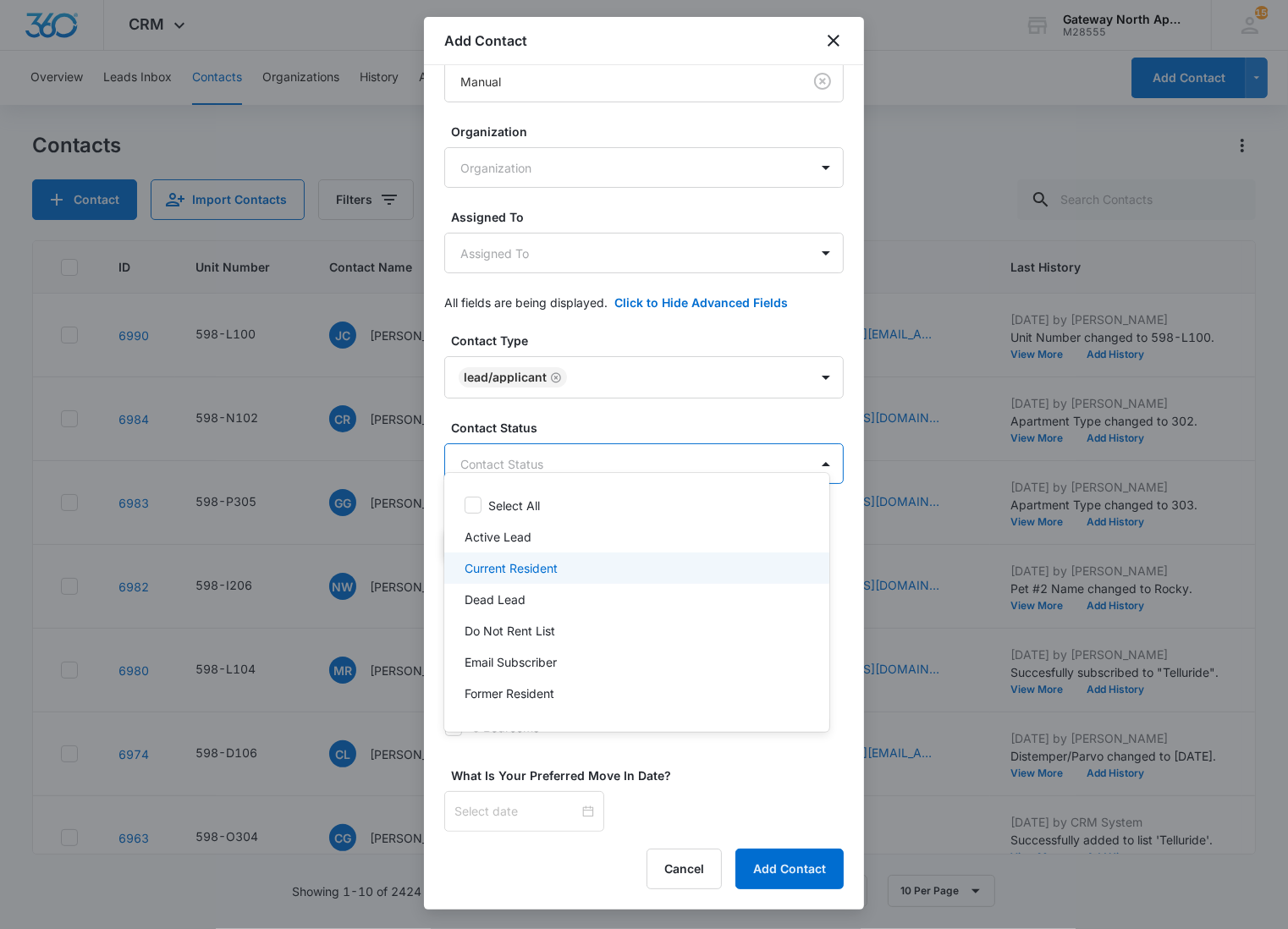
scroll to position [87, 0]
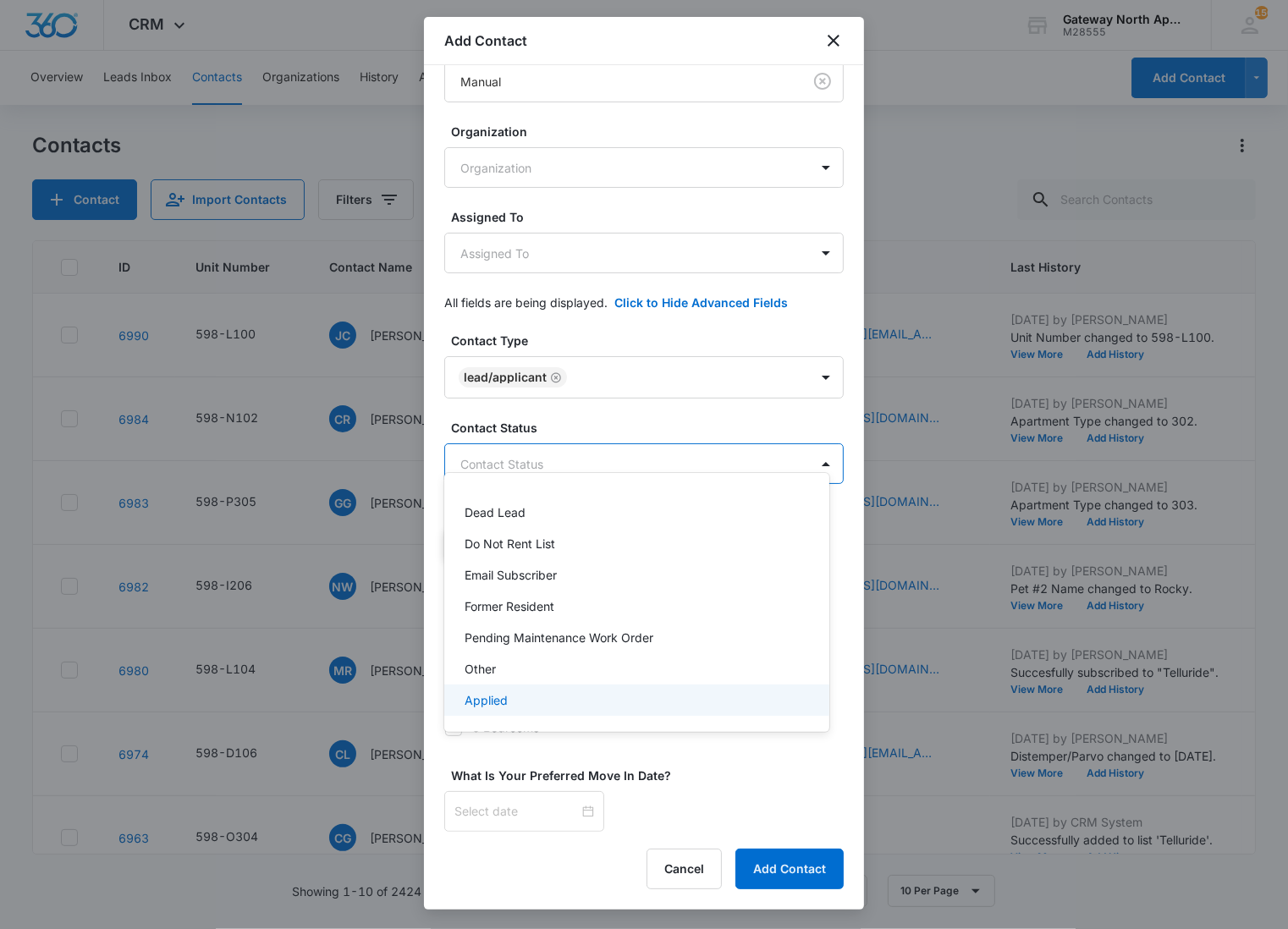
click at [518, 696] on div "Applied" at bounding box center [635, 700] width 341 height 18
click at [660, 428] on div at bounding box center [644, 464] width 1288 height 929
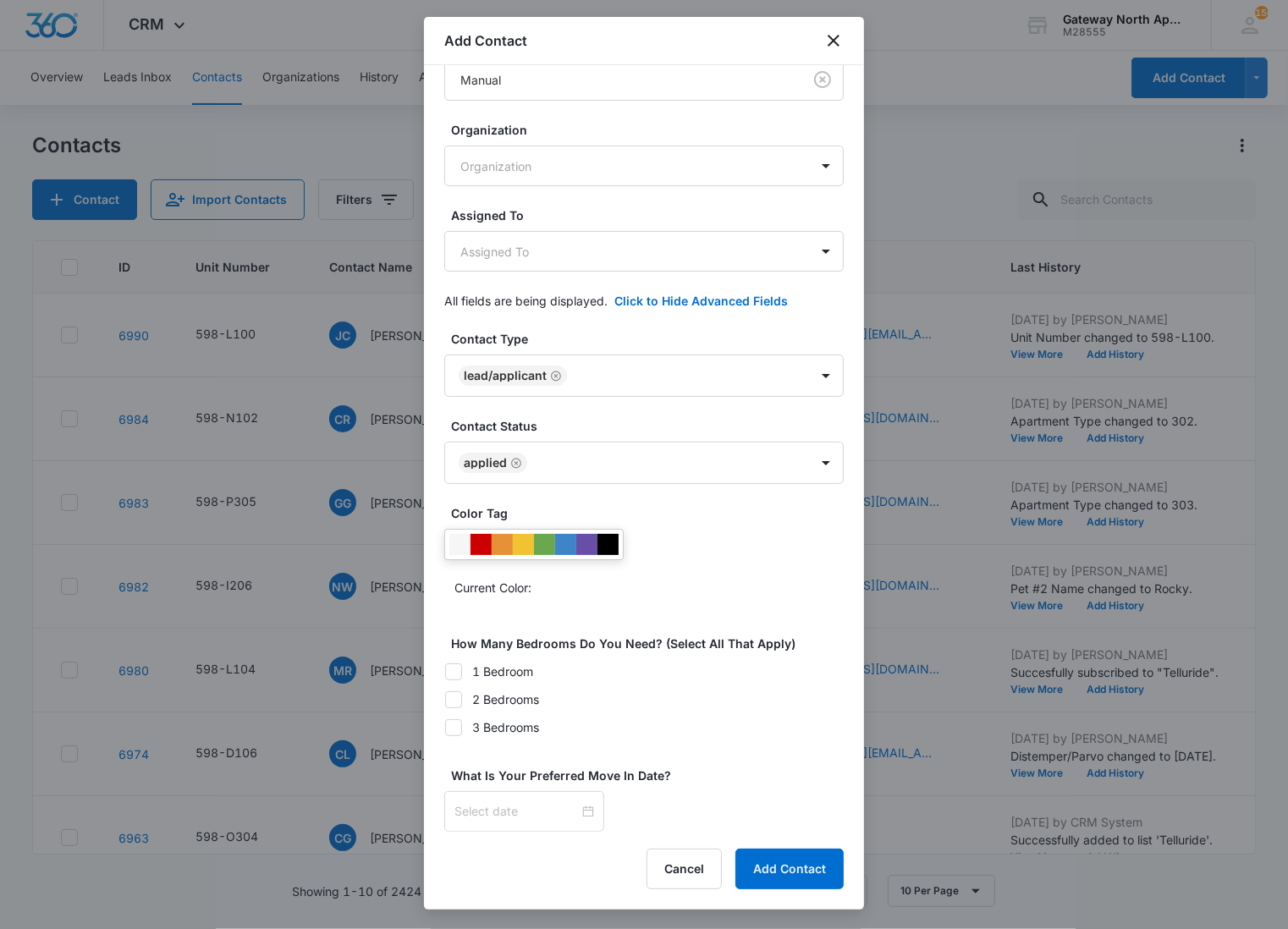
scroll to position [242, 0]
click at [452, 722] on icon at bounding box center [453, 727] width 15 height 15
click at [445, 726] on input "3 Bedrooms" at bounding box center [444, 726] width 1 height 1
checkbox input "true"
click at [576, 814] on div at bounding box center [525, 811] width 140 height 19
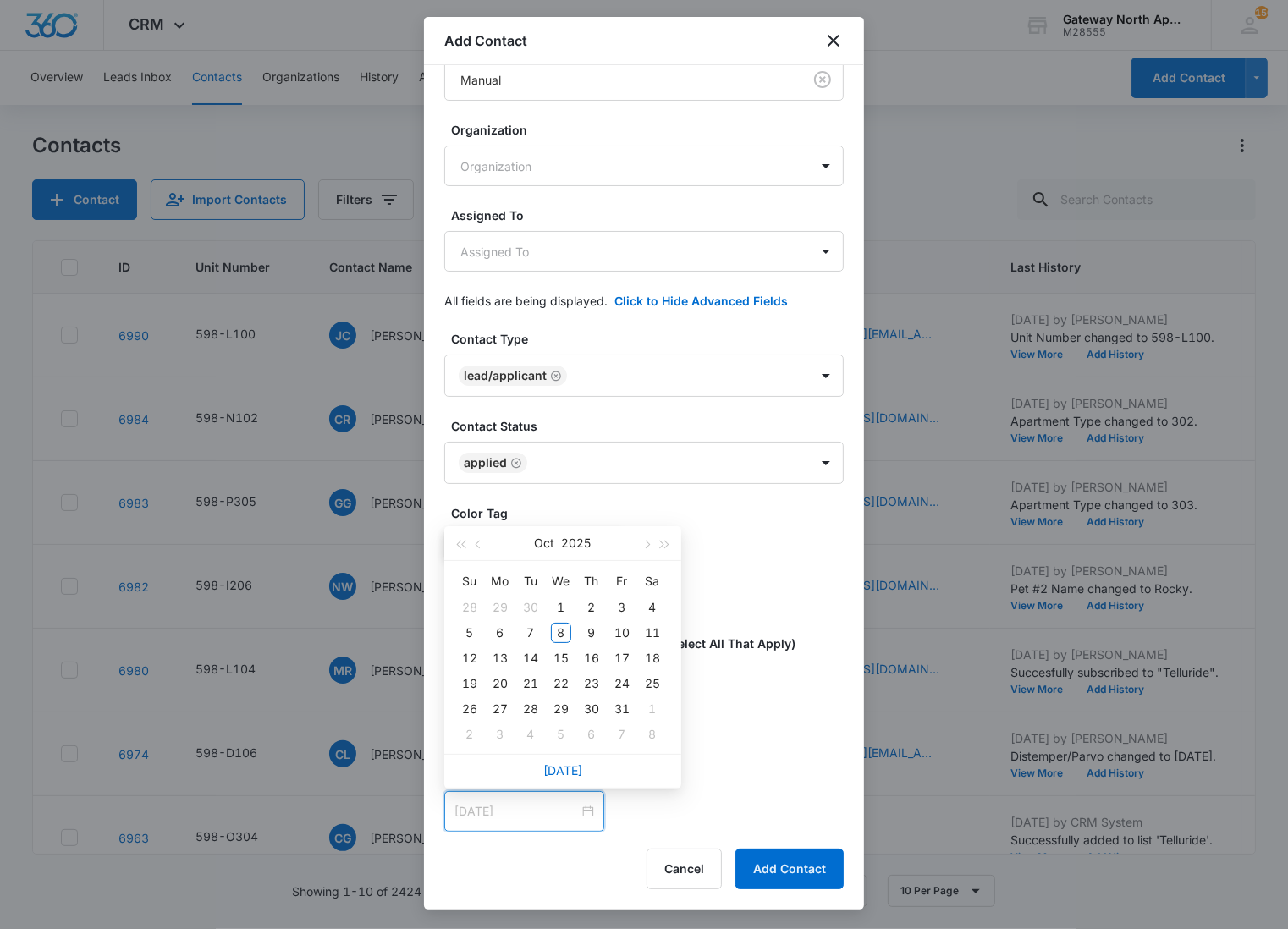
type input "Oct 11, 2025"
click at [643, 623] on div "11" at bounding box center [652, 632] width 21 height 21
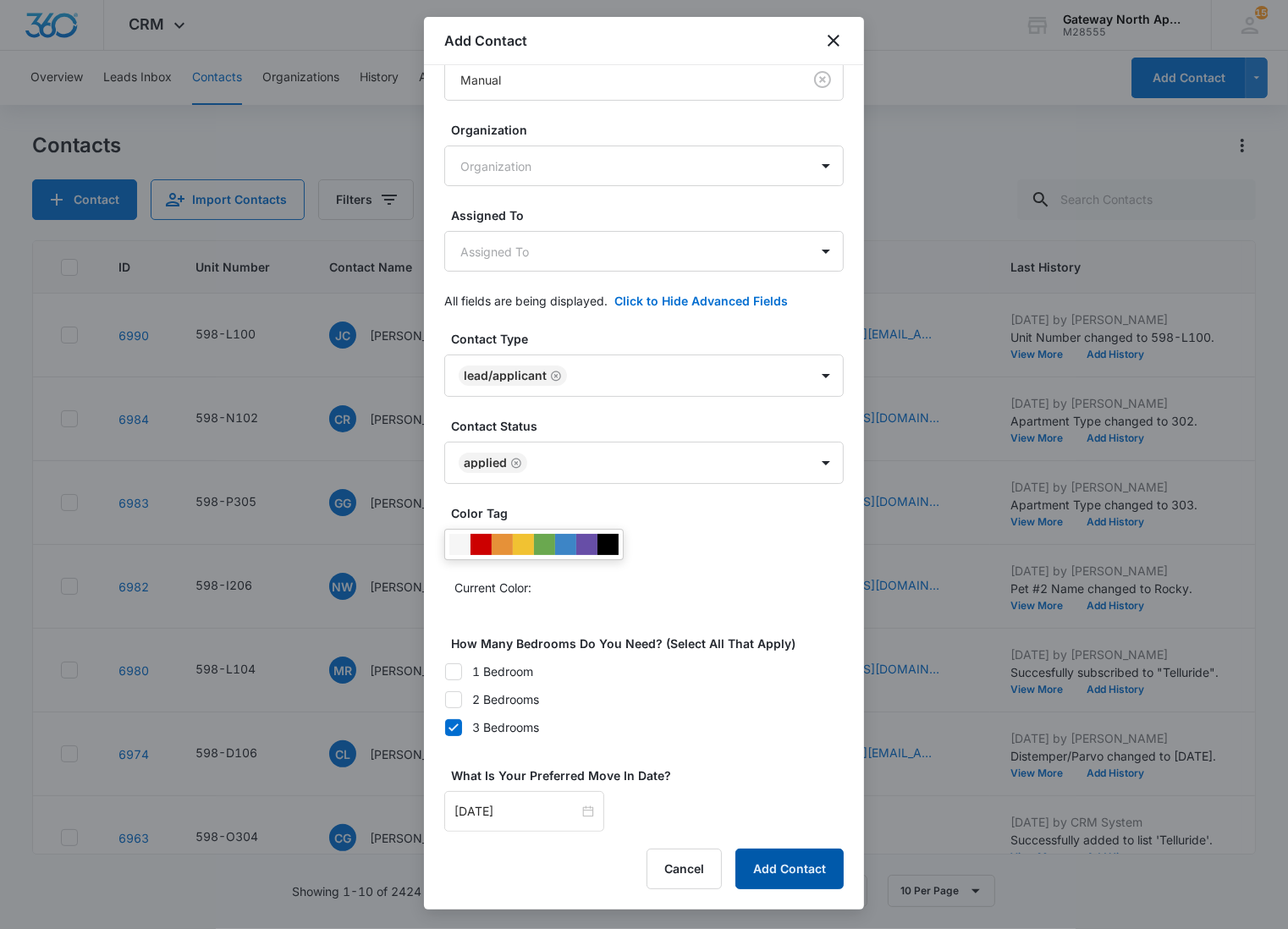
click at [769, 859] on button "Add Contact" at bounding box center [789, 868] width 109 height 40
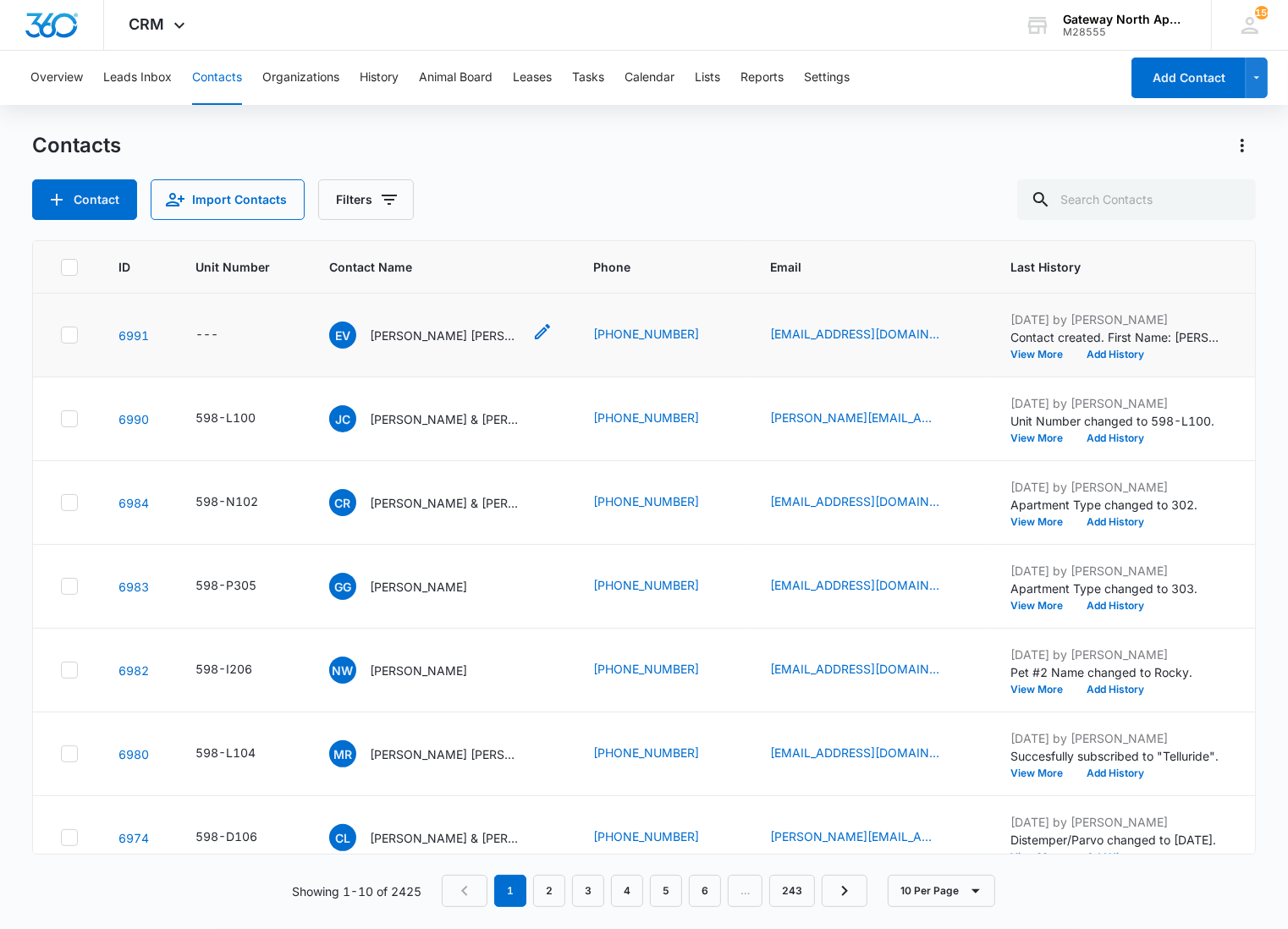
click at [420, 341] on p "Erika Vibiana Garcia" at bounding box center [446, 335] width 152 height 18
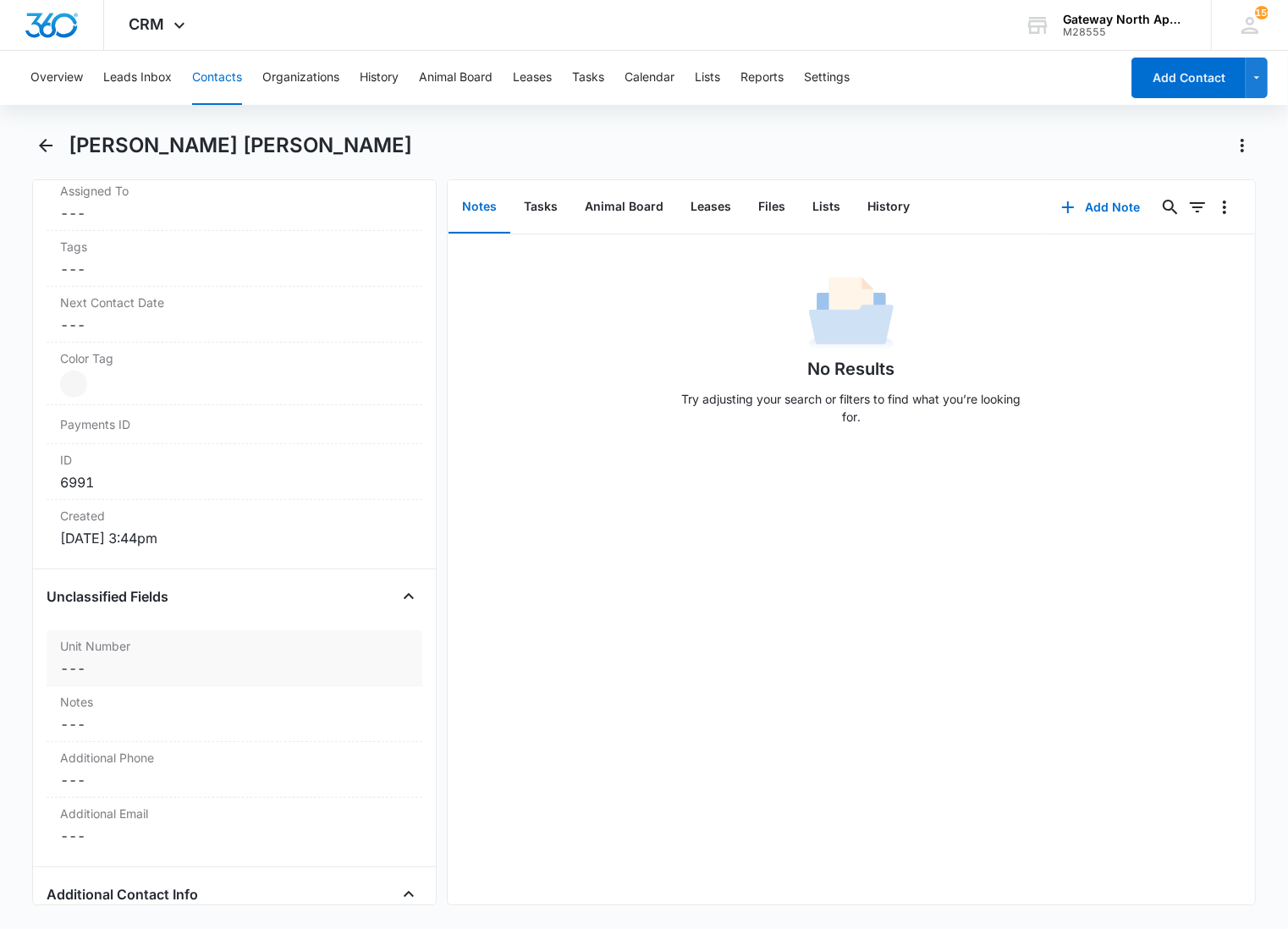
scroll to position [940, 0]
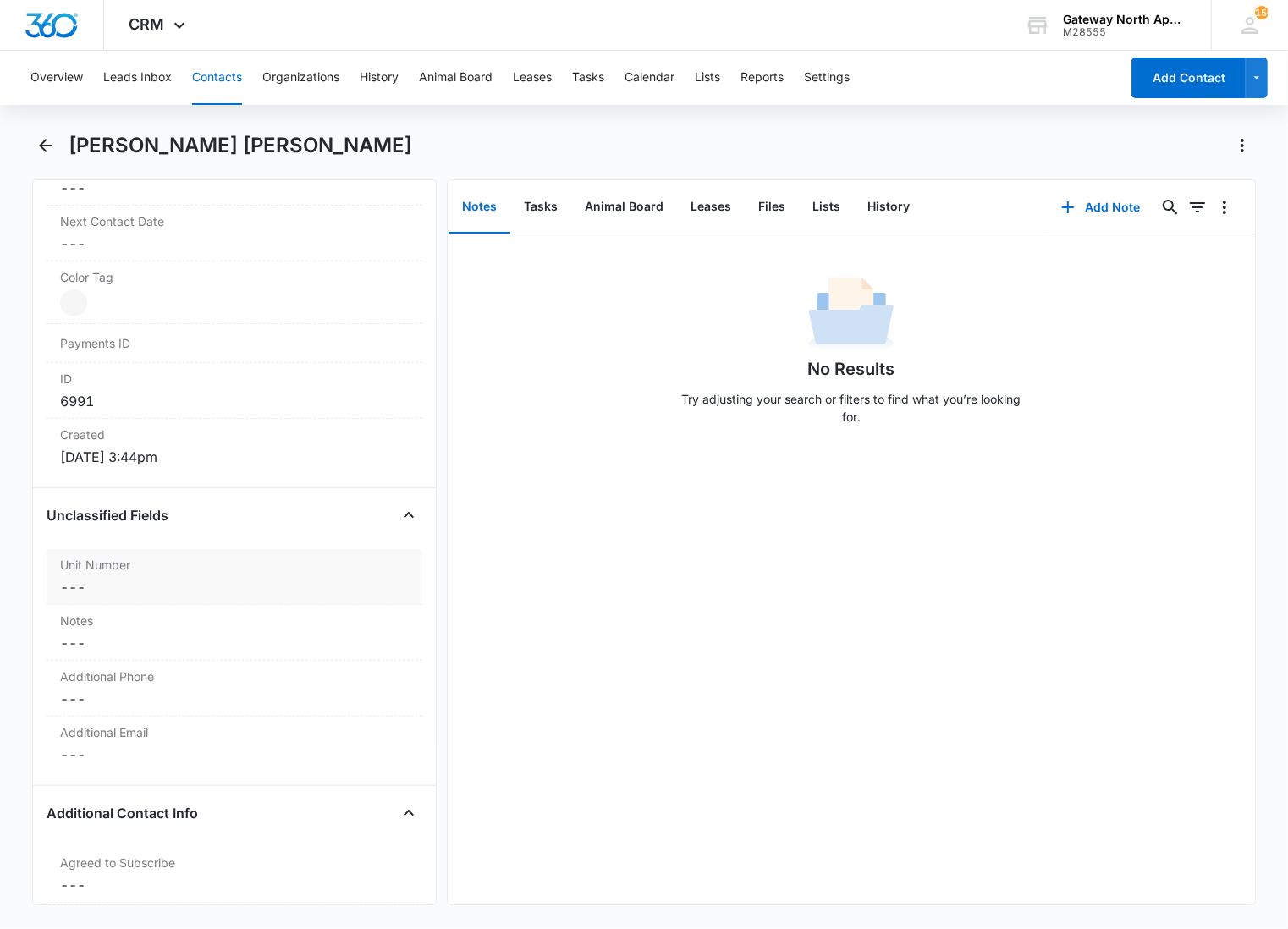
click at [232, 561] on label "Unit Number" at bounding box center [234, 565] width 349 height 18
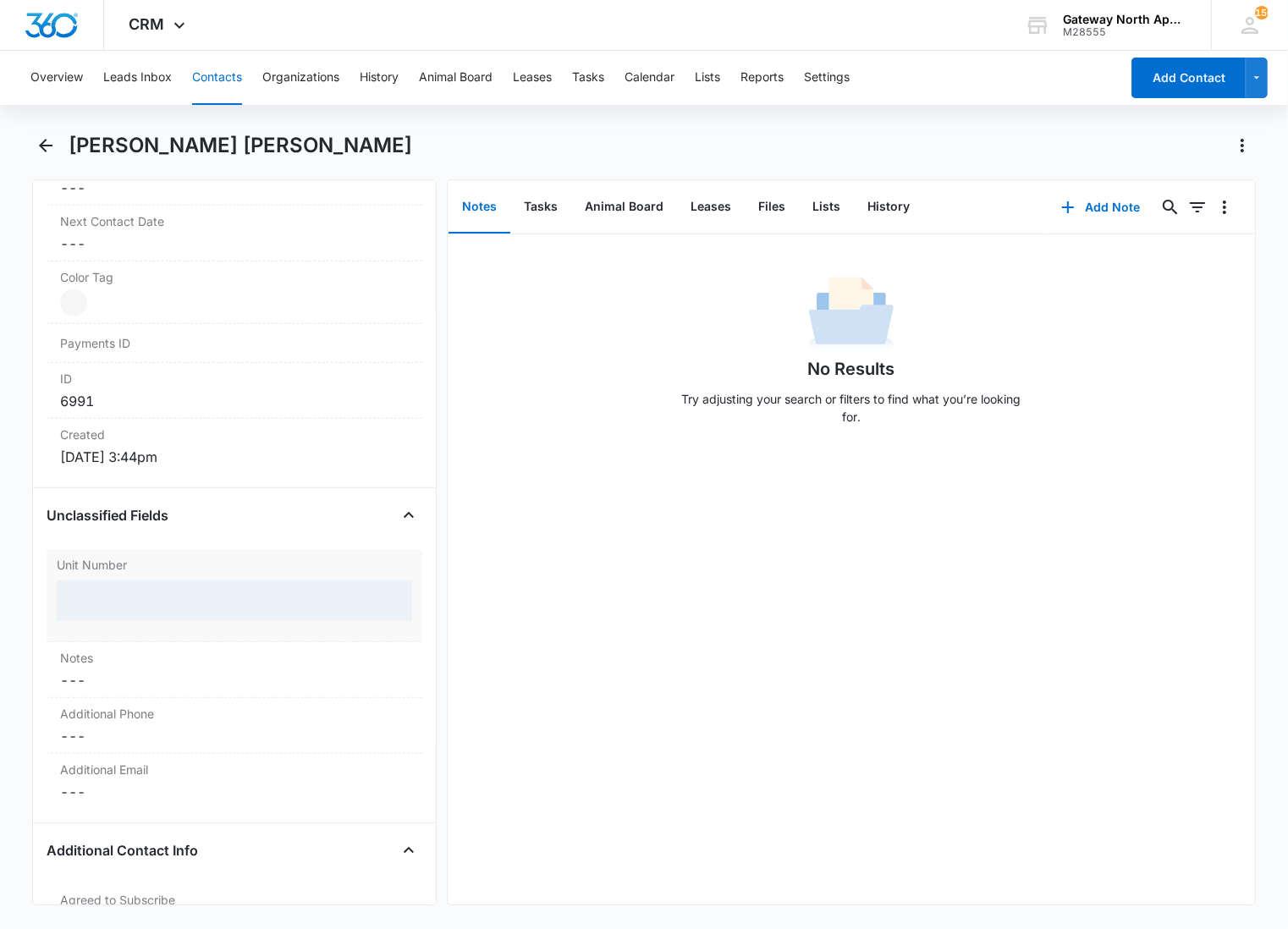
click at [115, 597] on div at bounding box center [234, 600] width 355 height 40
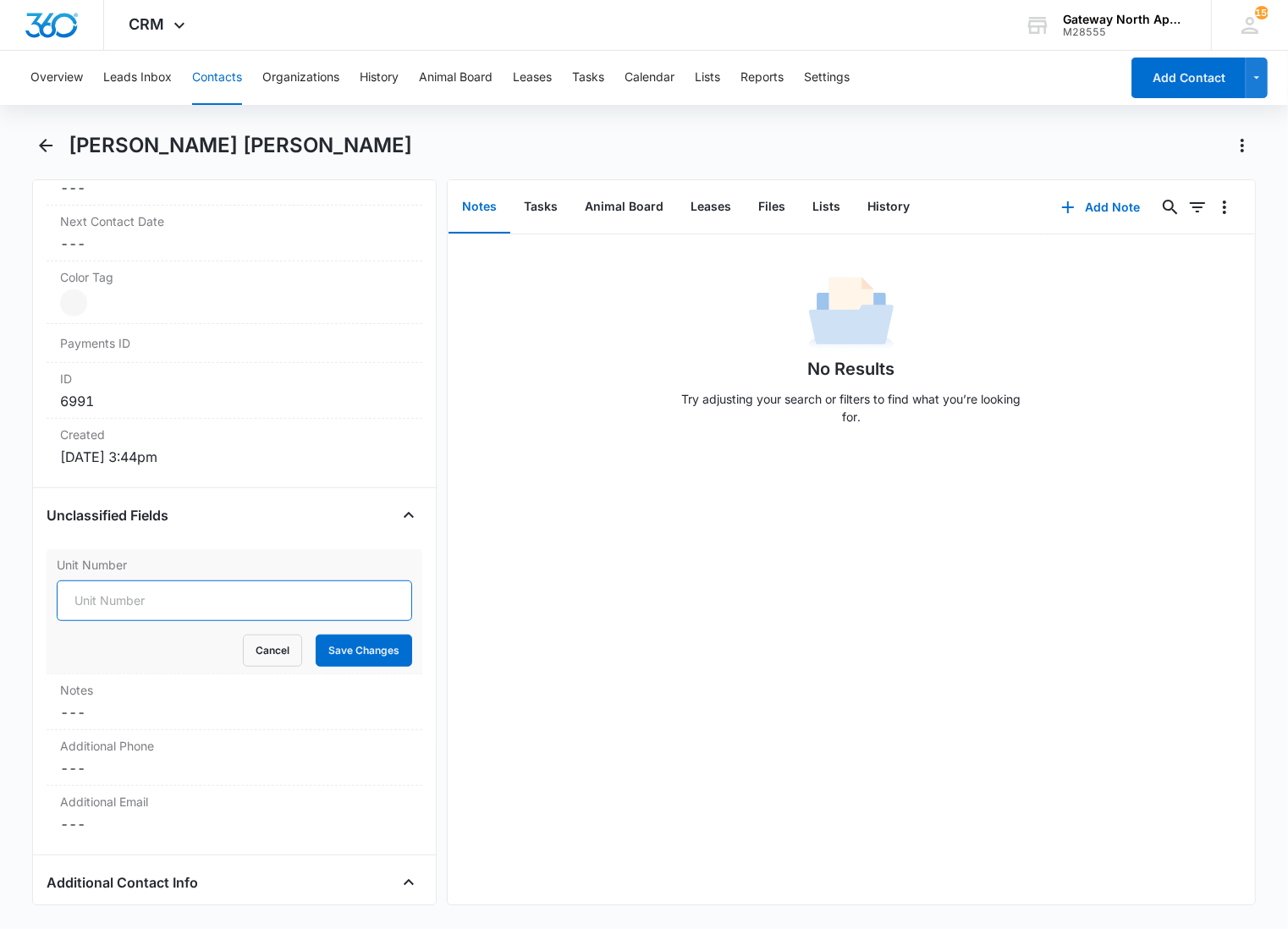
drag, startPoint x: 139, startPoint y: 598, endPoint x: 155, endPoint y: 599, distance: 16.0
click at [155, 599] on input "Unit Number" at bounding box center [234, 600] width 355 height 40
type input "598-F202"
click at [316, 635] on button "Save Changes" at bounding box center [364, 651] width 97 height 32
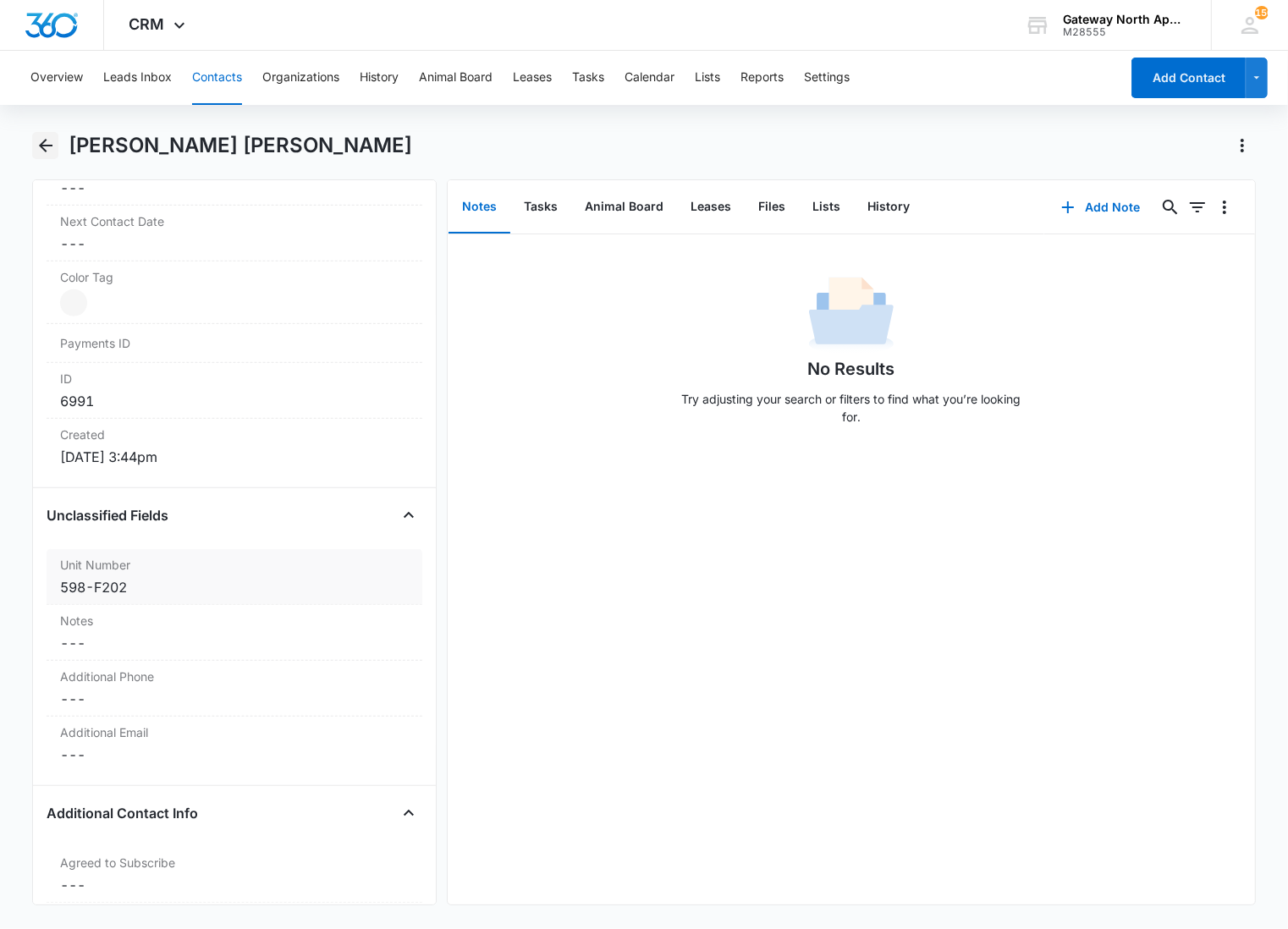
click at [51, 133] on button "Back" at bounding box center [45, 145] width 26 height 27
